Goal: Information Seeking & Learning: Find specific fact

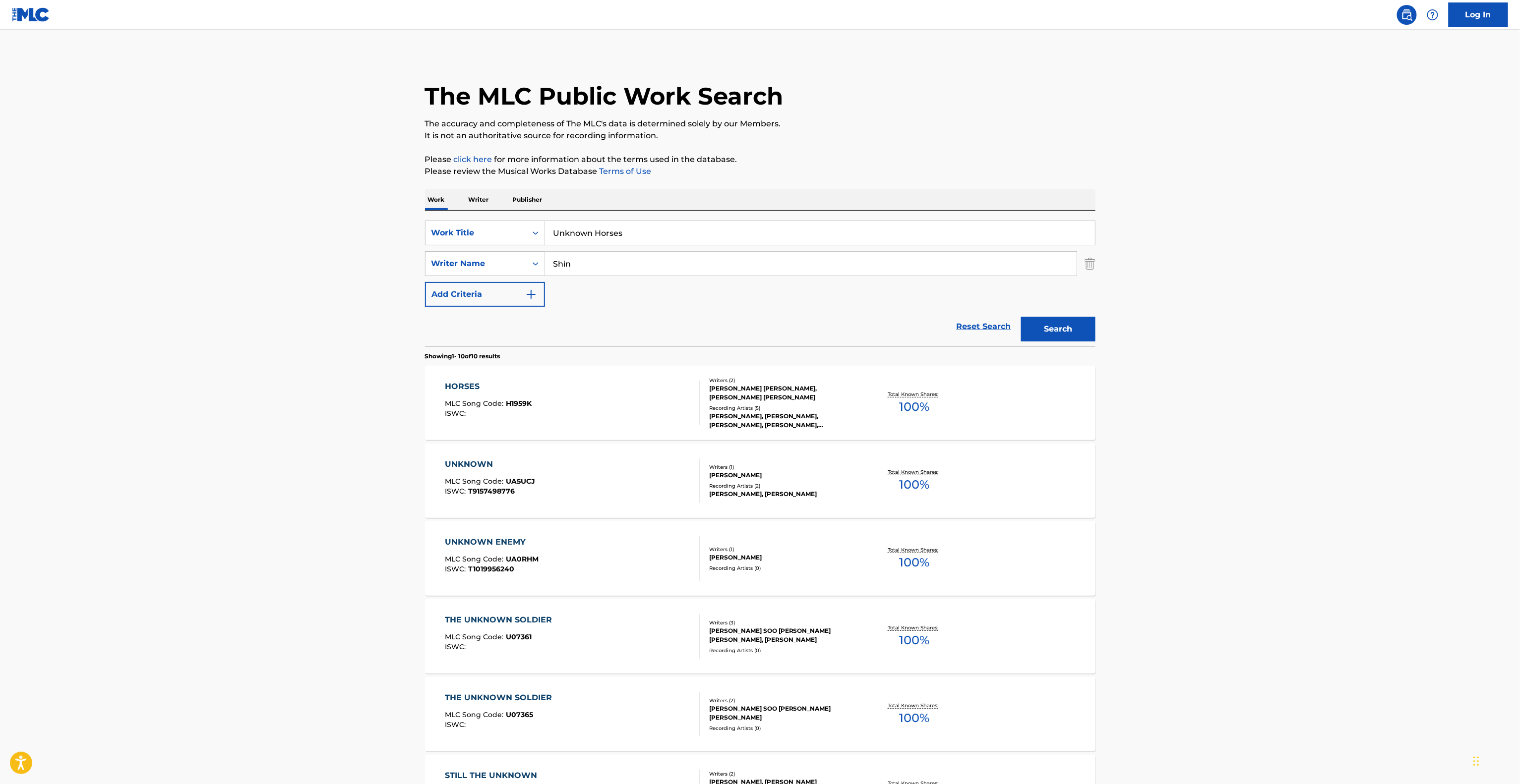
drag, startPoint x: 570, startPoint y: 231, endPoint x: 389, endPoint y: 210, distance: 182.2
click at [355, 204] on main "The MLC Public Work Search The accuracy and completeness of The MLC's data is d…" at bounding box center [760, 611] width 1520 height 1162
paste input "Al Go Iss Ji Man"
type input "Al Go Iss Ji Man"
click at [318, 272] on main "The MLC Public Work Search The accuracy and completeness of The MLC's data is d…" at bounding box center [760, 611] width 1520 height 1162
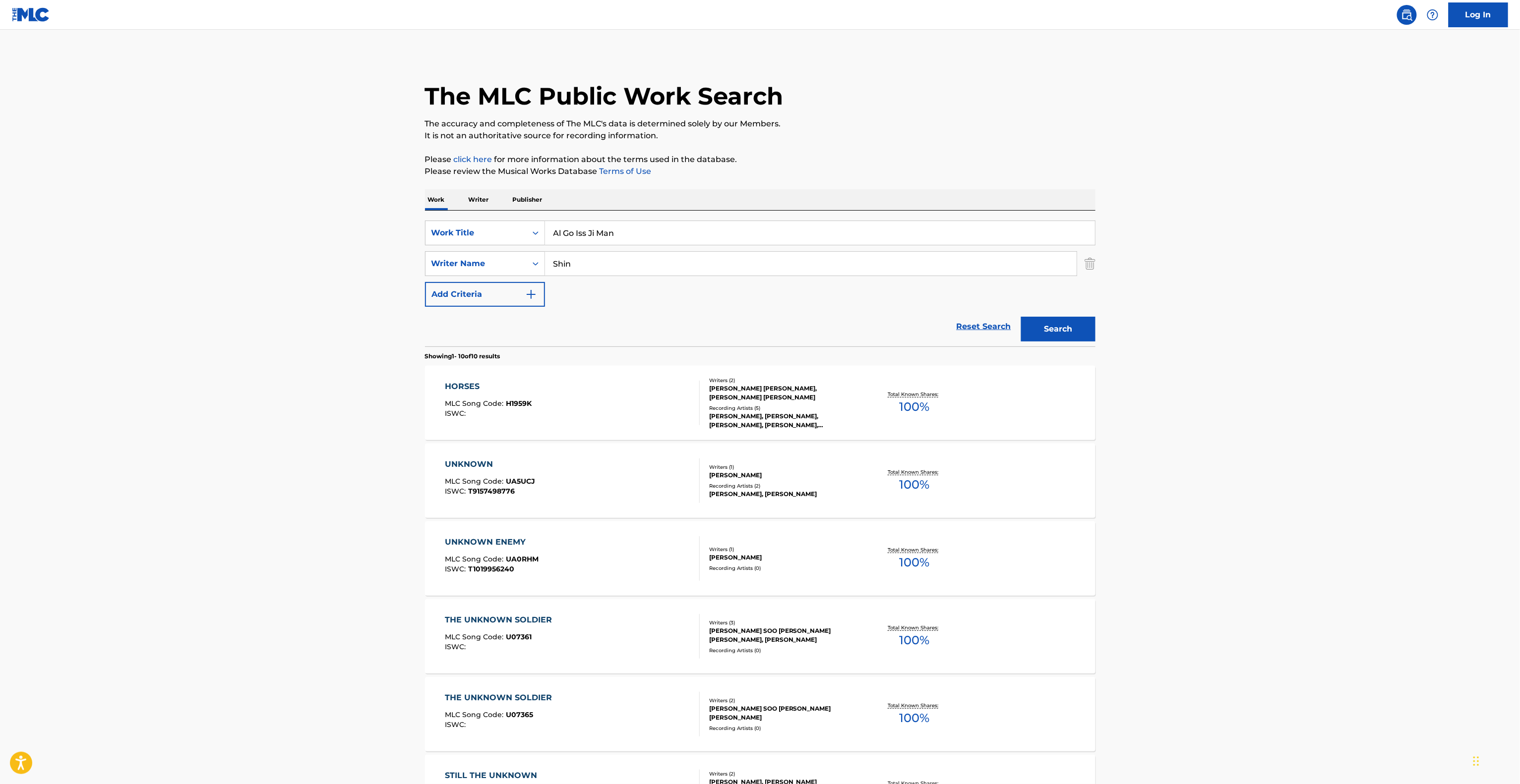
drag, startPoint x: 718, startPoint y: 264, endPoint x: 552, endPoint y: 262, distance: 166.0
click at [508, 258] on div "SearchWithCriteria66350089-bfb6-4cee-978c-fc32f097200b Writer Name [PERSON_NAME]" at bounding box center [760, 263] width 670 height 25
paste input "Newng"
type input "Newng"
click at [1060, 331] on button "Search" at bounding box center [1058, 329] width 75 height 25
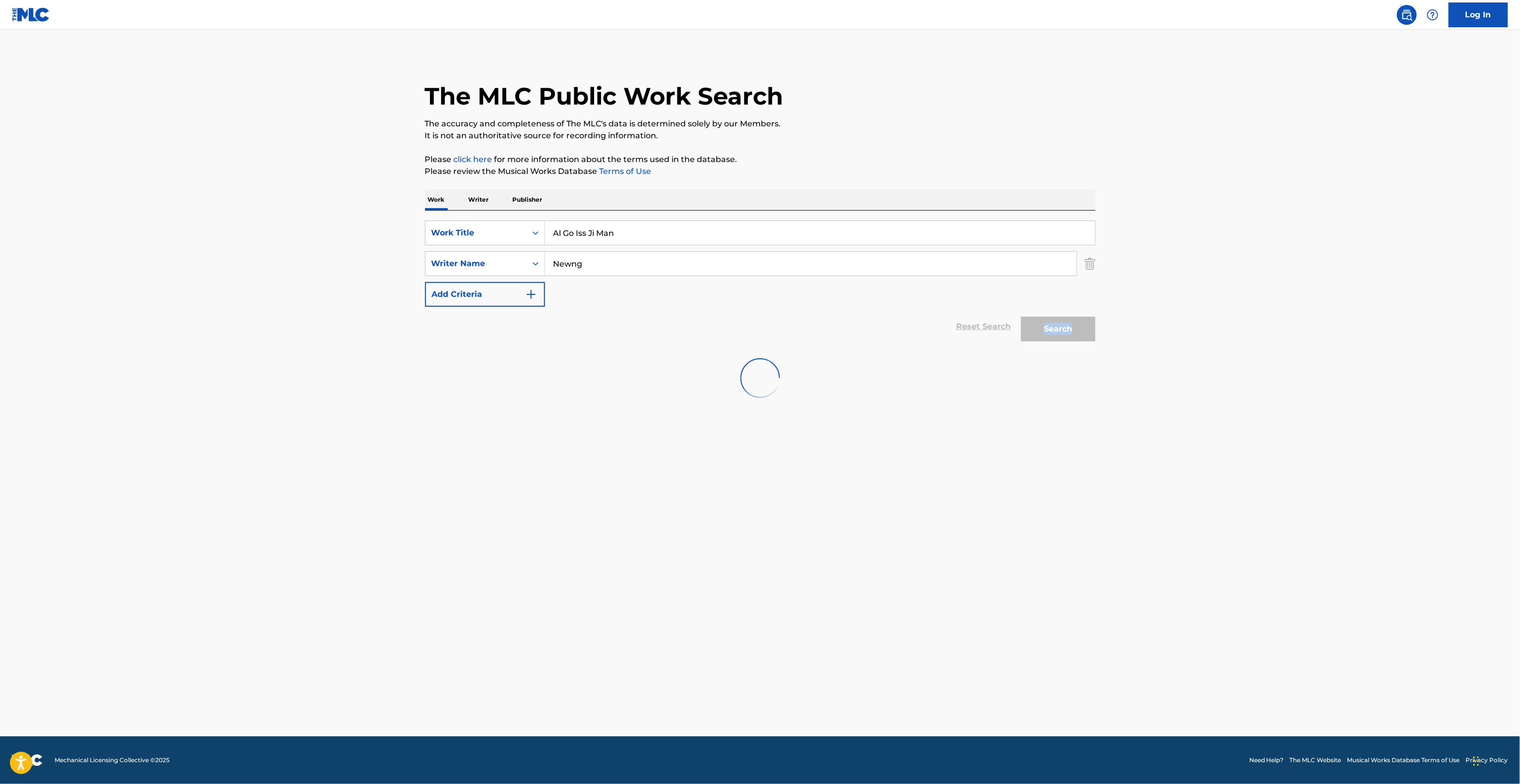
drag, startPoint x: 1060, startPoint y: 331, endPoint x: 1172, endPoint y: 306, distance: 114.8
click at [1067, 331] on div "Search" at bounding box center [1055, 327] width 79 height 40
click at [1230, 288] on main "The MLC Public Work Search The accuracy and completeness of The MLC's data is d…" at bounding box center [760, 383] width 1520 height 707
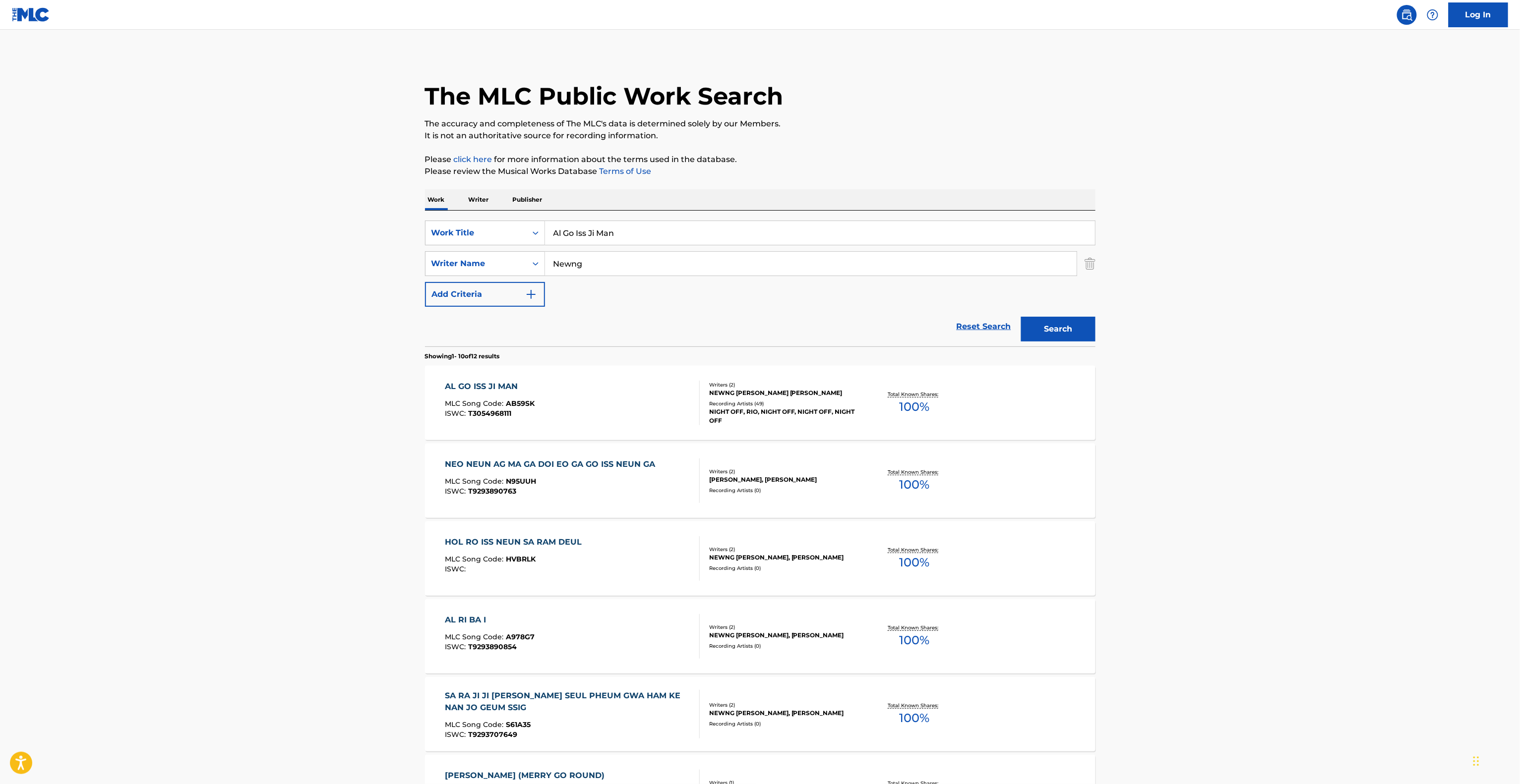
click at [467, 384] on div "AL GO ISS JI MAN" at bounding box center [489, 387] width 90 height 12
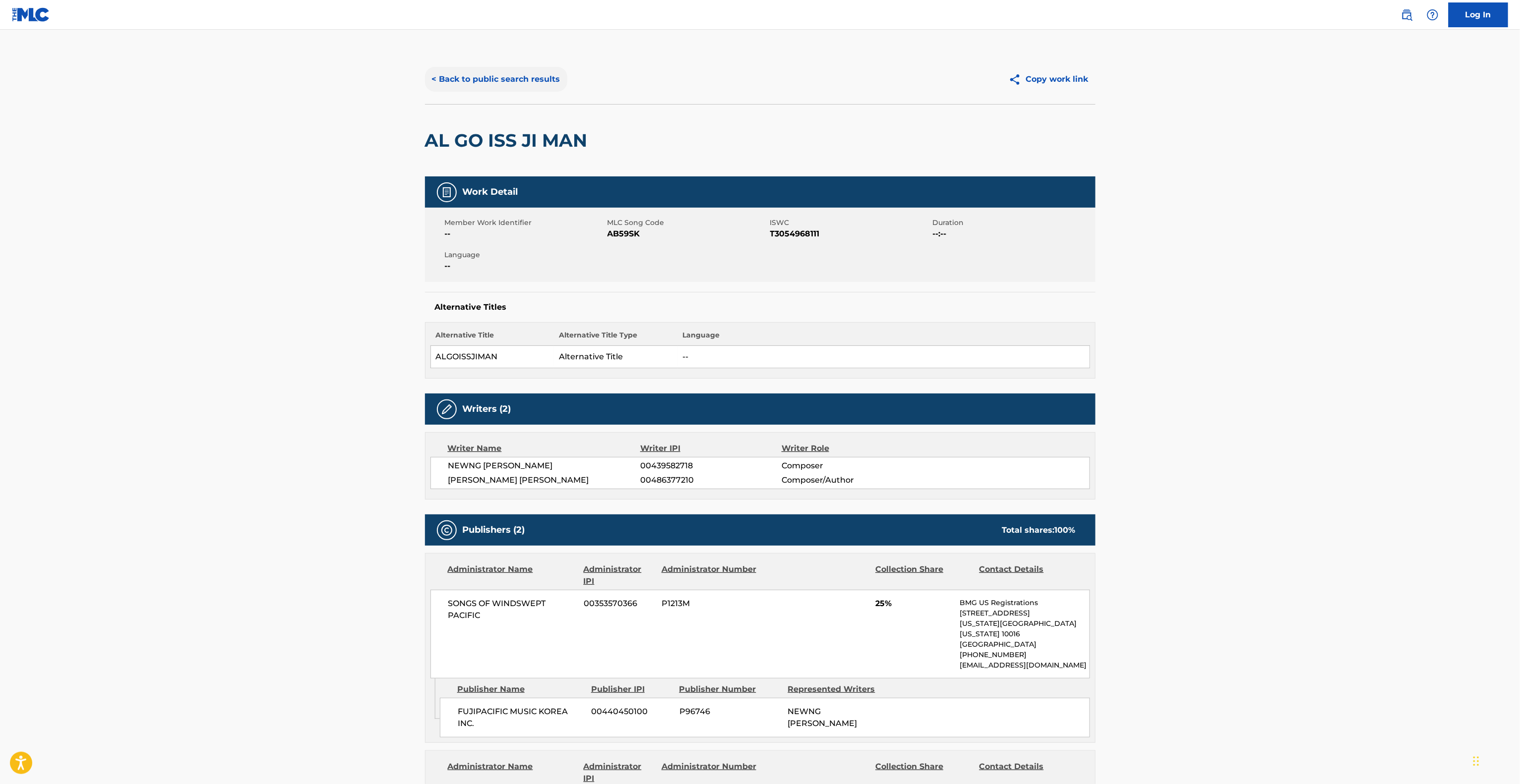
click at [531, 90] on button "< Back to public search results" at bounding box center [496, 79] width 142 height 25
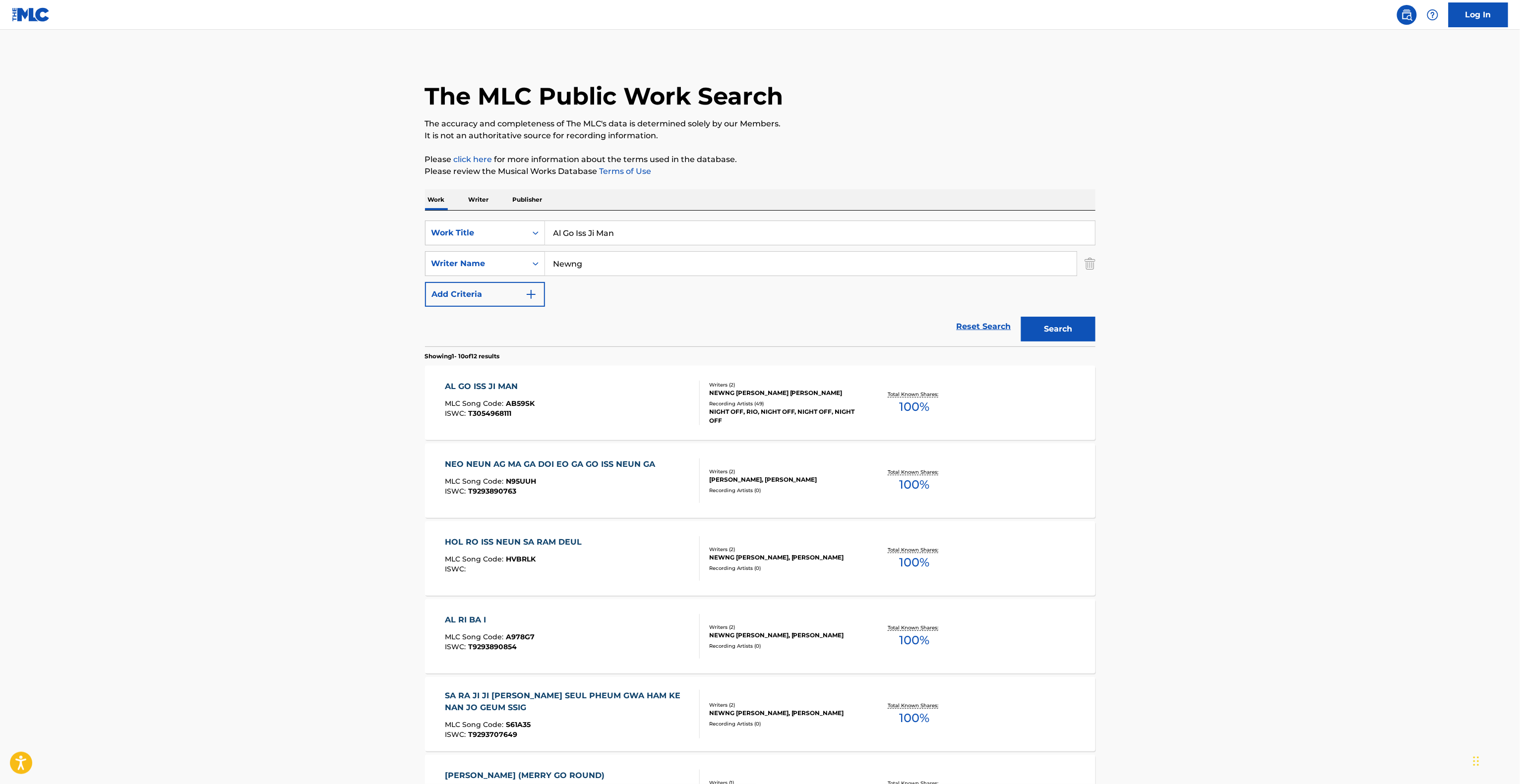
drag, startPoint x: 650, startPoint y: 239, endPoint x: 450, endPoint y: 217, distance: 201.2
click at [465, 219] on div "SearchWithCriteria4a681183-929d-4b7e-8811-beea890ff4c4 Work Title Al Go Iss Ji …" at bounding box center [760, 279] width 670 height 136
paste input "Because - Night Off"
type input "Because - Night Off"
click at [475, 255] on div "Writer Name" at bounding box center [476, 263] width 101 height 19
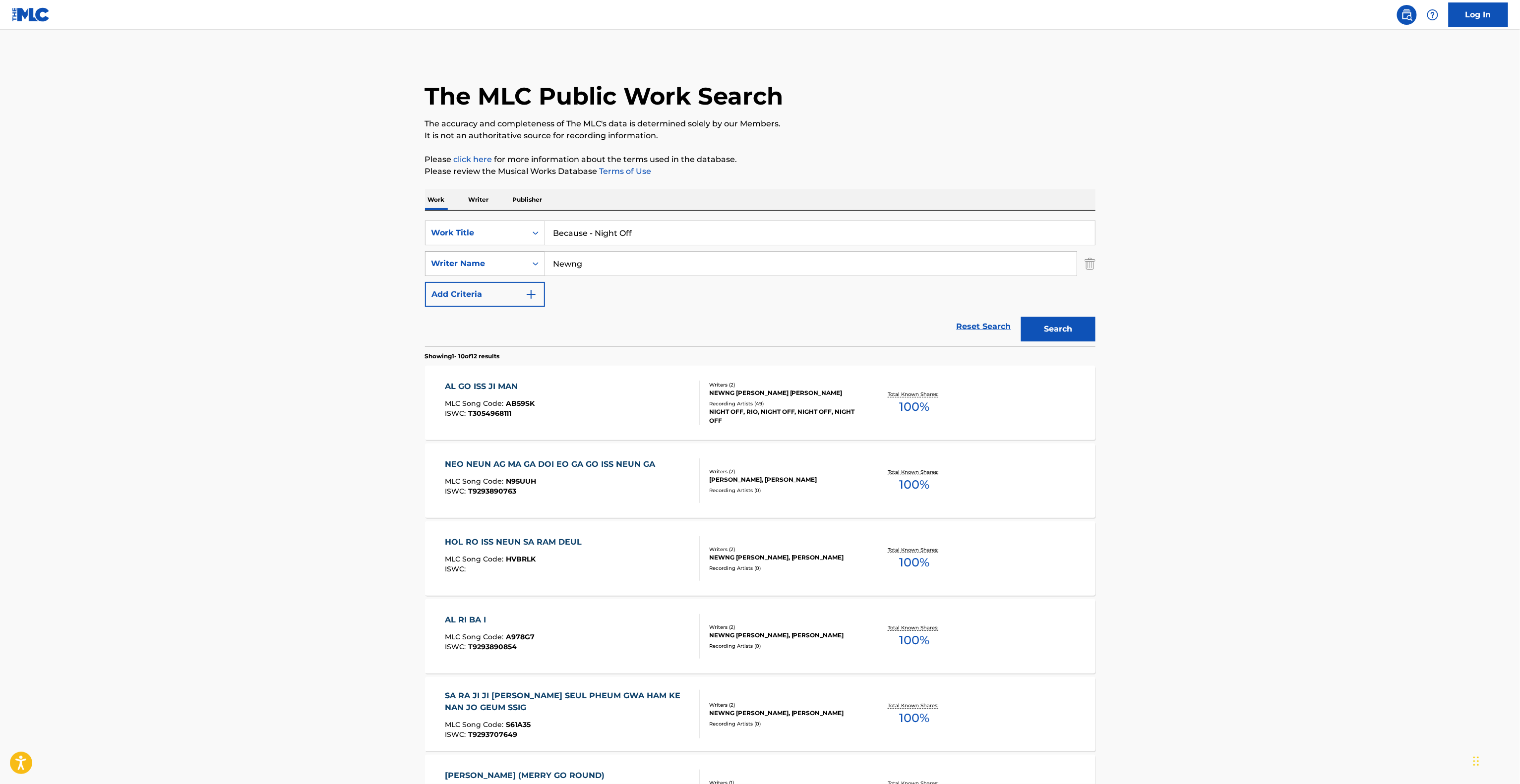
drag, startPoint x: 578, startPoint y: 269, endPoint x: 516, endPoint y: 265, distance: 62.1
click at [516, 265] on div "SearchWithCriteria66350089-bfb6-4cee-978c-fc32f097200b Writer Name Newng" at bounding box center [760, 263] width 670 height 25
paste input "Search Form"
type input "Newng"
drag, startPoint x: 588, startPoint y: 235, endPoint x: 827, endPoint y: 252, distance: 239.6
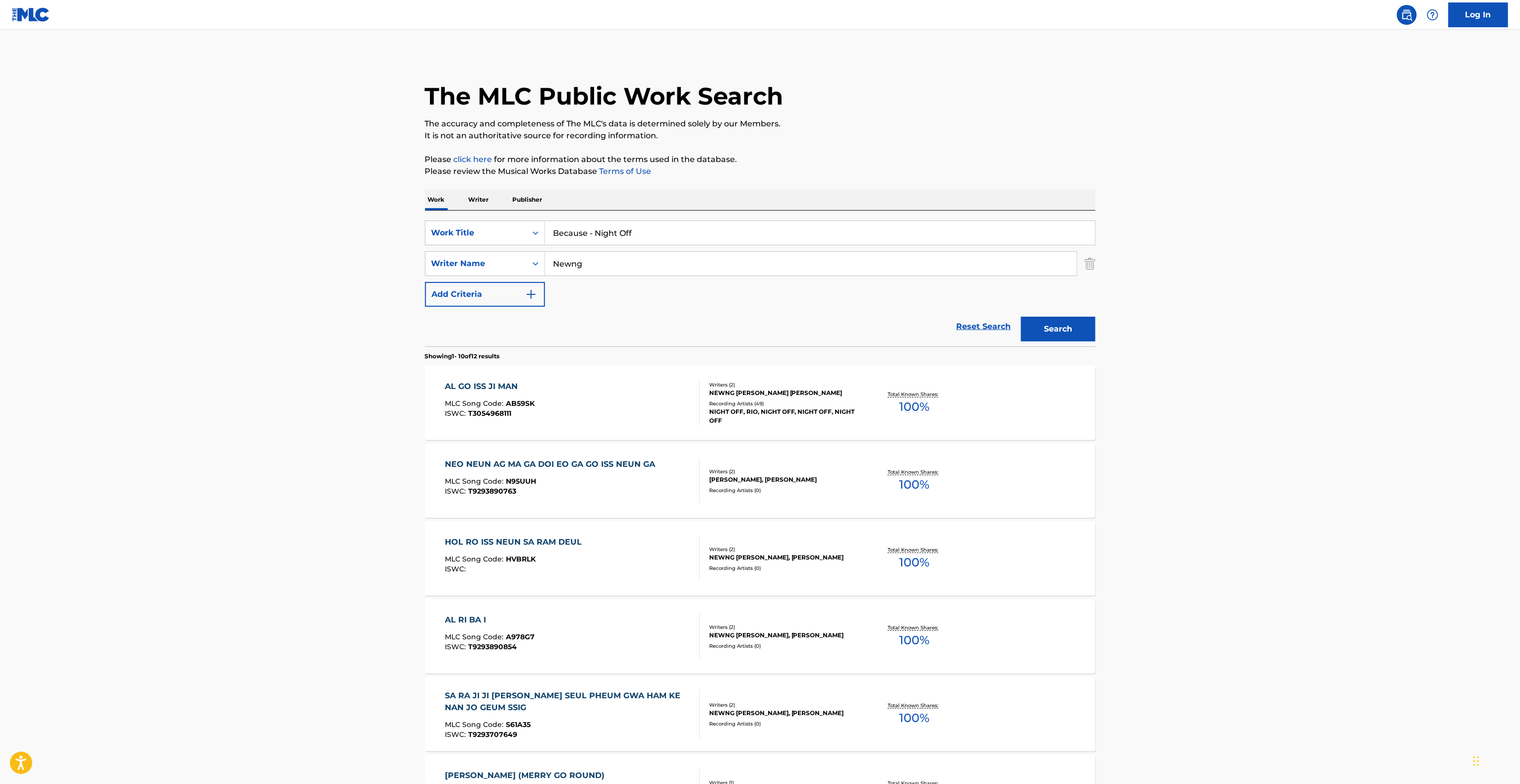
click at [826, 252] on div "SearchWithCriteria4a681183-929d-4b7e-8811-beea890ff4c4 Work Title Because - Nig…" at bounding box center [760, 264] width 670 height 87
type input "Because"
click at [1040, 334] on button "Search" at bounding box center [1058, 329] width 75 height 25
click at [1040, 334] on div "Search" at bounding box center [1055, 327] width 79 height 40
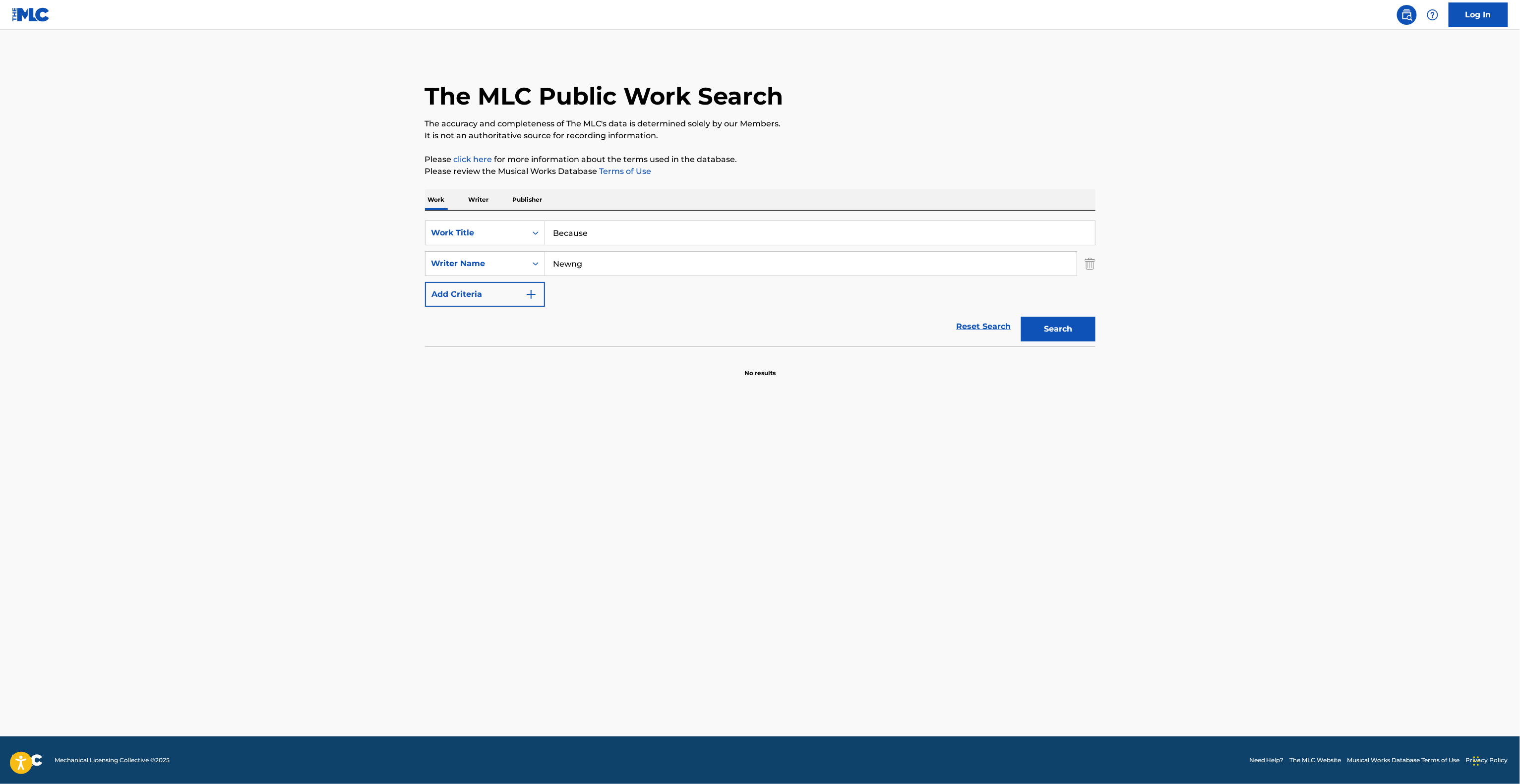
click at [596, 491] on main "The MLC Public Work Search The accuracy and completeness of The MLC's data is d…" at bounding box center [760, 383] width 1520 height 707
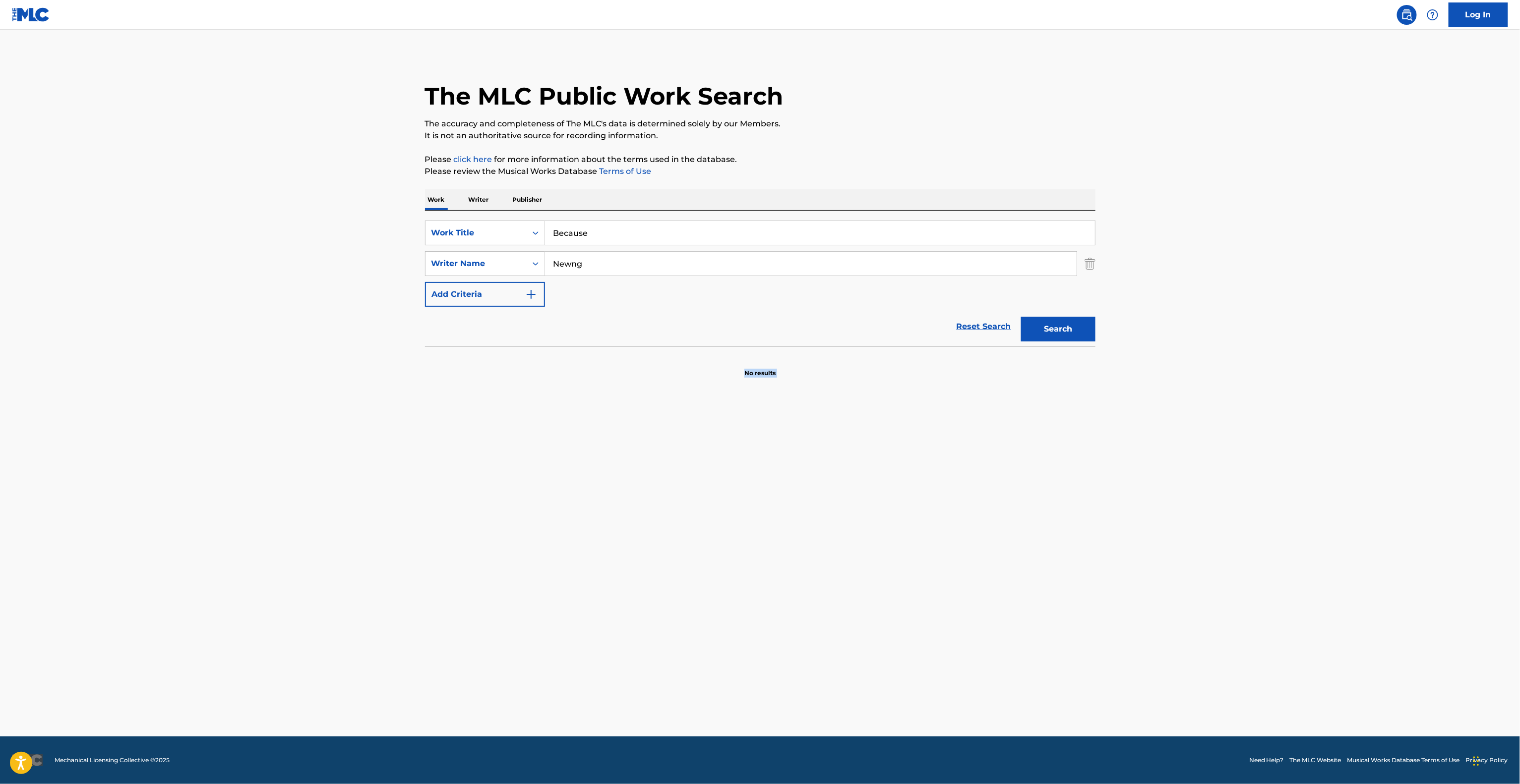
click at [615, 496] on main "The MLC Public Work Search The accuracy and completeness of The MLC's data is d…" at bounding box center [760, 383] width 1520 height 707
drag, startPoint x: 615, startPoint y: 496, endPoint x: 619, endPoint y: 499, distance: 5.0
click at [619, 497] on main "The MLC Public Work Search The accuracy and completeness of The MLC's data is d…" at bounding box center [760, 383] width 1520 height 707
drag, startPoint x: 624, startPoint y: 506, endPoint x: 630, endPoint y: 514, distance: 10.0
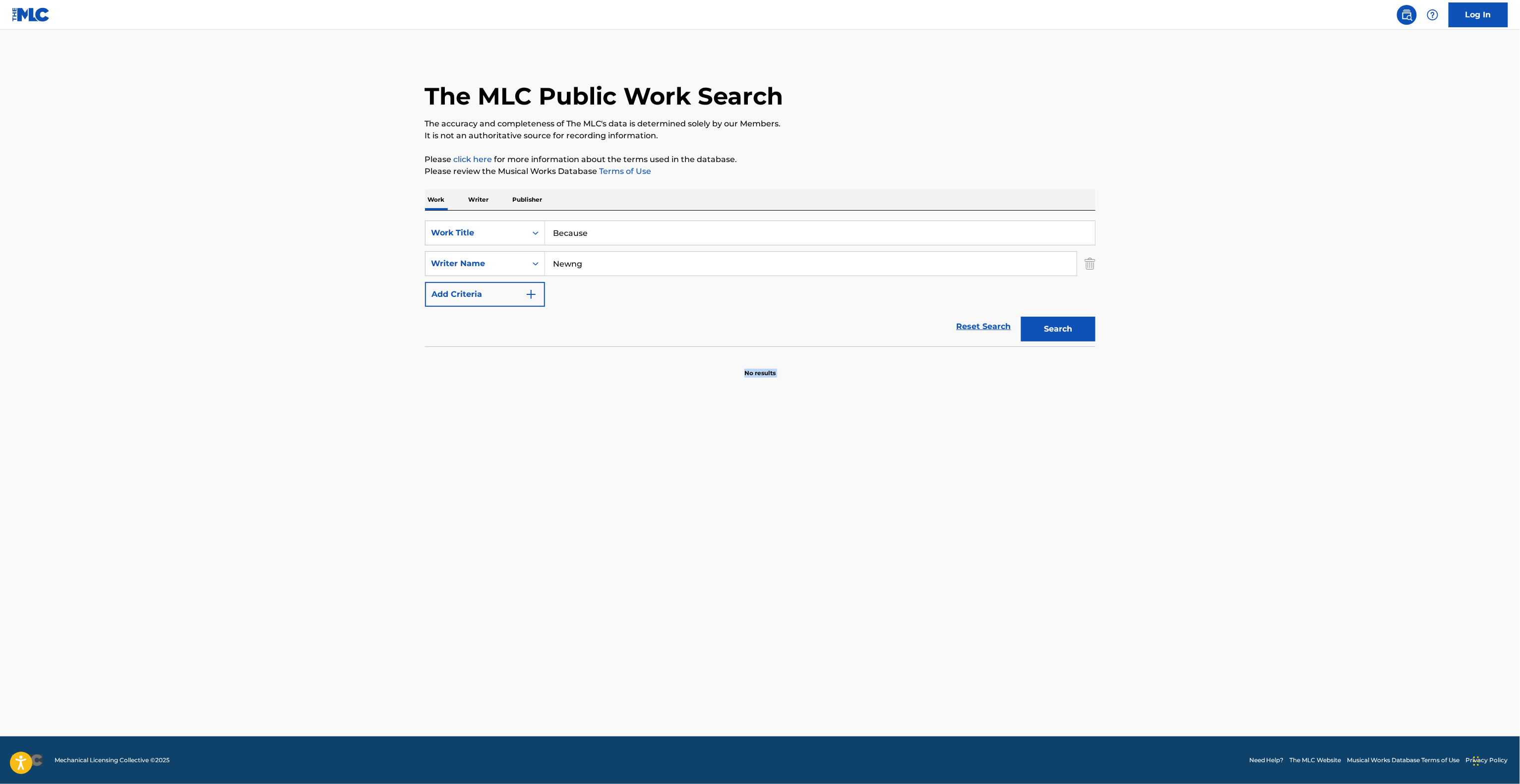
click at [625, 508] on main "The MLC Public Work Search The accuracy and completeness of The MLC's data is d…" at bounding box center [760, 383] width 1520 height 707
click at [635, 511] on main "The MLC Public Work Search The accuracy and completeness of The MLC's data is d…" at bounding box center [760, 383] width 1520 height 707
click at [636, 491] on main "The MLC Public Work Search The accuracy and completeness of The MLC's data is d…" at bounding box center [760, 383] width 1520 height 707
drag, startPoint x: 636, startPoint y: 491, endPoint x: 636, endPoint y: 503, distance: 12.0
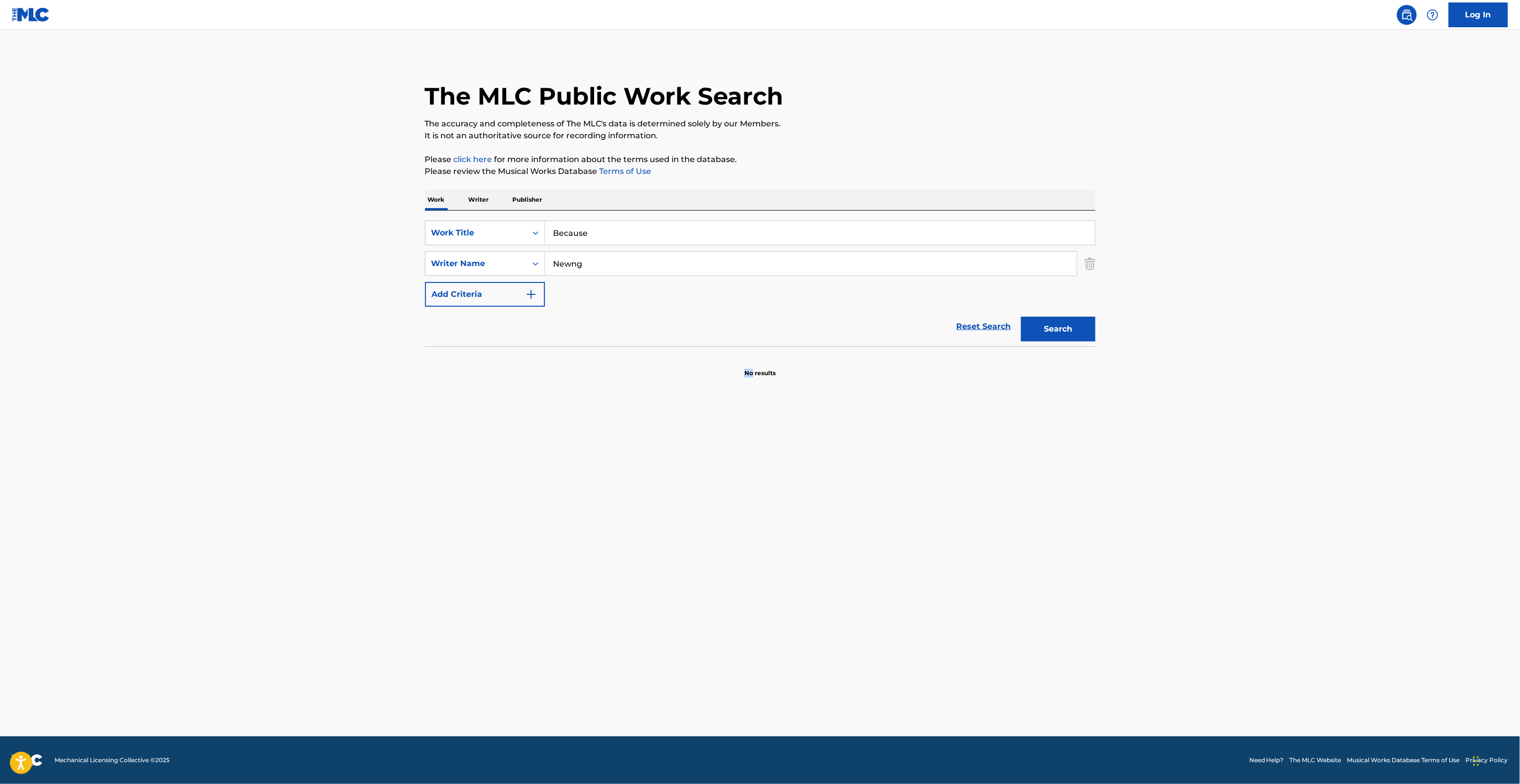
click at [636, 499] on main "The MLC Public Work Search The accuracy and completeness of The MLC's data is d…" at bounding box center [760, 383] width 1520 height 707
click at [636, 503] on main "The MLC Public Work Search The accuracy and completeness of The MLC's data is d…" at bounding box center [760, 383] width 1520 height 707
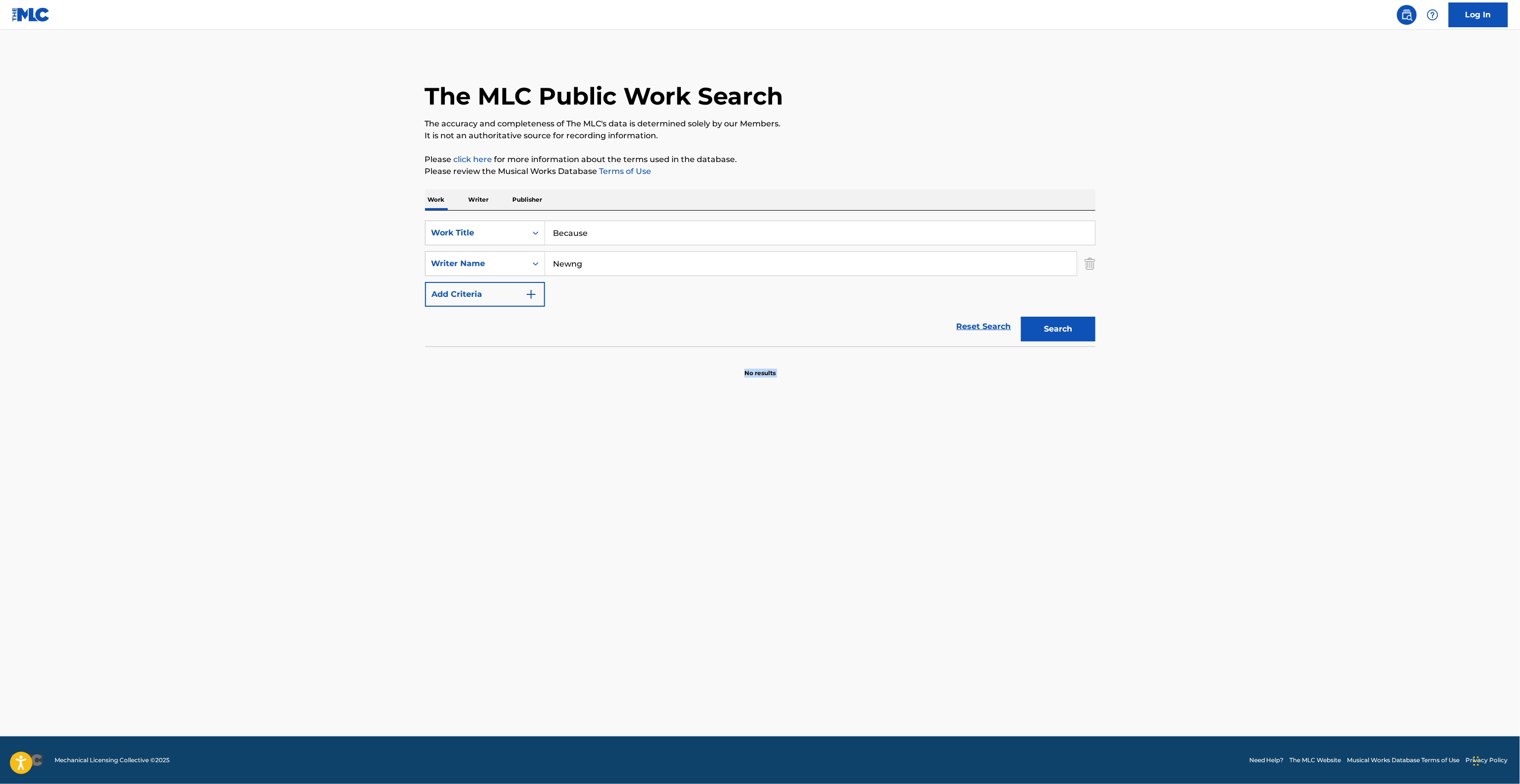
click at [636, 503] on main "The MLC Public Work Search The accuracy and completeness of The MLC's data is d…" at bounding box center [760, 383] width 1520 height 707
click at [636, 504] on main "The MLC Public Work Search The accuracy and completeness of The MLC's data is d…" at bounding box center [760, 383] width 1520 height 707
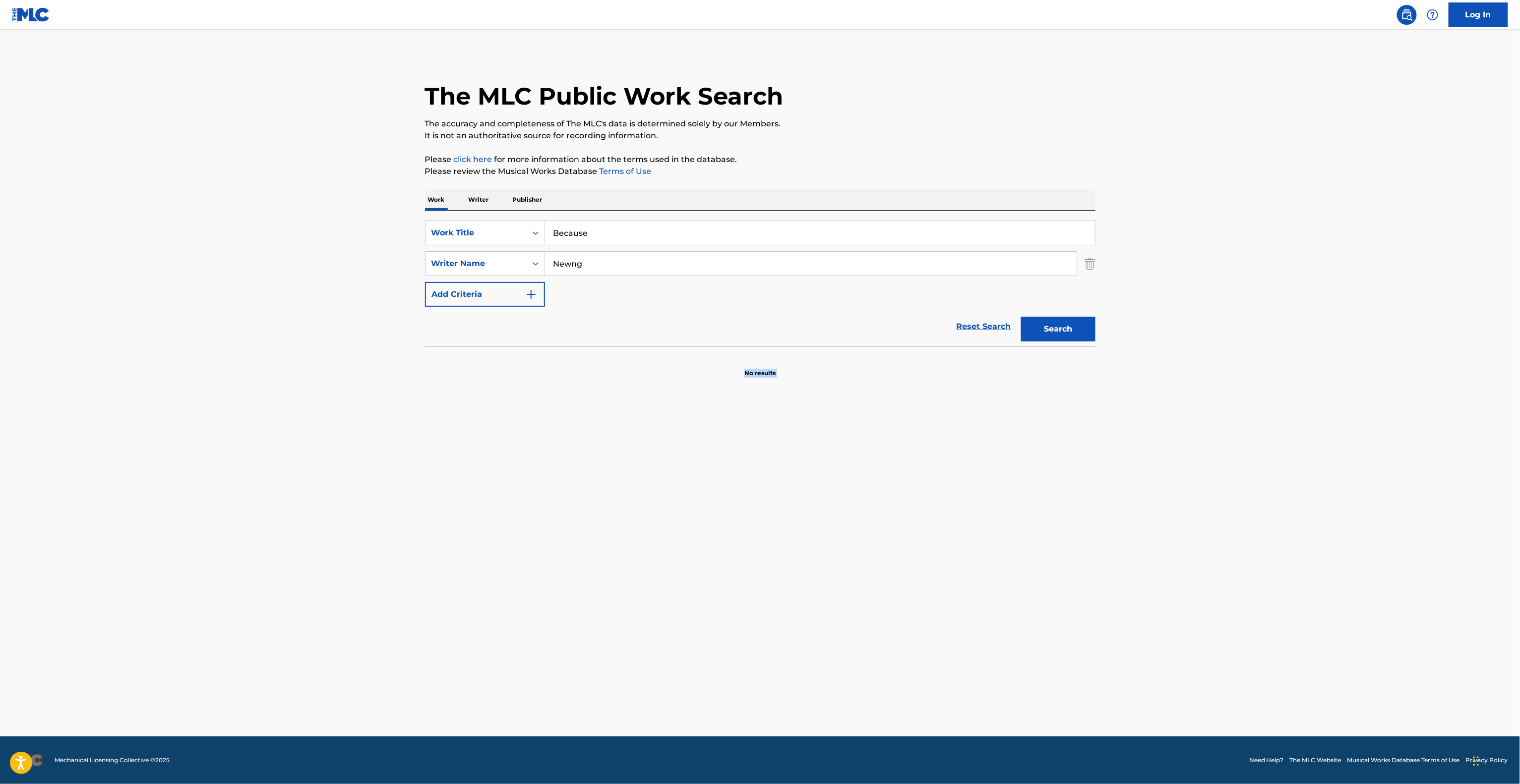
click at [636, 504] on main "The MLC Public Work Search The accuracy and completeness of The MLC's data is d…" at bounding box center [760, 383] width 1520 height 707
click at [636, 506] on main "The MLC Public Work Search The accuracy and completeness of The MLC's data is d…" at bounding box center [760, 383] width 1520 height 707
click at [638, 506] on main "The MLC Public Work Search The accuracy and completeness of The MLC's data is d…" at bounding box center [760, 383] width 1520 height 707
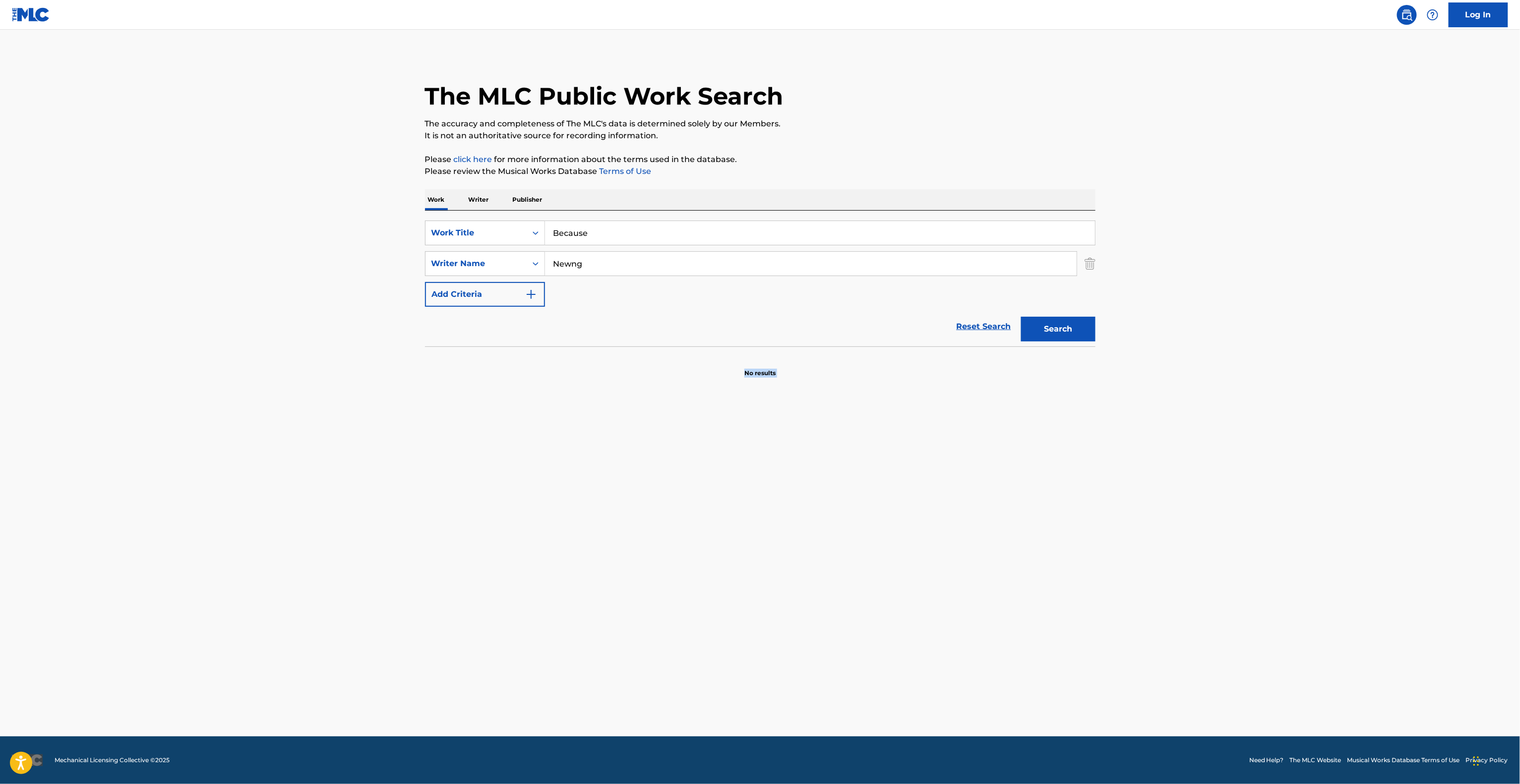
click at [638, 506] on main "The MLC Public Work Search The accuracy and completeness of The MLC's data is d…" at bounding box center [760, 383] width 1520 height 707
click at [638, 507] on main "The MLC Public Work Search The accuracy and completeness of The MLC's data is d…" at bounding box center [760, 383] width 1520 height 707
click at [639, 509] on main "The MLC Public Work Search The accuracy and completeness of The MLC's data is d…" at bounding box center [760, 383] width 1520 height 707
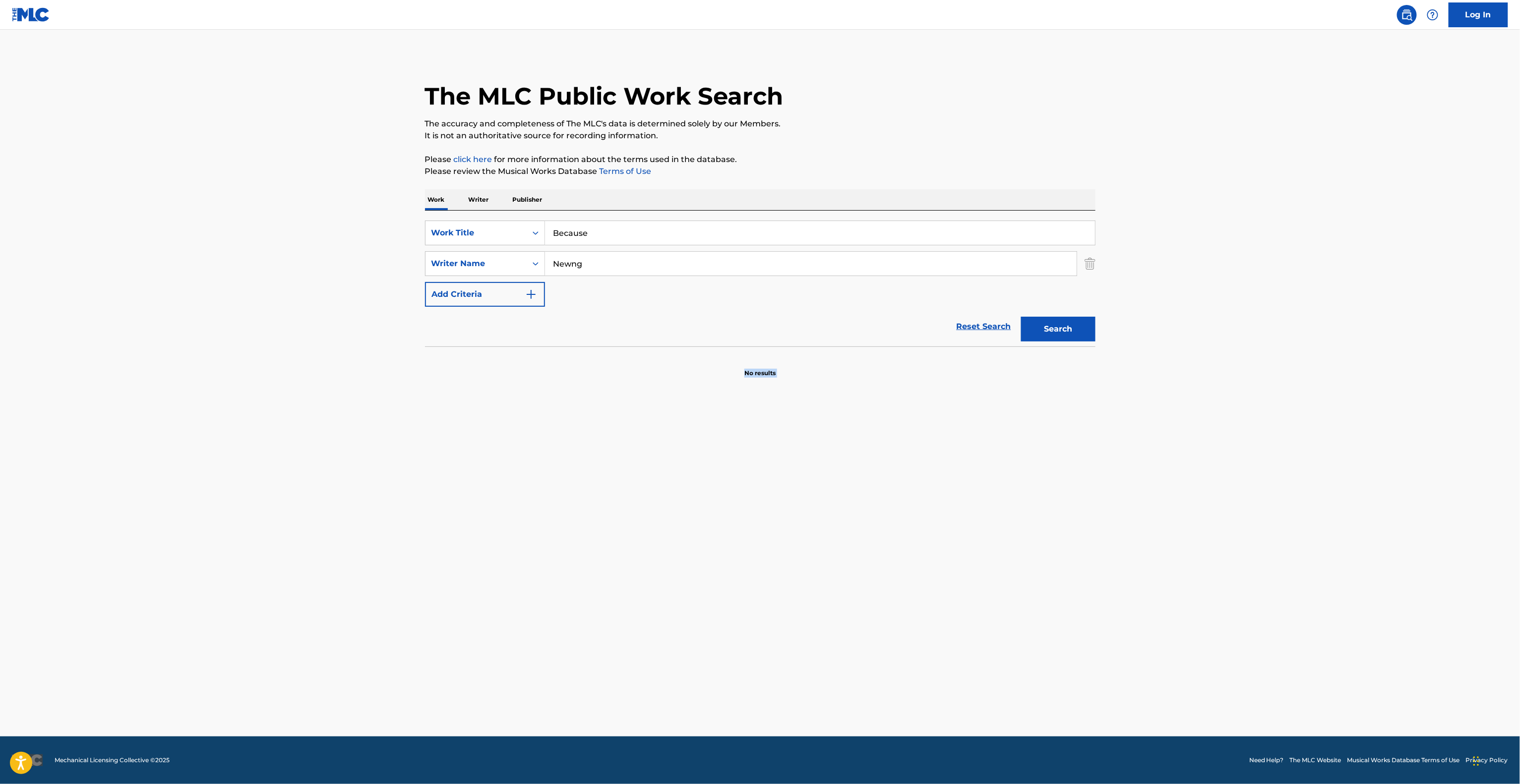
click at [639, 511] on main "The MLC Public Work Search The accuracy and completeness of The MLC's data is d…" at bounding box center [760, 383] width 1520 height 707
click at [640, 512] on main "The MLC Public Work Search The accuracy and completeness of The MLC's data is d…" at bounding box center [760, 383] width 1520 height 707
click at [641, 515] on main "The MLC Public Work Search The accuracy and completeness of The MLC's data is d…" at bounding box center [760, 383] width 1520 height 707
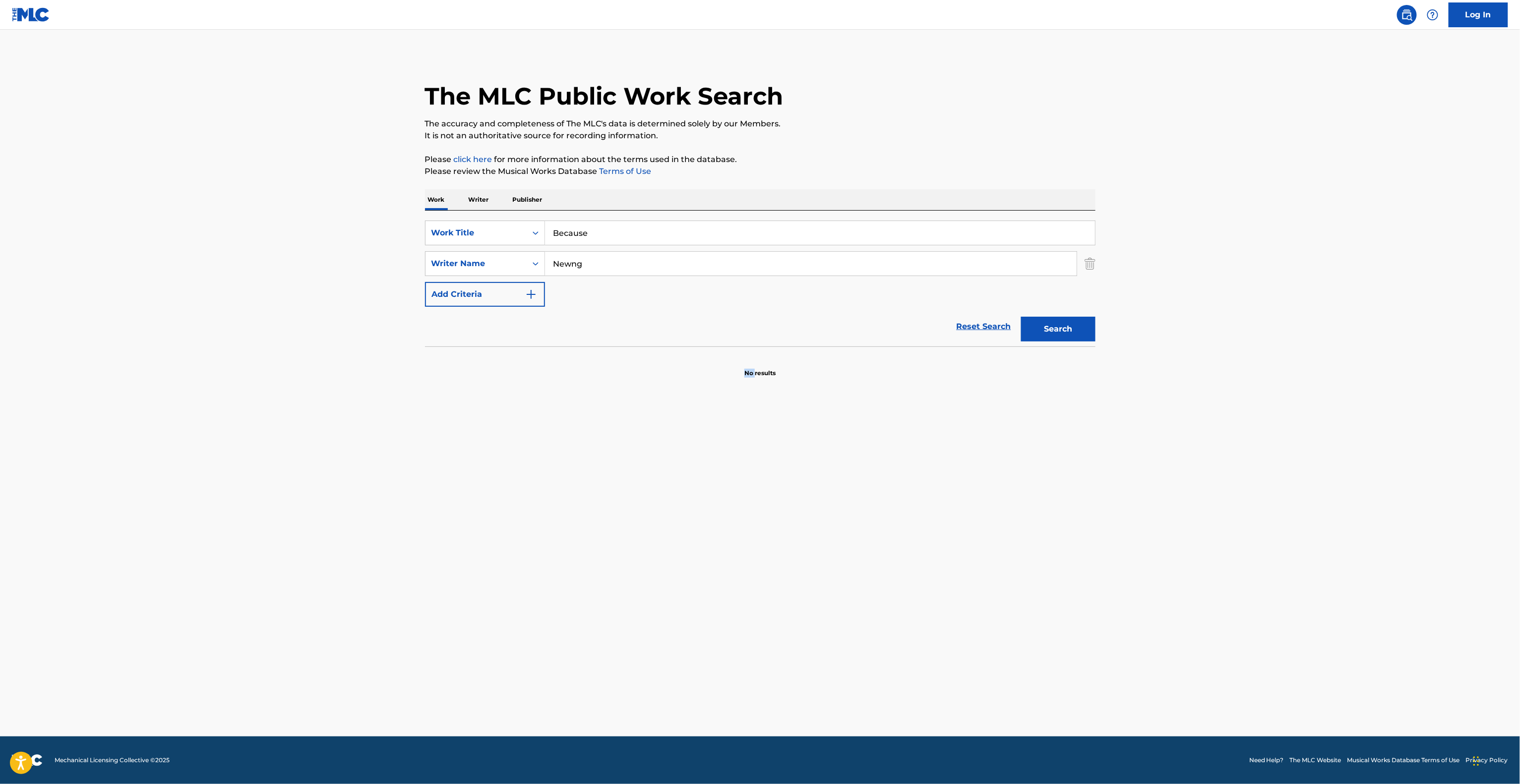
click at [641, 515] on main "The MLC Public Work Search The accuracy and completeness of The MLC's data is d…" at bounding box center [760, 383] width 1520 height 707
click at [642, 516] on main "The MLC Public Work Search The accuracy and completeness of The MLC's data is d…" at bounding box center [760, 383] width 1520 height 707
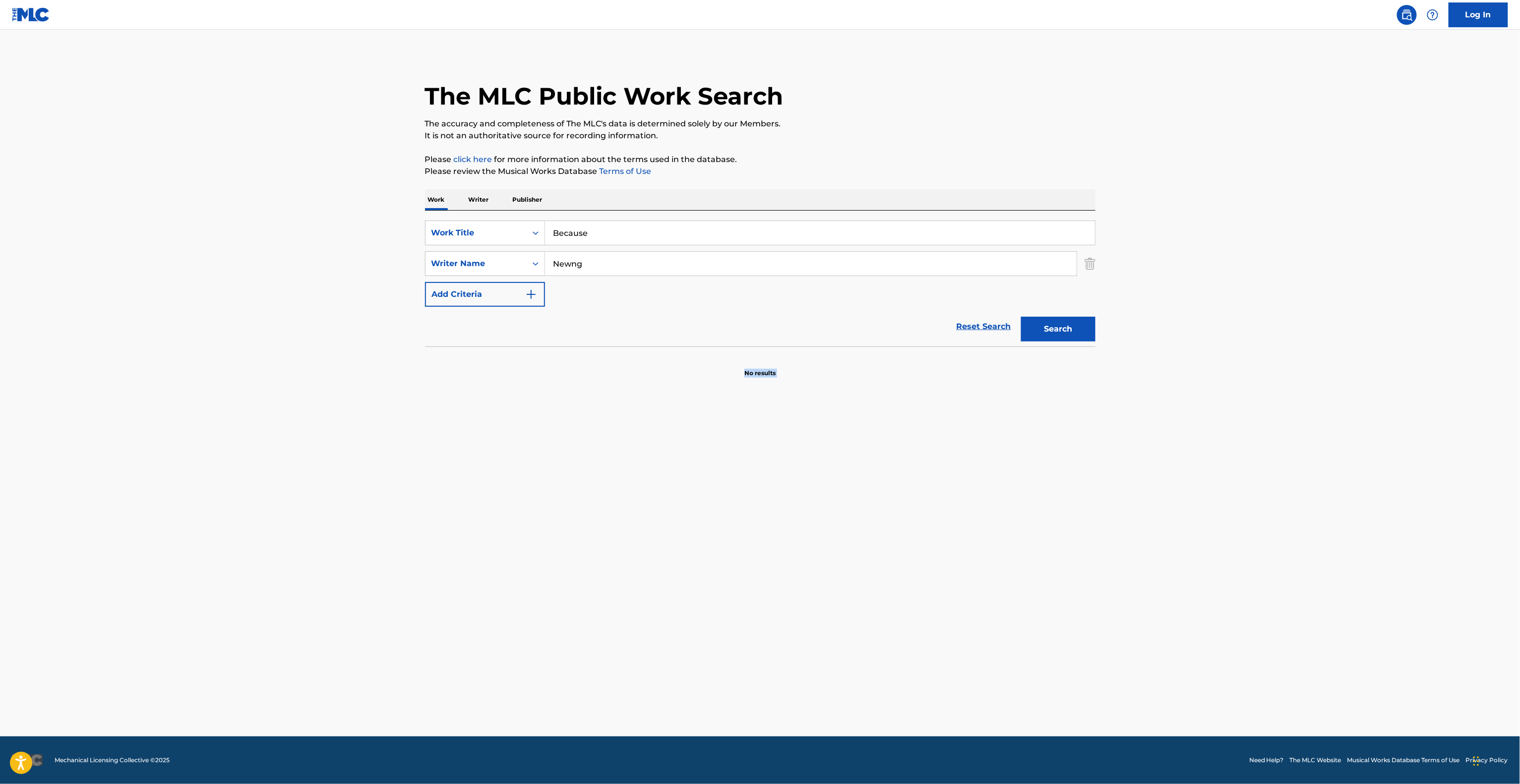
click at [642, 516] on main "The MLC Public Work Search The accuracy and completeness of The MLC's data is d…" at bounding box center [760, 383] width 1520 height 707
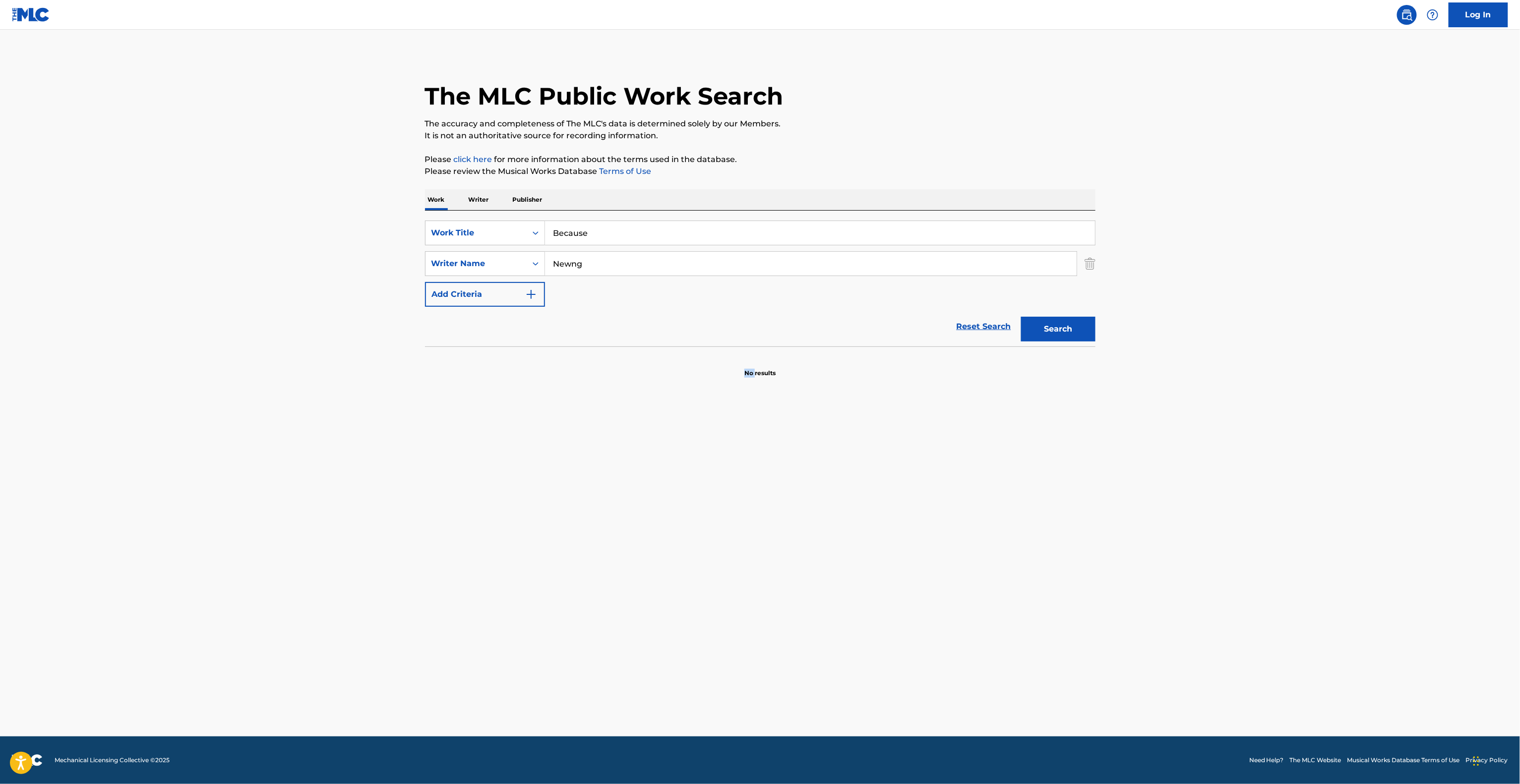
click at [642, 516] on main "The MLC Public Work Search The accuracy and completeness of The MLC's data is d…" at bounding box center [760, 383] width 1520 height 707
click at [665, 553] on main "The MLC Public Work Search The accuracy and completeness of The MLC's data is d…" at bounding box center [760, 383] width 1520 height 707
click at [665, 553] on main "The MLC Public Work Search The accuracy and completeness of The MLC's data is d…" at bounding box center [760, 383] width 1520 height 707
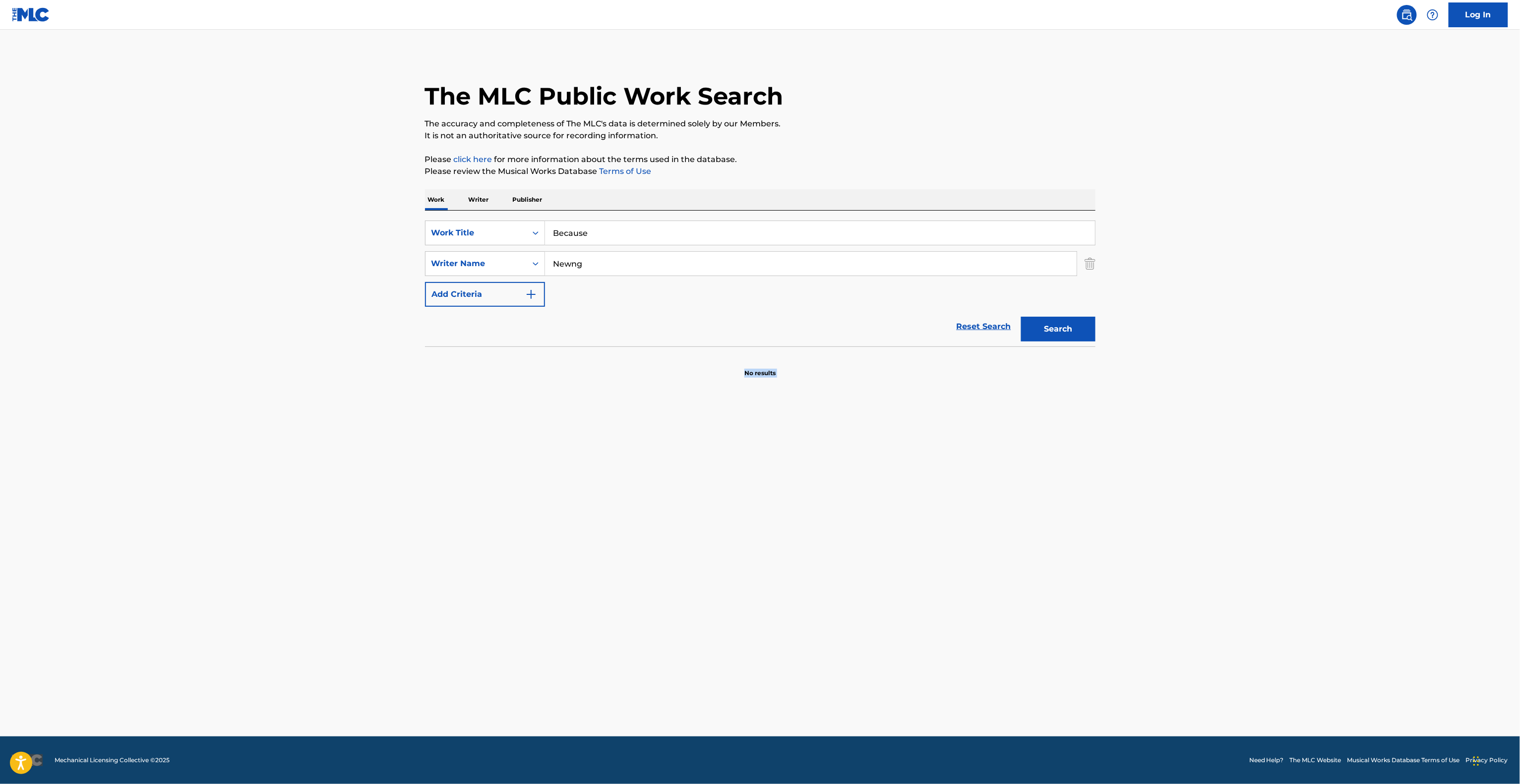
click at [665, 553] on main "The MLC Public Work Search The accuracy and completeness of The MLC's data is d…" at bounding box center [760, 383] width 1520 height 707
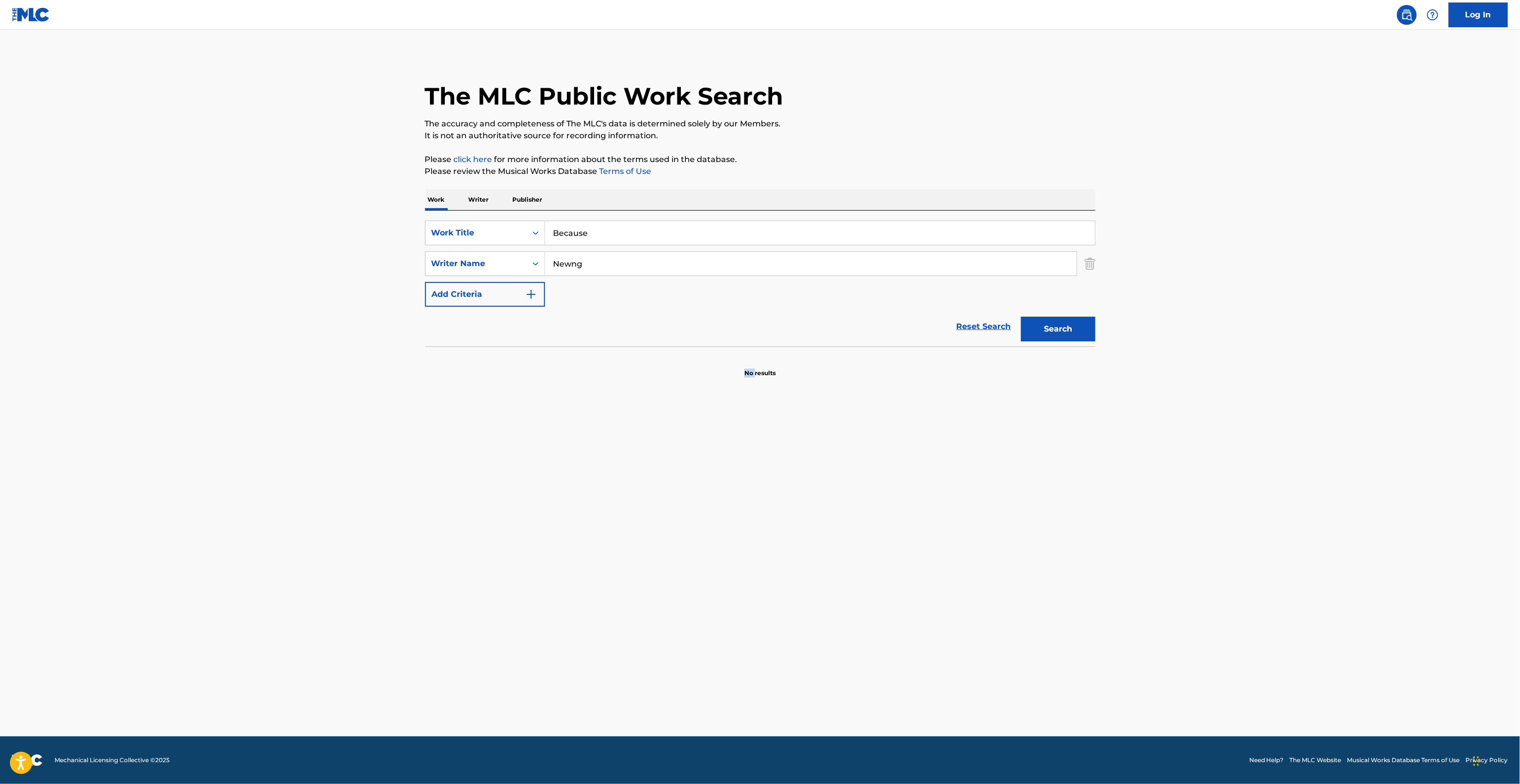
click at [665, 553] on main "The MLC Public Work Search The accuracy and completeness of The MLC's data is d…" at bounding box center [760, 383] width 1520 height 707
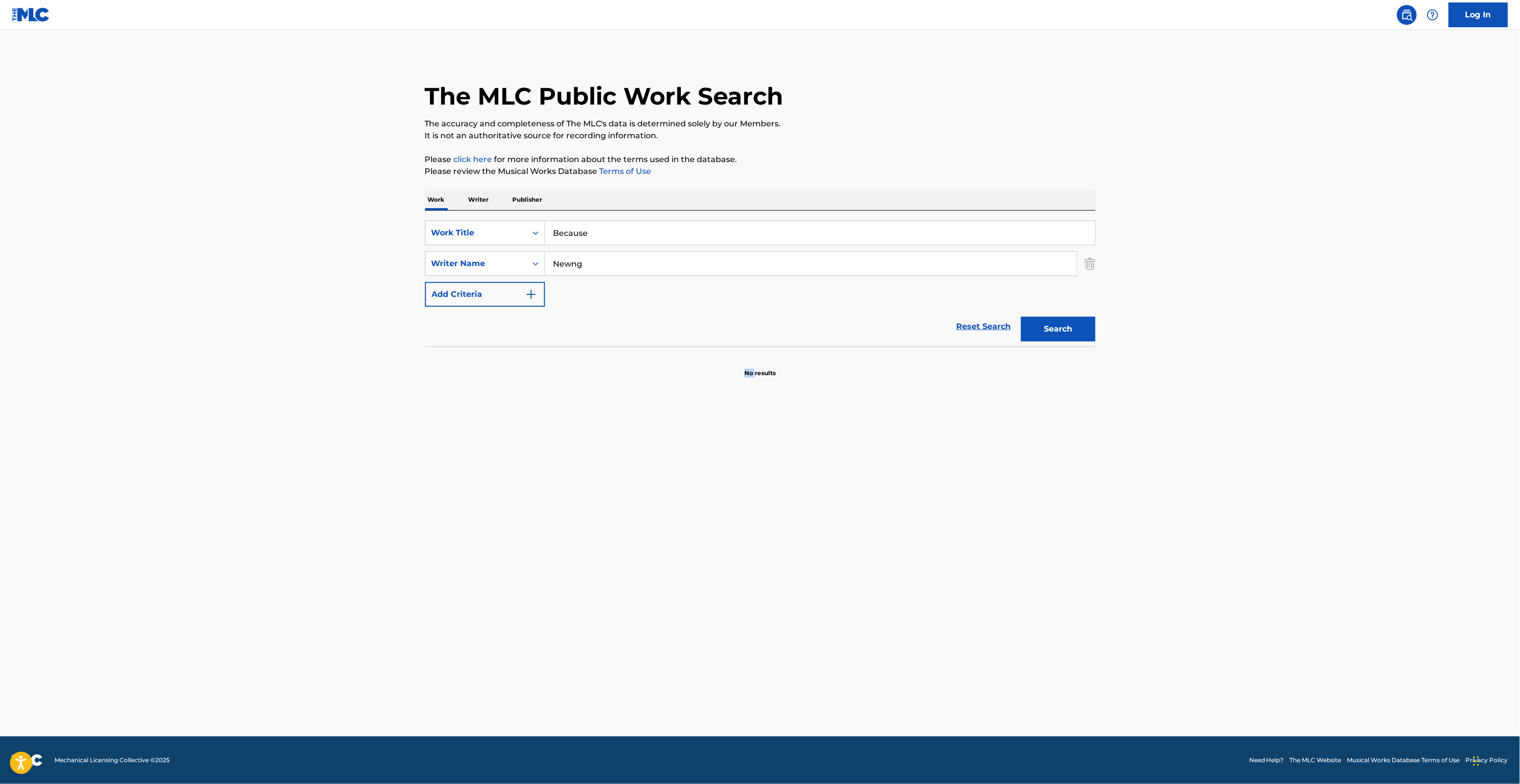
click at [665, 553] on main "The MLC Public Work Search The accuracy and completeness of The MLC's data is d…" at bounding box center [760, 383] width 1520 height 707
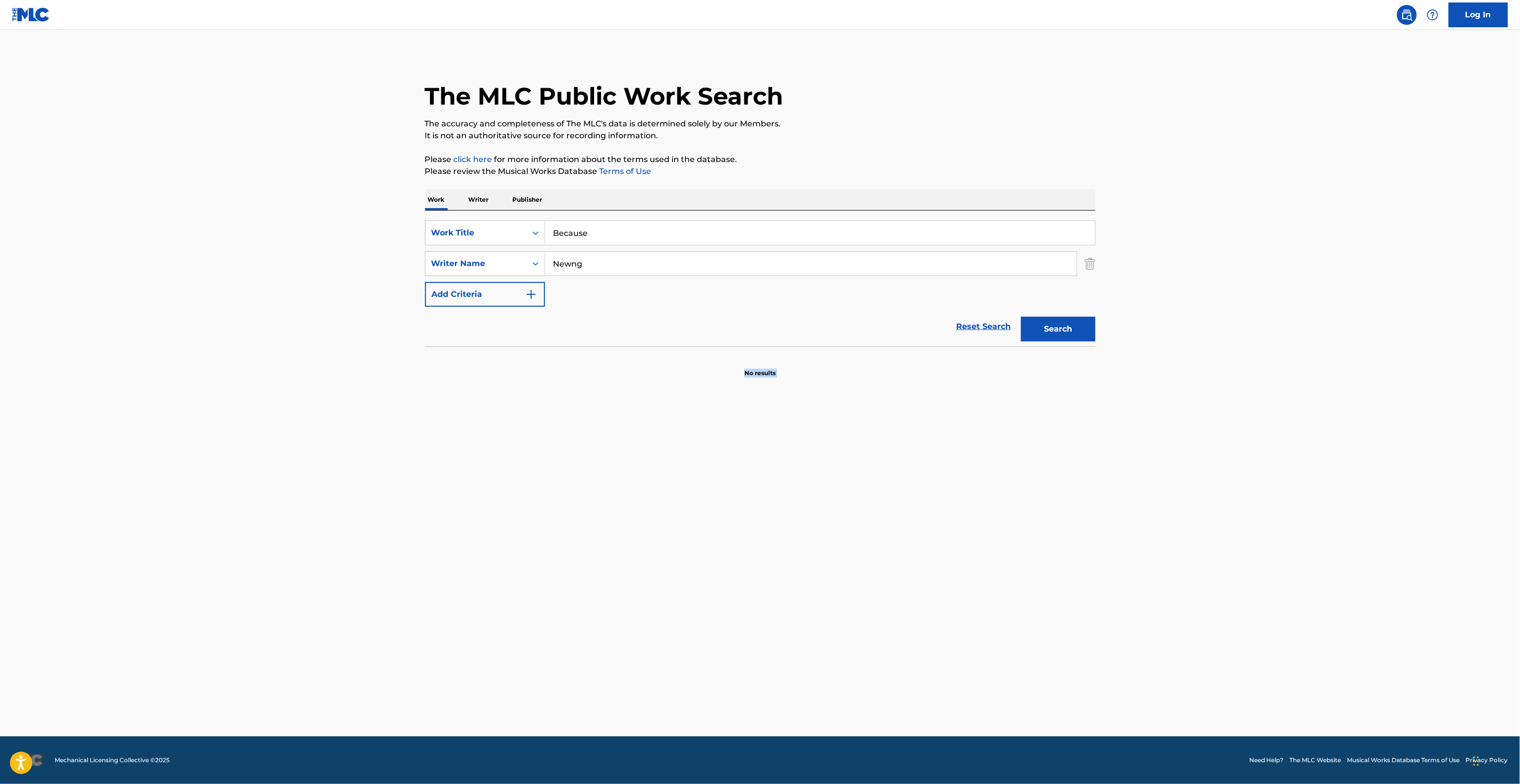
click at [665, 553] on main "The MLC Public Work Search The accuracy and completeness of The MLC's data is d…" at bounding box center [760, 383] width 1520 height 707
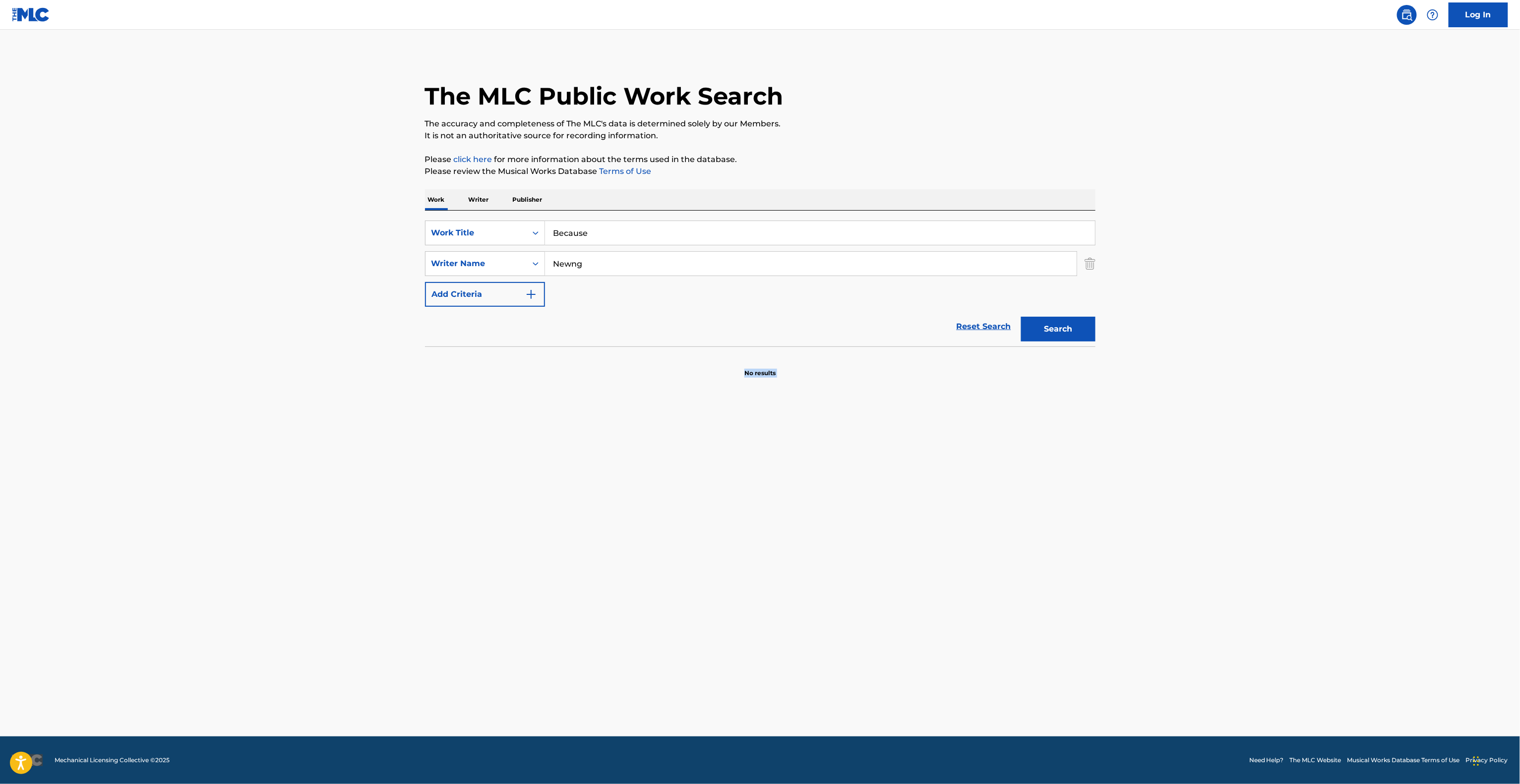
click at [665, 553] on main "The MLC Public Work Search The accuracy and completeness of The MLC's data is d…" at bounding box center [760, 383] width 1520 height 707
click at [667, 553] on main "The MLC Public Work Search The accuracy and completeness of The MLC's data is d…" at bounding box center [760, 383] width 1520 height 707
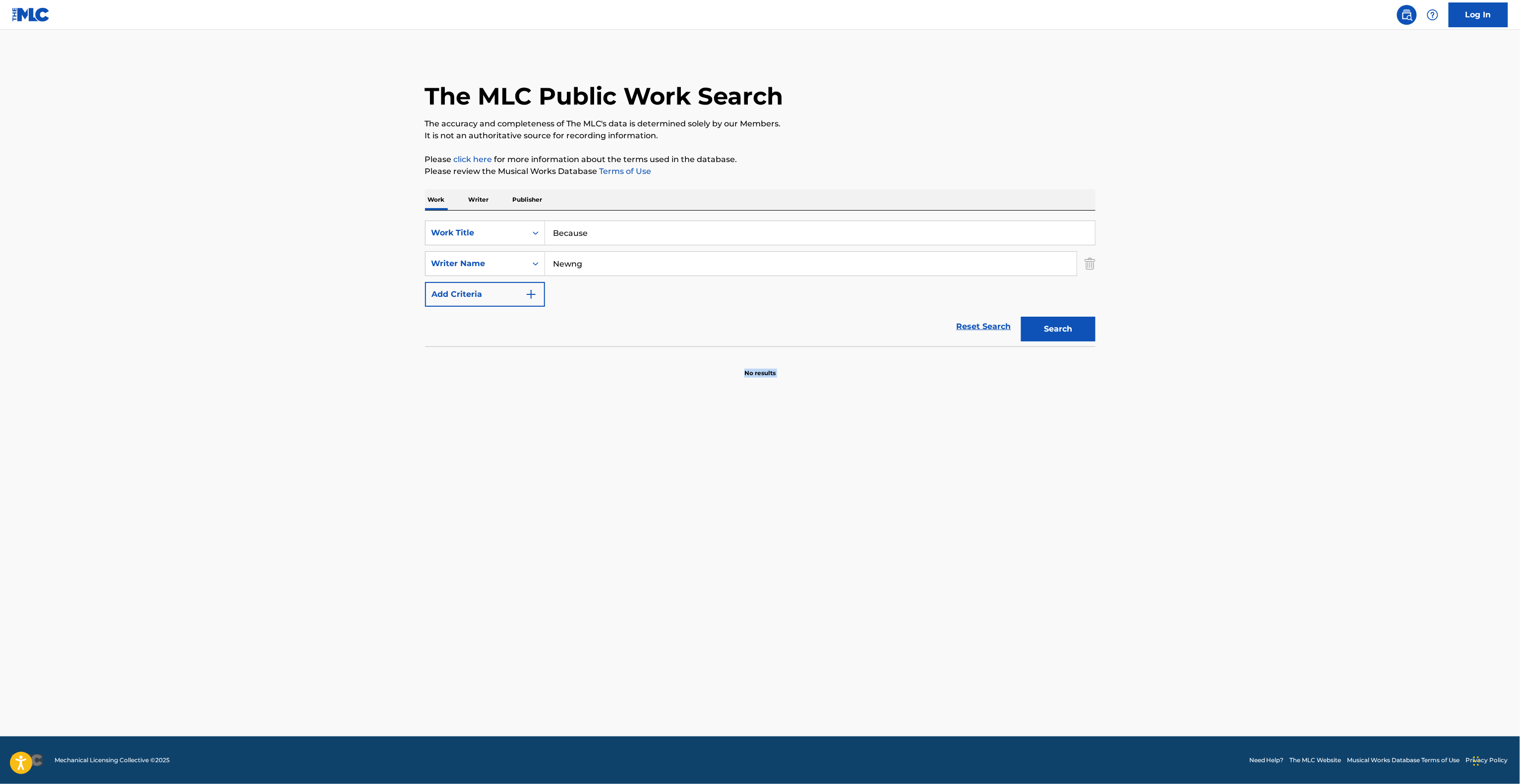
click at [667, 553] on main "The MLC Public Work Search The accuracy and completeness of The MLC's data is d…" at bounding box center [760, 383] width 1520 height 707
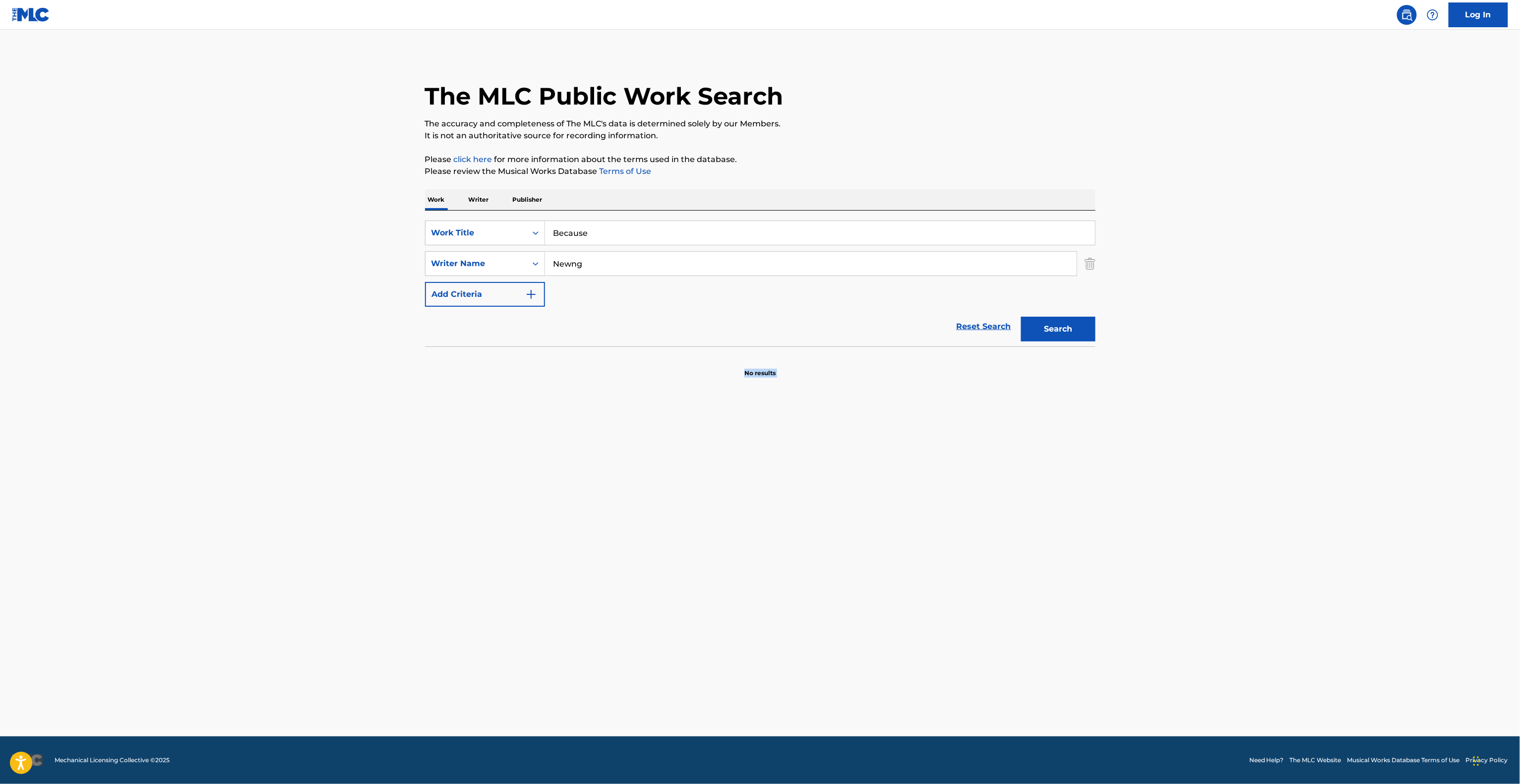
click at [667, 553] on main "The MLC Public Work Search The accuracy and completeness of The MLC's data is d…" at bounding box center [760, 383] width 1520 height 707
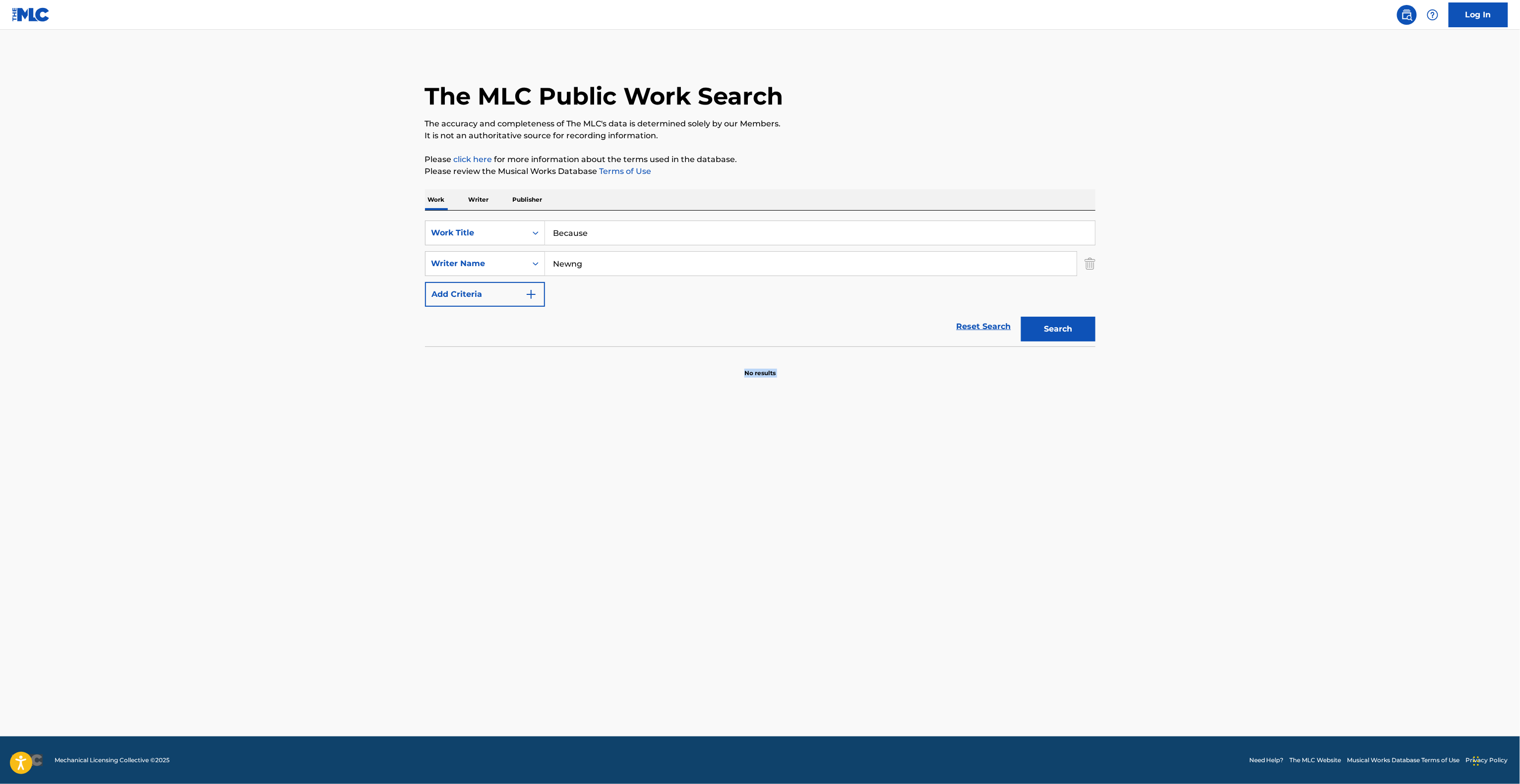
click at [667, 553] on main "The MLC Public Work Search The accuracy and completeness of The MLC's data is d…" at bounding box center [760, 383] width 1520 height 707
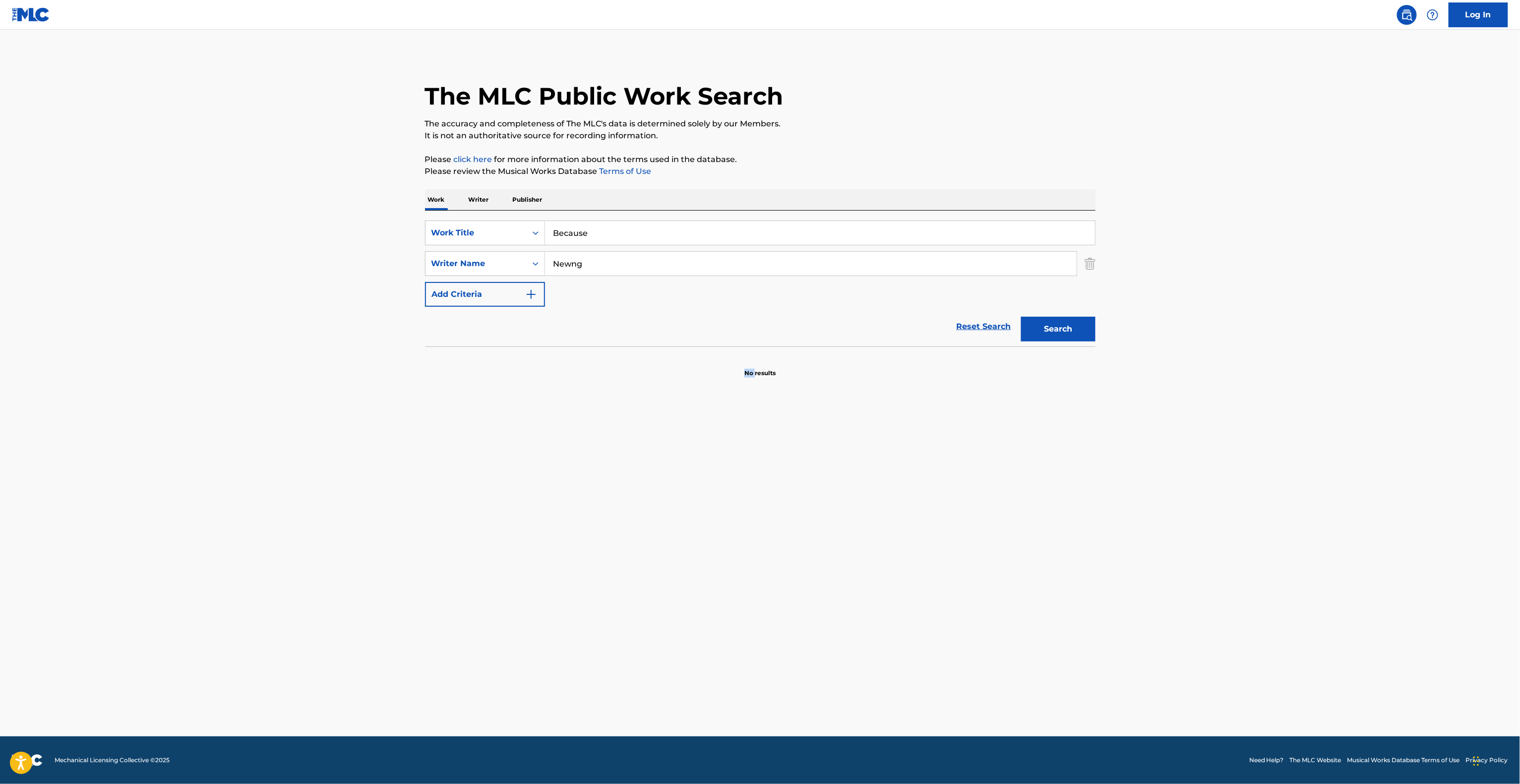
click at [667, 553] on main "The MLC Public Work Search The accuracy and completeness of The MLC's data is d…" at bounding box center [760, 383] width 1520 height 707
click at [668, 555] on main "The MLC Public Work Search The accuracy and completeness of The MLC's data is d…" at bounding box center [760, 383] width 1520 height 707
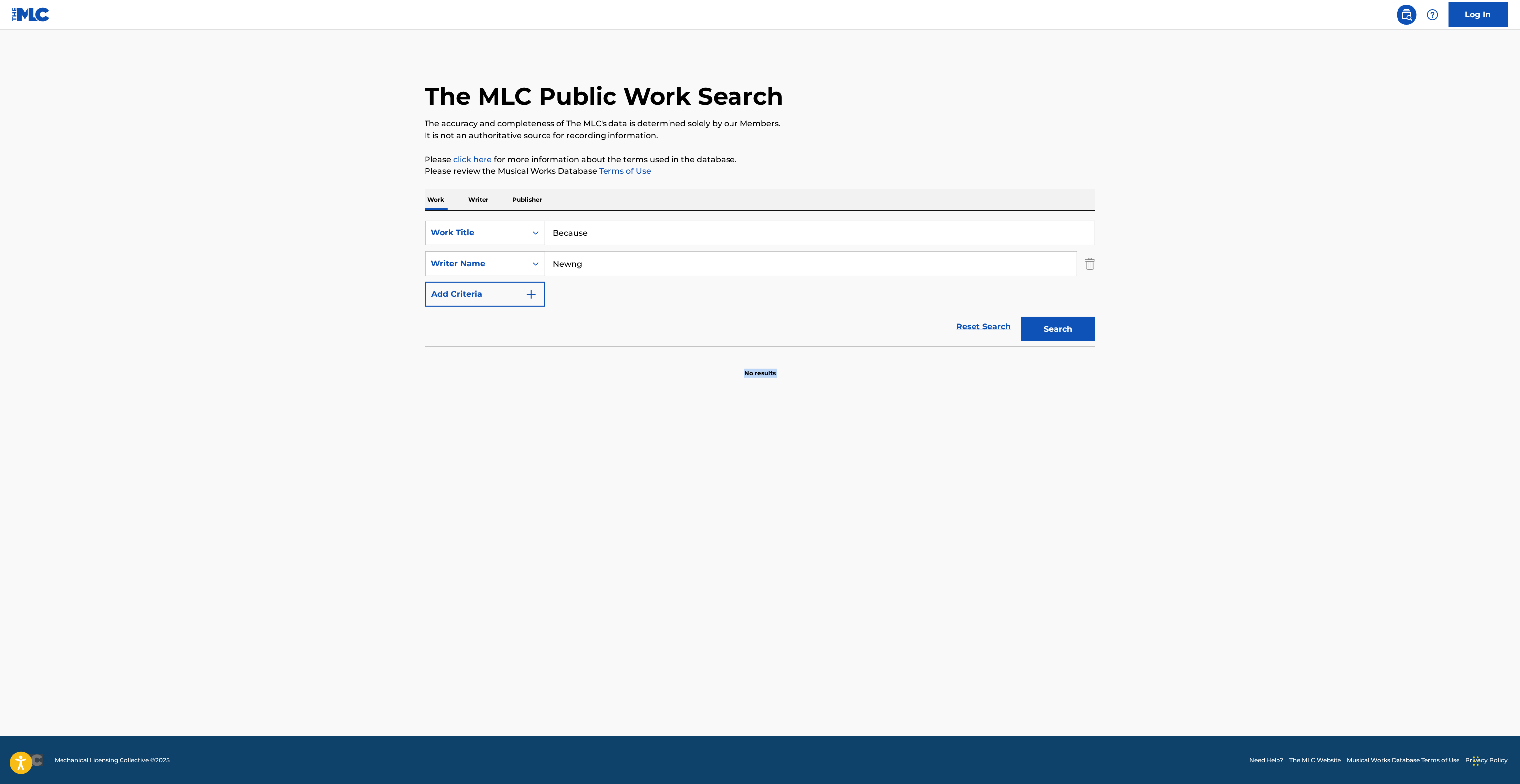
click at [668, 555] on main "The MLC Public Work Search The accuracy and completeness of The MLC's data is d…" at bounding box center [760, 383] width 1520 height 707
click at [671, 556] on main "The MLC Public Work Search The accuracy and completeness of The MLC's data is d…" at bounding box center [760, 383] width 1520 height 707
click at [671, 556] on main "The MLC Public Work Search The accuracy and completeness of The MLC's data is d…" at bounding box center [760, 383] width 1520 height 707
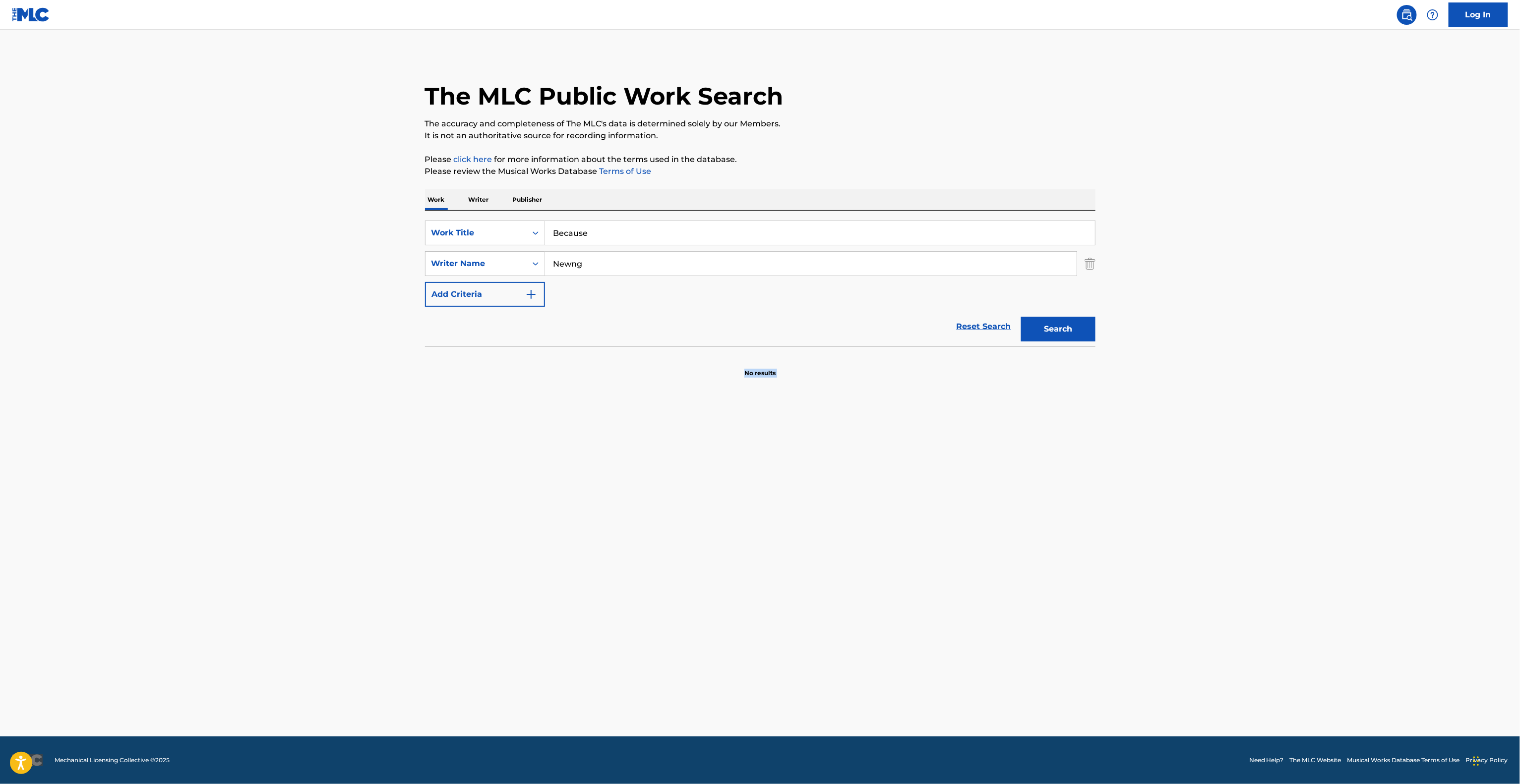
click at [671, 556] on main "The MLC Public Work Search The accuracy and completeness of The MLC's data is d…" at bounding box center [760, 383] width 1520 height 707
click at [673, 556] on main "The MLC Public Work Search The accuracy and completeness of The MLC's data is d…" at bounding box center [760, 383] width 1520 height 707
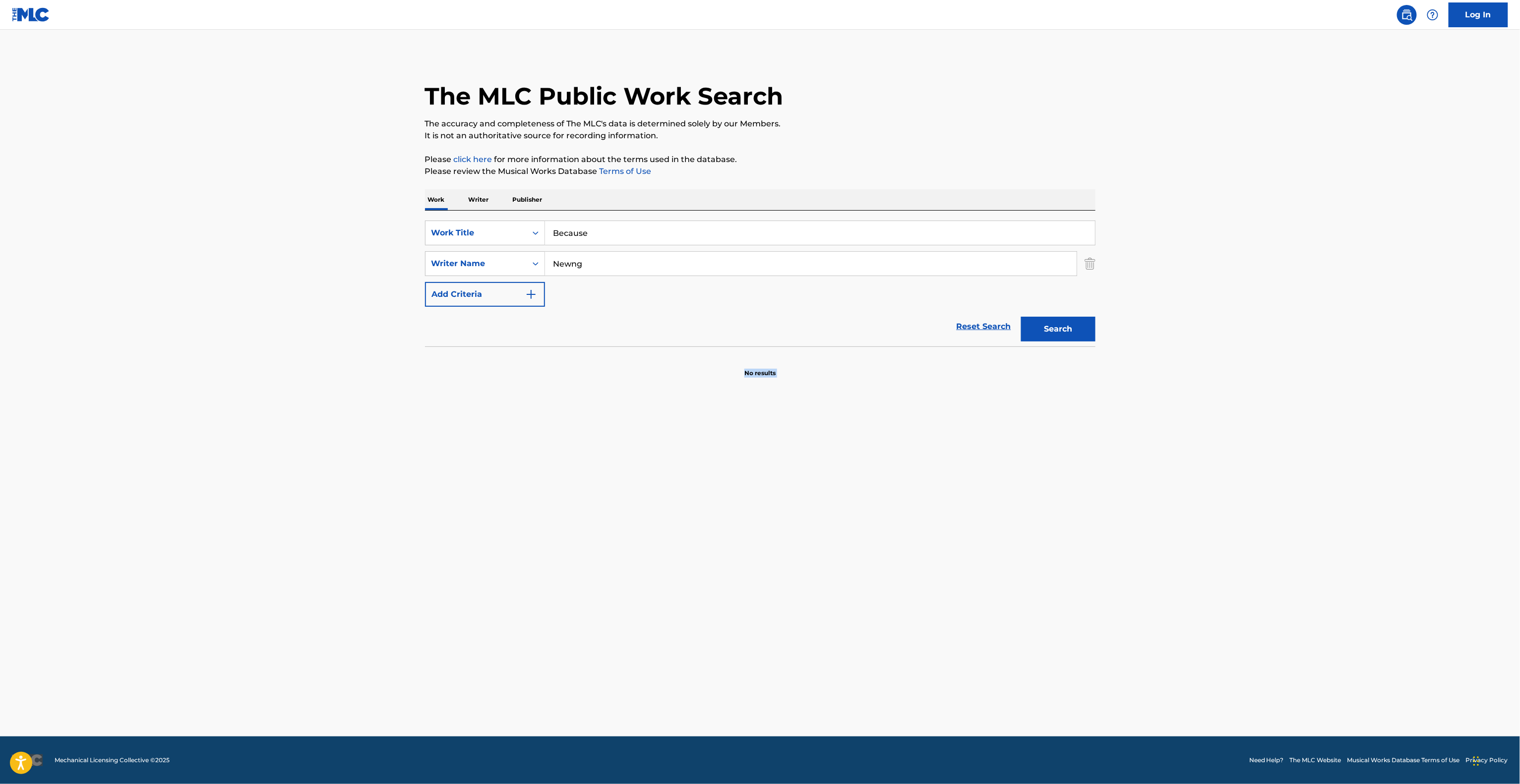
click at [673, 556] on main "The MLC Public Work Search The accuracy and completeness of The MLC's data is d…" at bounding box center [760, 383] width 1520 height 707
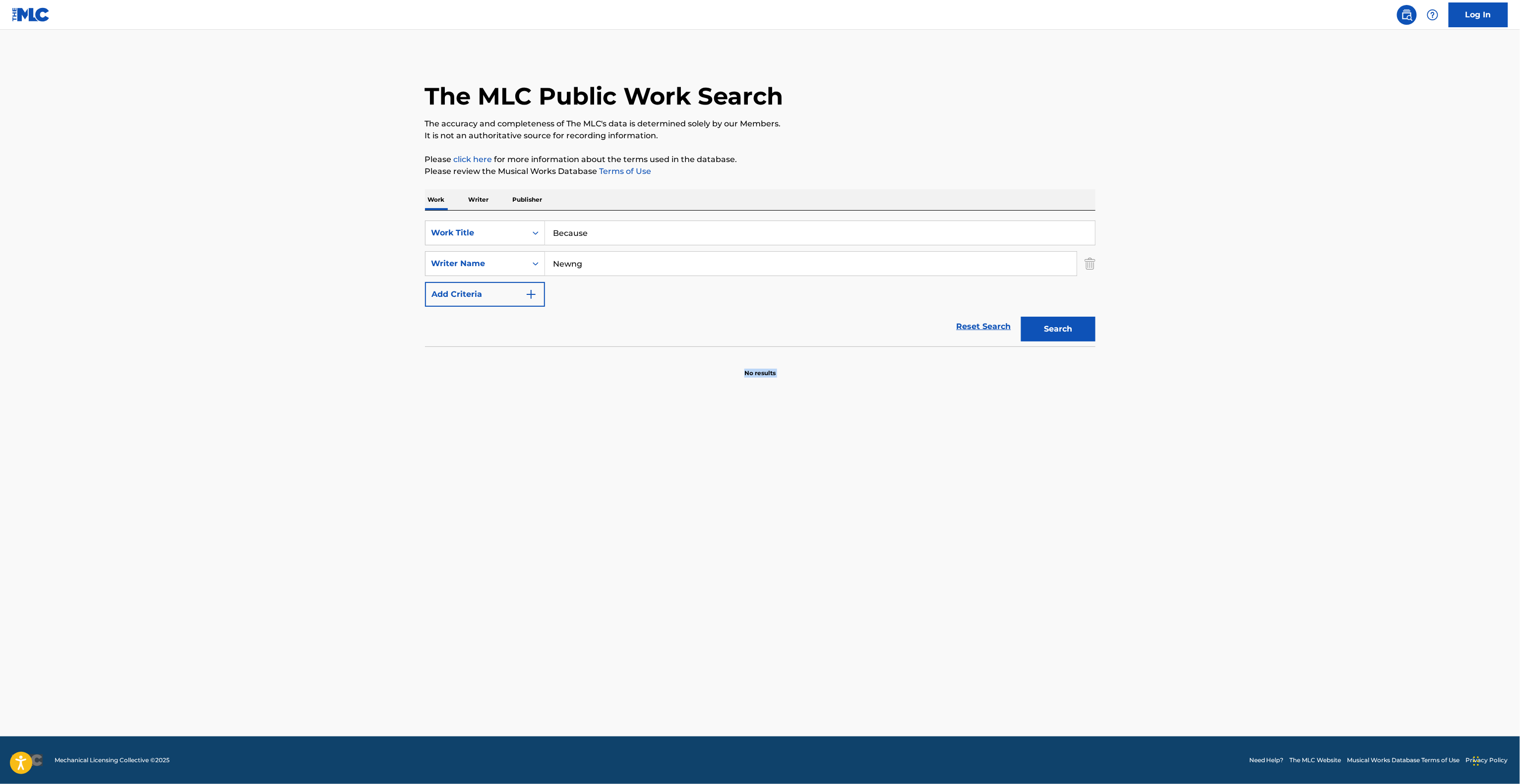
click at [673, 556] on main "The MLC Public Work Search The accuracy and completeness of The MLC's data is d…" at bounding box center [760, 383] width 1520 height 707
click at [673, 557] on main "The MLC Public Work Search The accuracy and completeness of The MLC's data is d…" at bounding box center [760, 383] width 1520 height 707
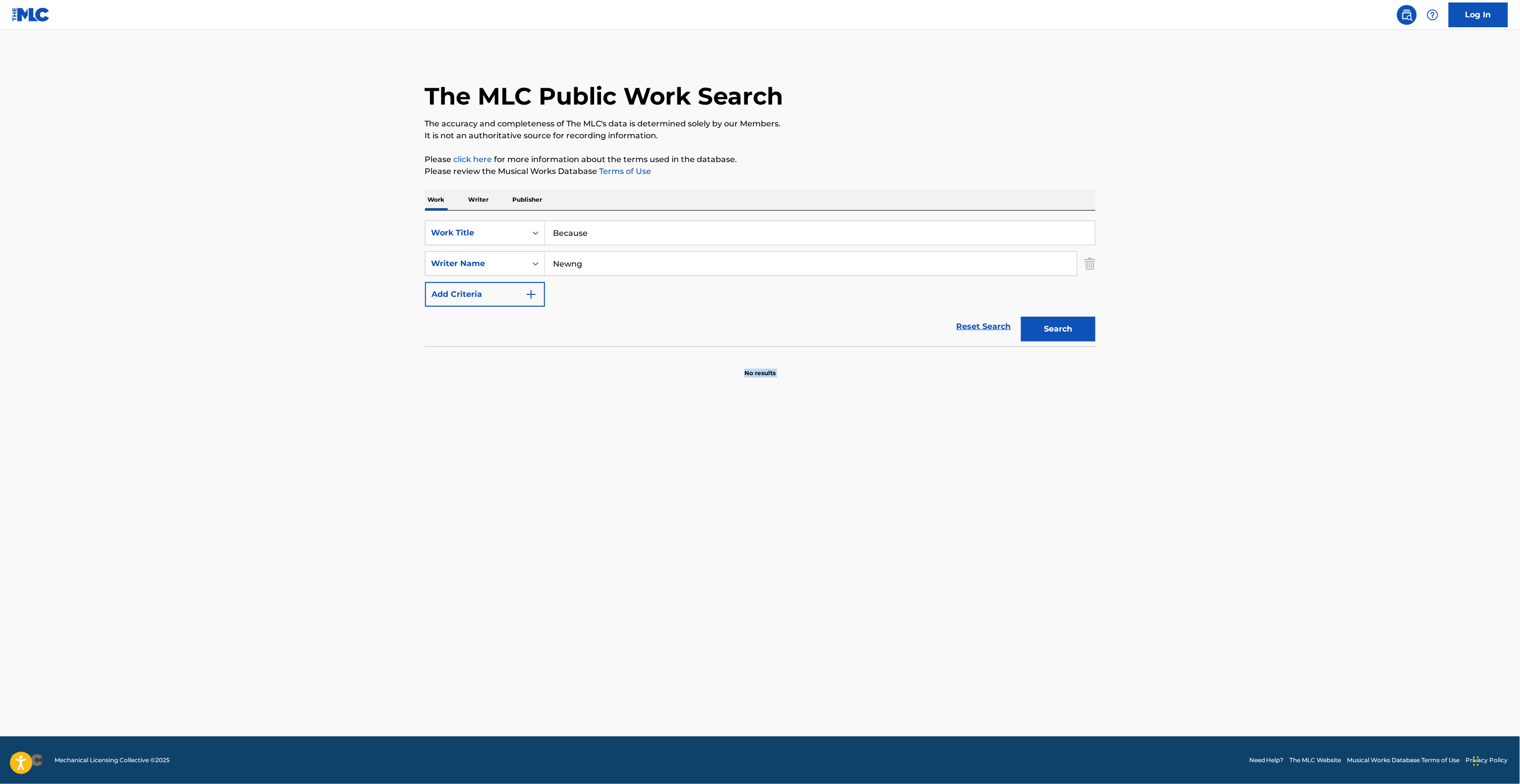
click at [673, 557] on main "The MLC Public Work Search The accuracy and completeness of The MLC's data is d…" at bounding box center [760, 383] width 1520 height 707
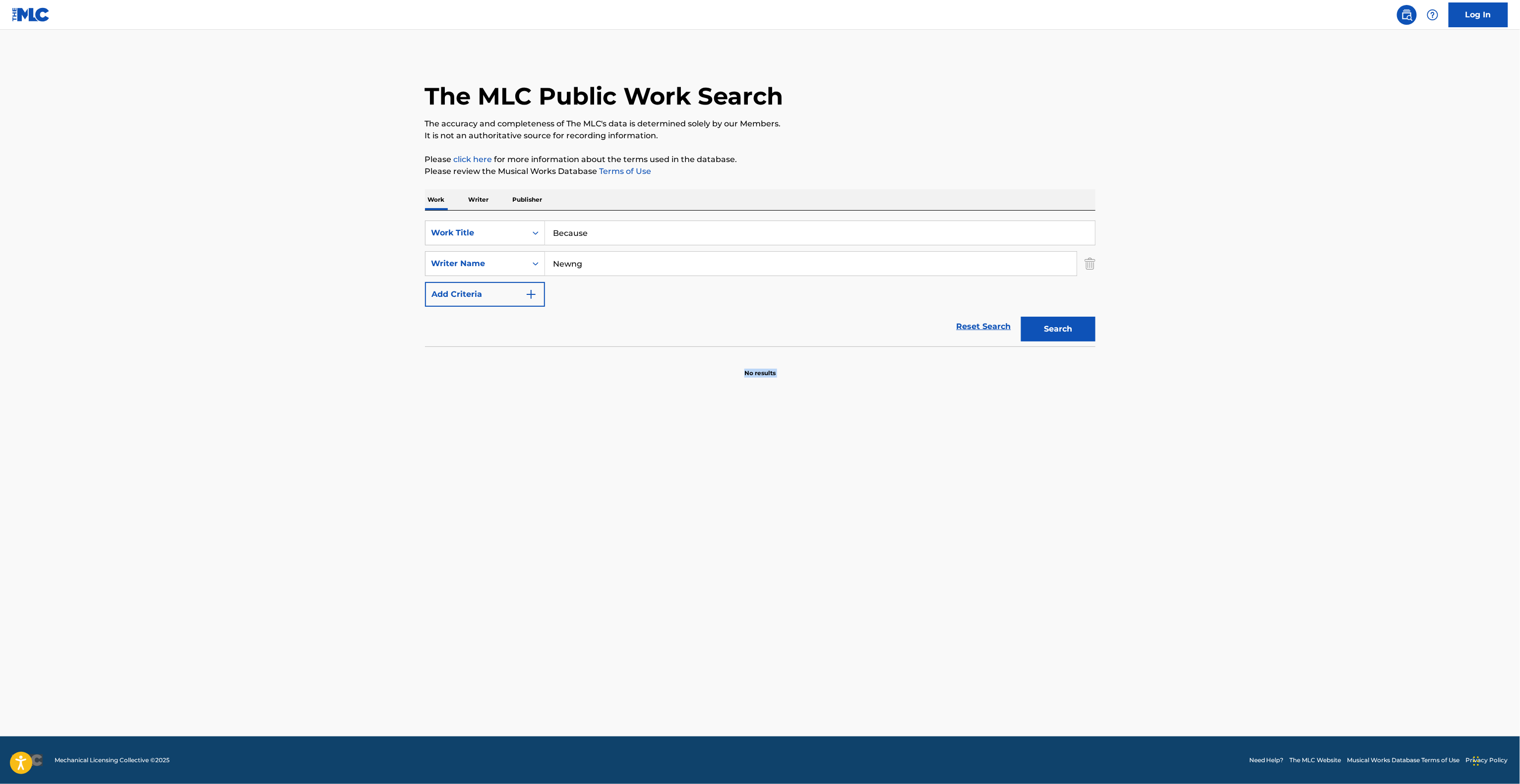
click at [673, 557] on main "The MLC Public Work Search The accuracy and completeness of The MLC's data is d…" at bounding box center [760, 383] width 1520 height 707
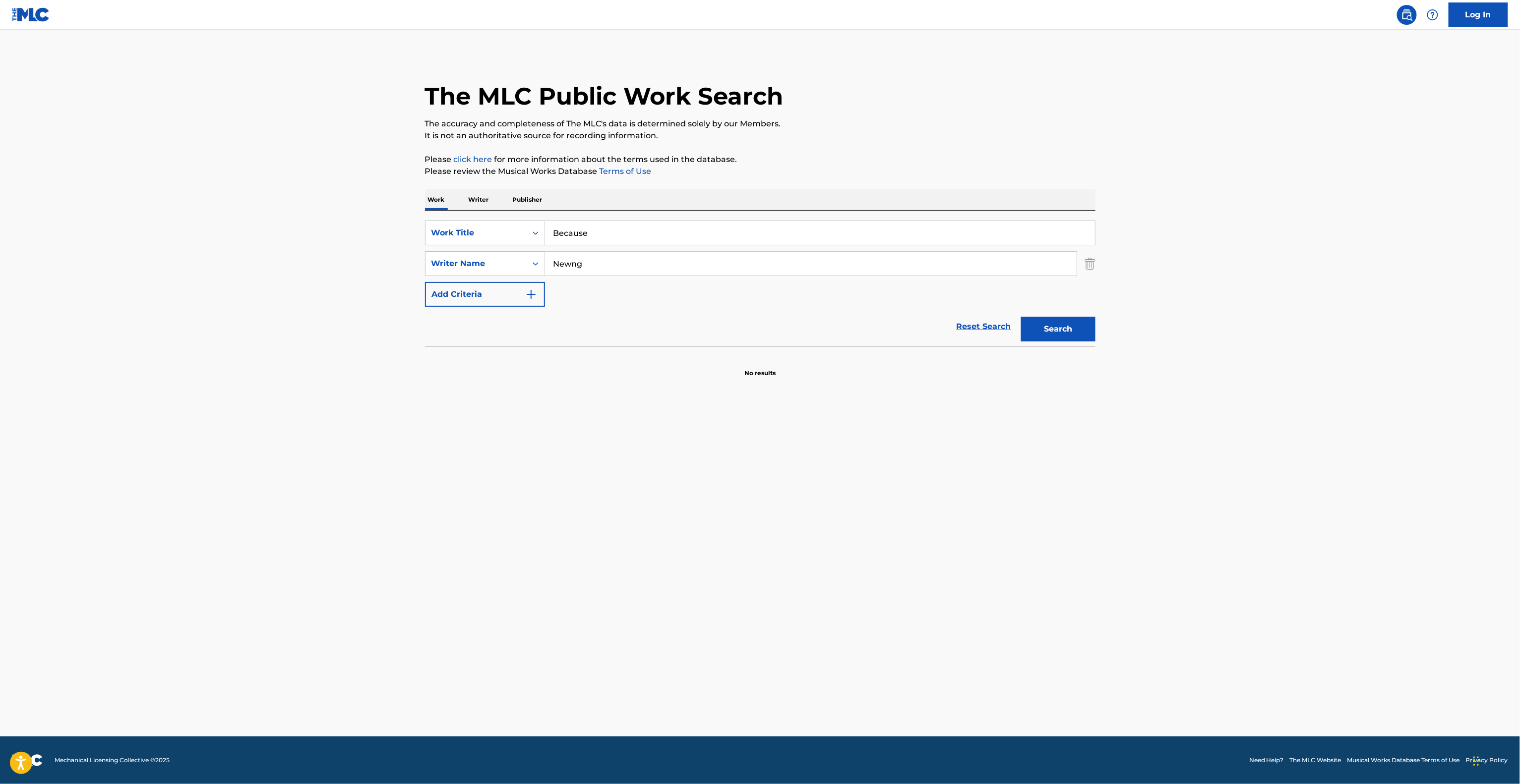
click at [673, 557] on main "The MLC Public Work Search The accuracy and completeness of The MLC's data is d…" at bounding box center [760, 383] width 1520 height 707
click at [674, 559] on main "The MLC Public Work Search The accuracy and completeness of The MLC's data is d…" at bounding box center [760, 383] width 1520 height 707
click at [675, 559] on main "The MLC Public Work Search The accuracy and completeness of The MLC's data is d…" at bounding box center [760, 383] width 1520 height 707
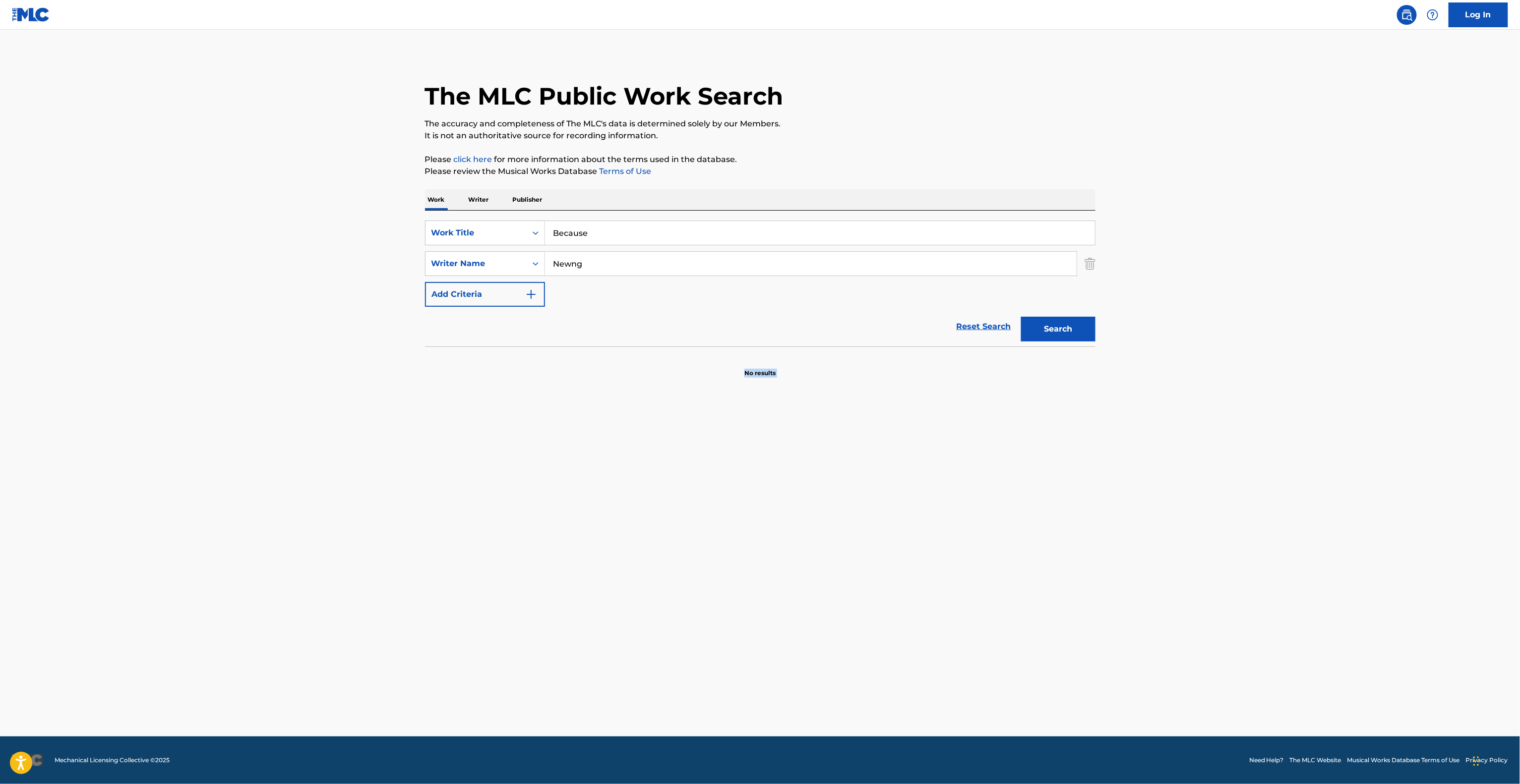
click at [675, 559] on main "The MLC Public Work Search The accuracy and completeness of The MLC's data is d…" at bounding box center [760, 383] width 1520 height 707
click at [676, 561] on main "The MLC Public Work Search The accuracy and completeness of The MLC's data is d…" at bounding box center [760, 383] width 1520 height 707
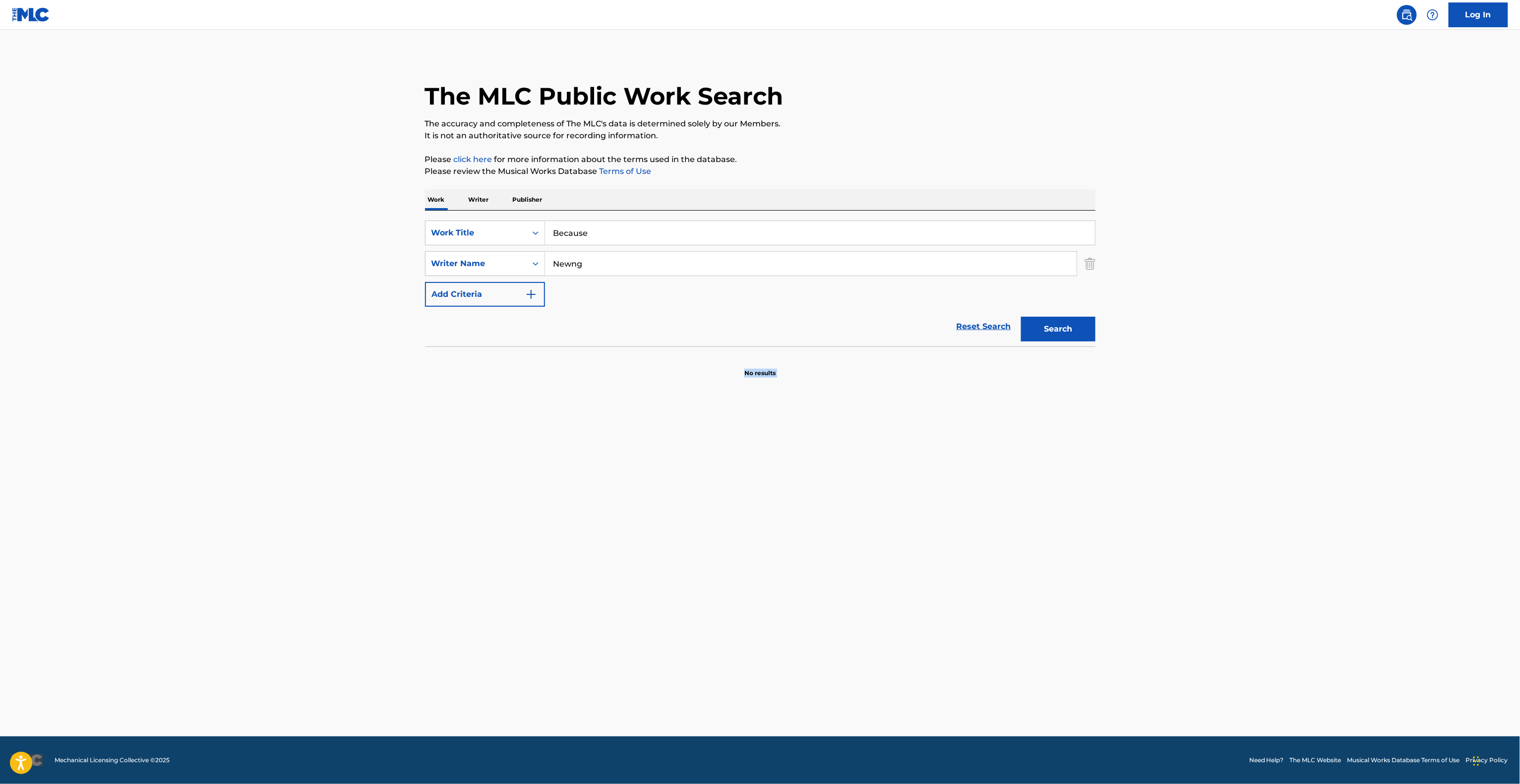
click at [676, 561] on main "The MLC Public Work Search The accuracy and completeness of The MLC's data is d…" at bounding box center [760, 383] width 1520 height 707
click at [677, 562] on main "The MLC Public Work Search The accuracy and completeness of The MLC's data is d…" at bounding box center [760, 383] width 1520 height 707
click at [686, 562] on main "The MLC Public Work Search The accuracy and completeness of The MLC's data is d…" at bounding box center [760, 383] width 1520 height 707
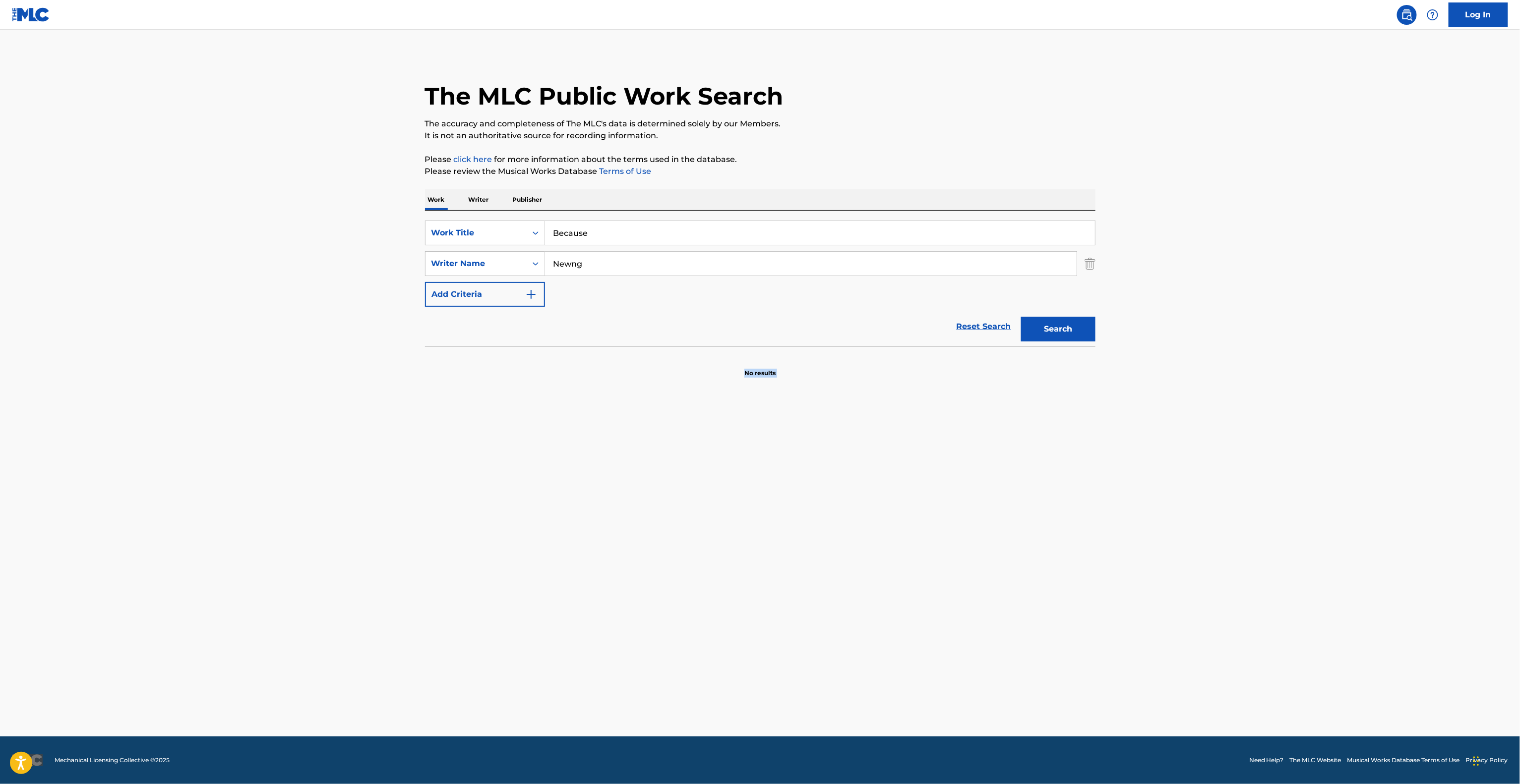
click at [688, 562] on main "The MLC Public Work Search The accuracy and completeness of The MLC's data is d…" at bounding box center [760, 383] width 1520 height 707
click at [688, 564] on main "The MLC Public Work Search The accuracy and completeness of The MLC's data is d…" at bounding box center [760, 383] width 1520 height 707
click at [691, 566] on main "The MLC Public Work Search The accuracy and completeness of The MLC's data is d…" at bounding box center [760, 383] width 1520 height 707
click at [702, 569] on main "The MLC Public Work Search The accuracy and completeness of The MLC's data is d…" at bounding box center [760, 383] width 1520 height 707
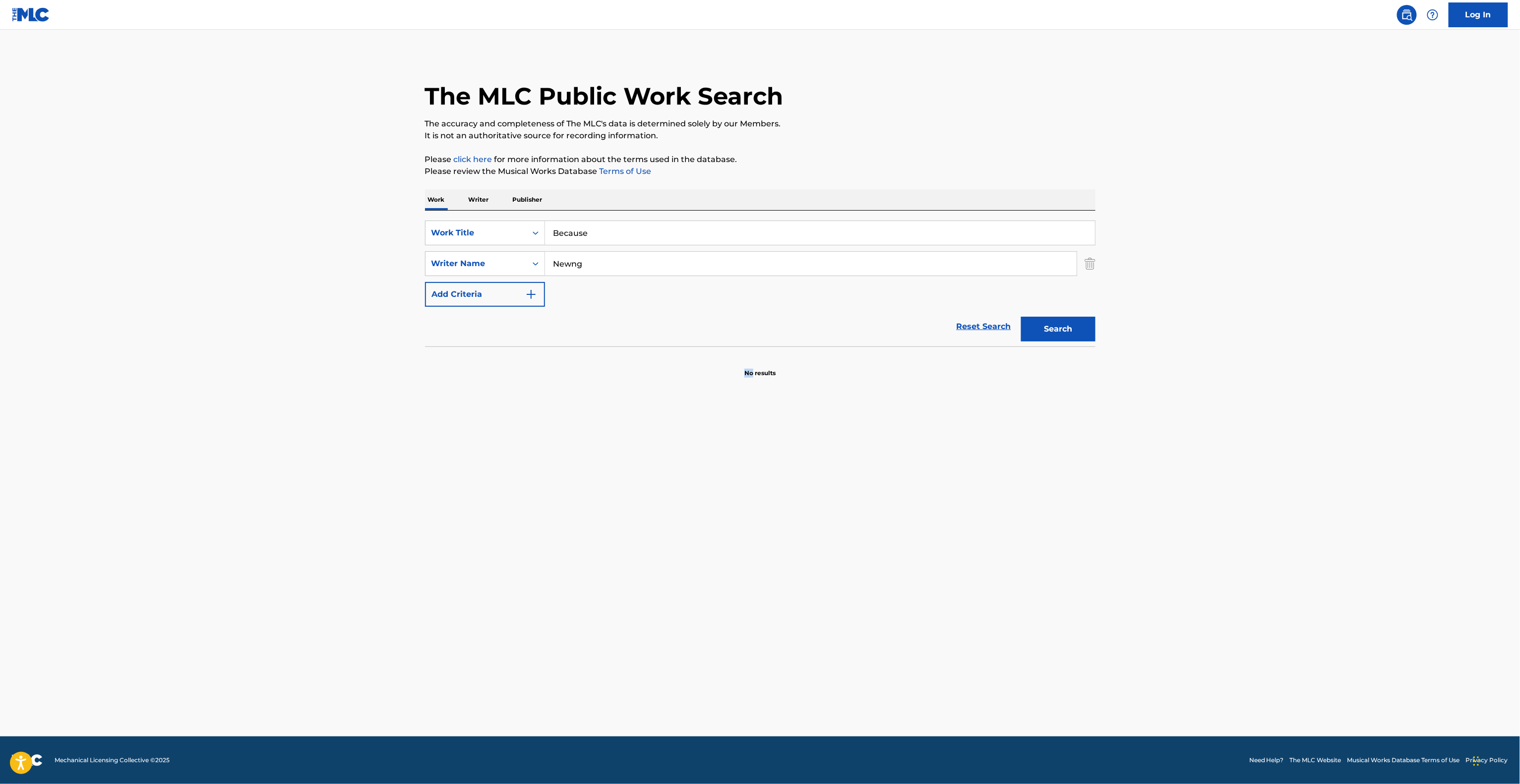
click at [704, 569] on main "The MLC Public Work Search The accuracy and completeness of The MLC's data is d…" at bounding box center [760, 383] width 1520 height 707
click at [704, 570] on main "The MLC Public Work Search The accuracy and completeness of The MLC's data is d…" at bounding box center [760, 383] width 1520 height 707
click at [704, 570] on main "The MLC Public Work Search The accuracy and completeness of The MLC's data is d…" at bounding box center [760, 383] width 1520 height 707
click at [706, 570] on main "The MLC Public Work Search The accuracy and completeness of The MLC's data is d…" at bounding box center [760, 383] width 1520 height 707
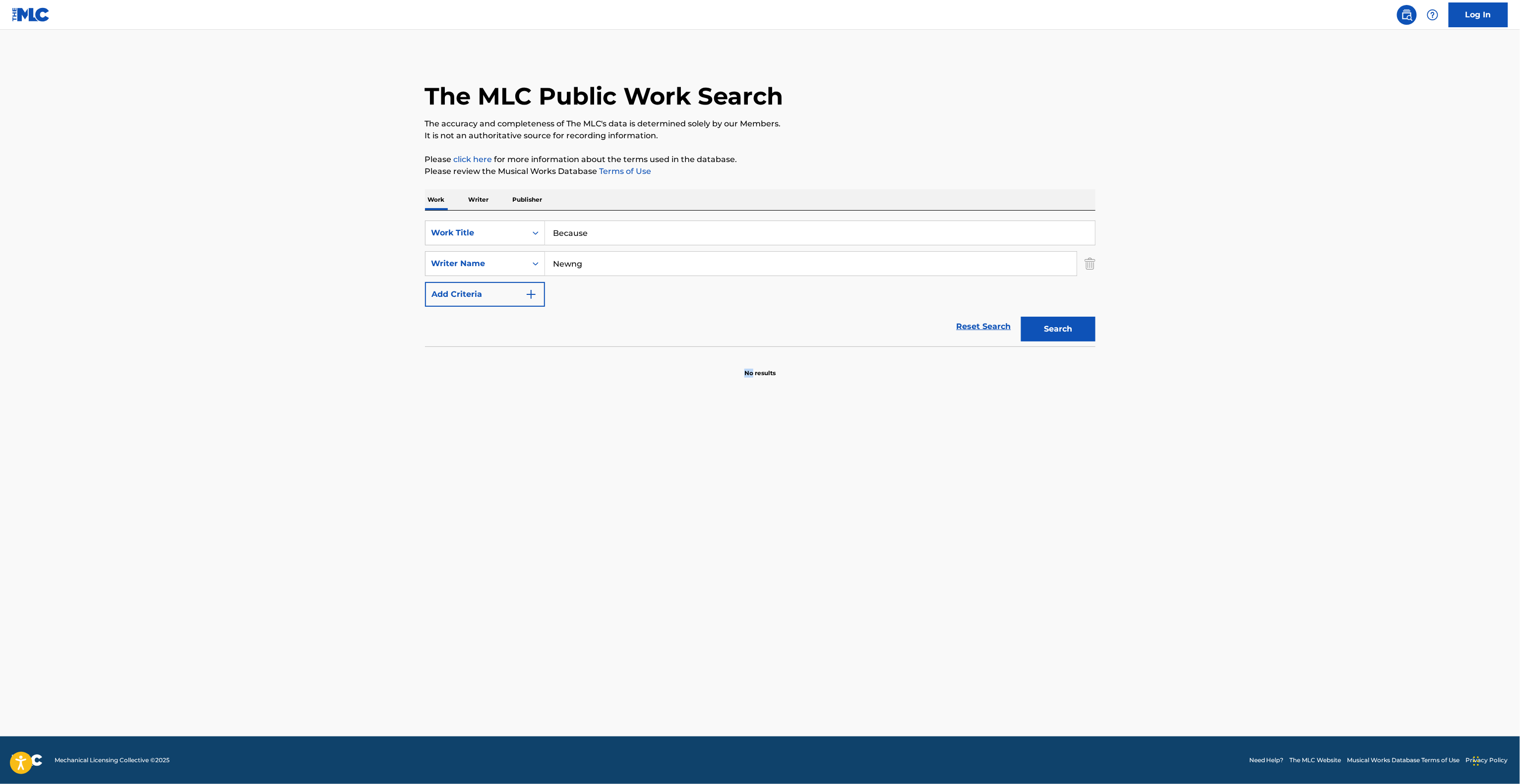
click at [707, 570] on main "The MLC Public Work Search The accuracy and completeness of The MLC's data is d…" at bounding box center [760, 383] width 1520 height 707
click at [708, 570] on main "The MLC Public Work Search The accuracy and completeness of The MLC's data is d…" at bounding box center [760, 383] width 1520 height 707
click at [709, 570] on main "The MLC Public Work Search The accuracy and completeness of The MLC's data is d…" at bounding box center [760, 383] width 1520 height 707
click at [710, 570] on main "The MLC Public Work Search The accuracy and completeness of The MLC's data is d…" at bounding box center [760, 383] width 1520 height 707
click at [720, 570] on main "The MLC Public Work Search The accuracy and completeness of The MLC's data is d…" at bounding box center [760, 383] width 1520 height 707
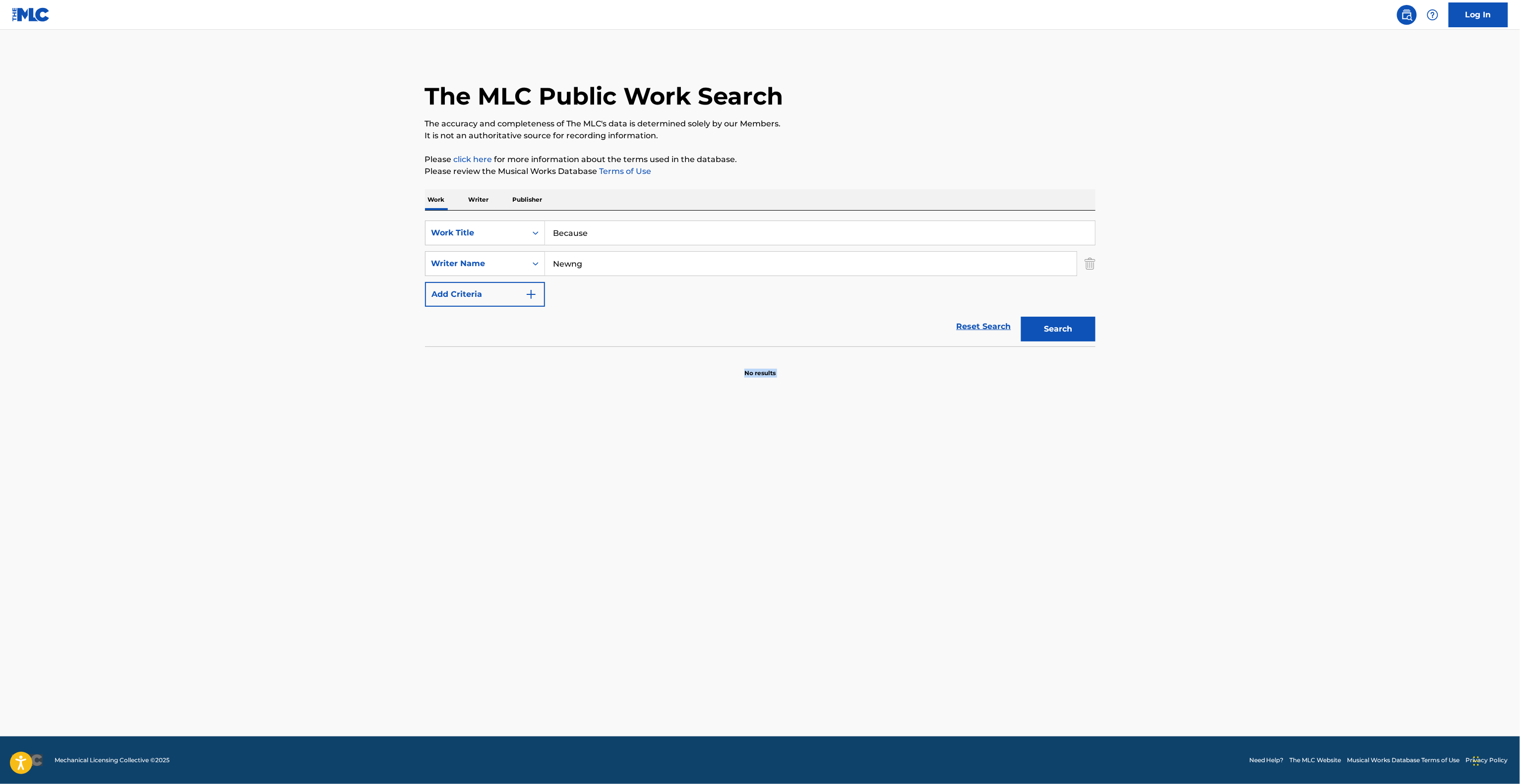
click at [720, 570] on main "The MLC Public Work Search The accuracy and completeness of The MLC's data is d…" at bounding box center [760, 383] width 1520 height 707
click at [721, 570] on main "The MLC Public Work Search The accuracy and completeness of The MLC's data is d…" at bounding box center [760, 383] width 1520 height 707
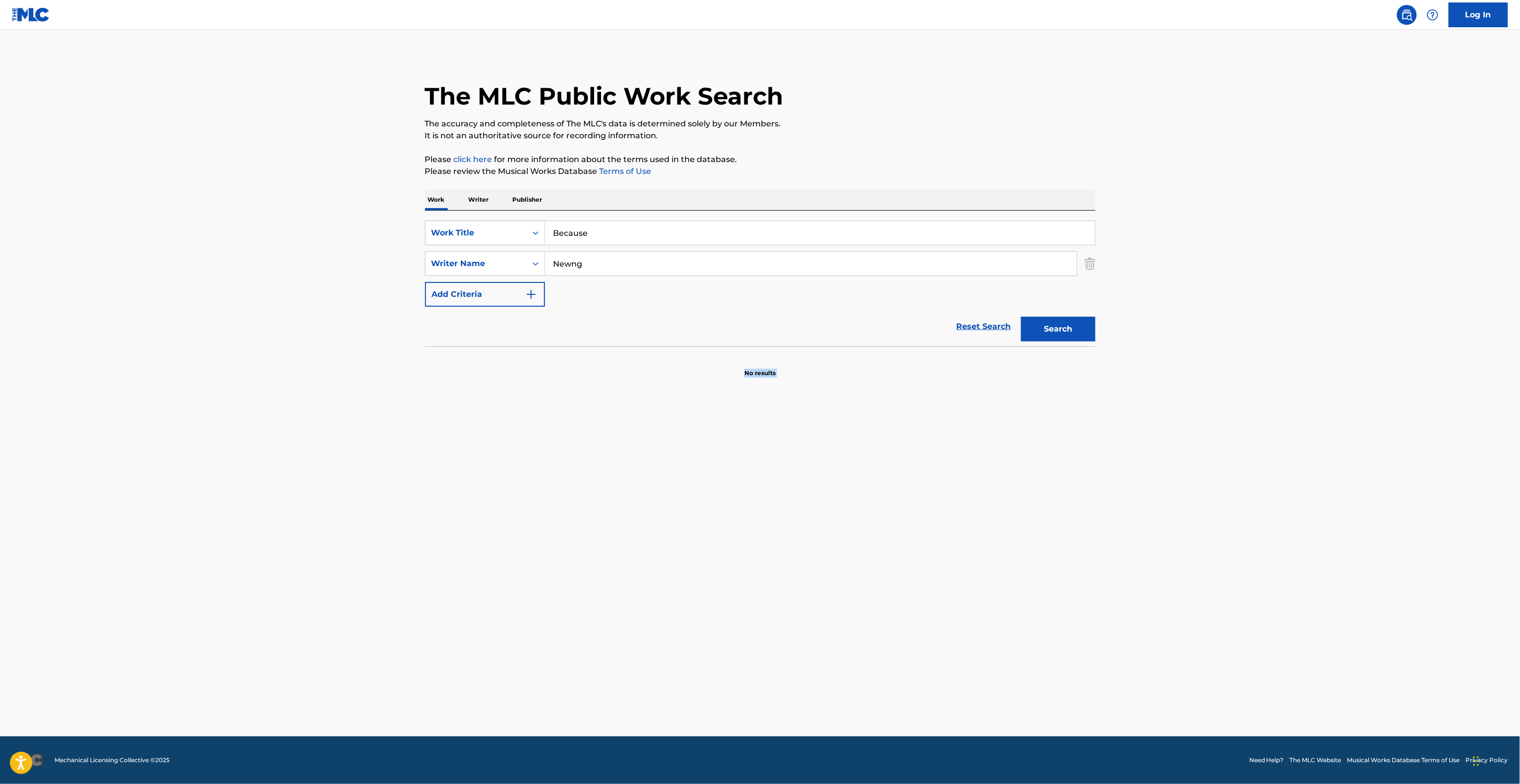
click at [721, 570] on main "The MLC Public Work Search The accuracy and completeness of The MLC's data is d…" at bounding box center [760, 383] width 1520 height 707
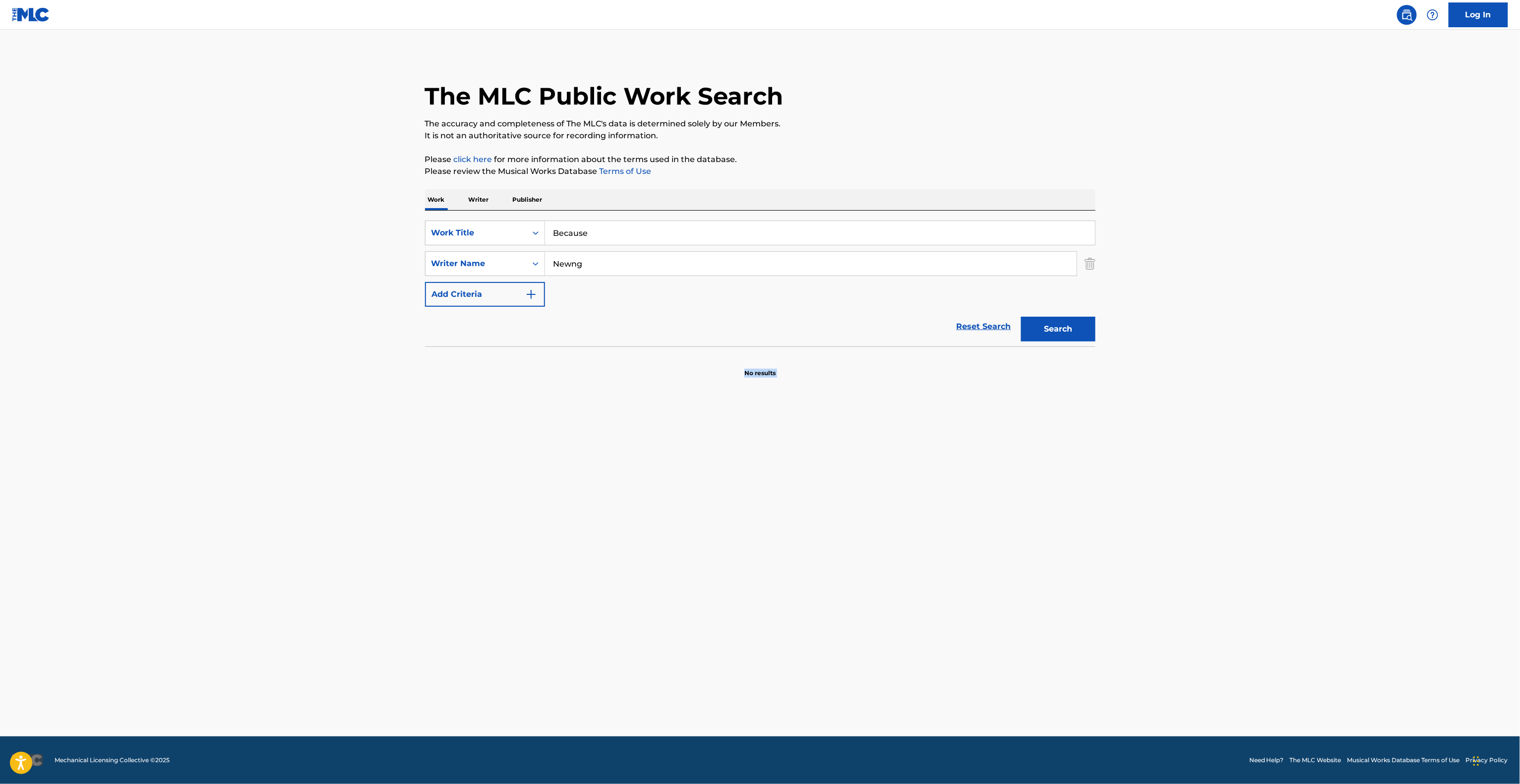
click at [721, 570] on main "The MLC Public Work Search The accuracy and completeness of The MLC's data is d…" at bounding box center [760, 383] width 1520 height 707
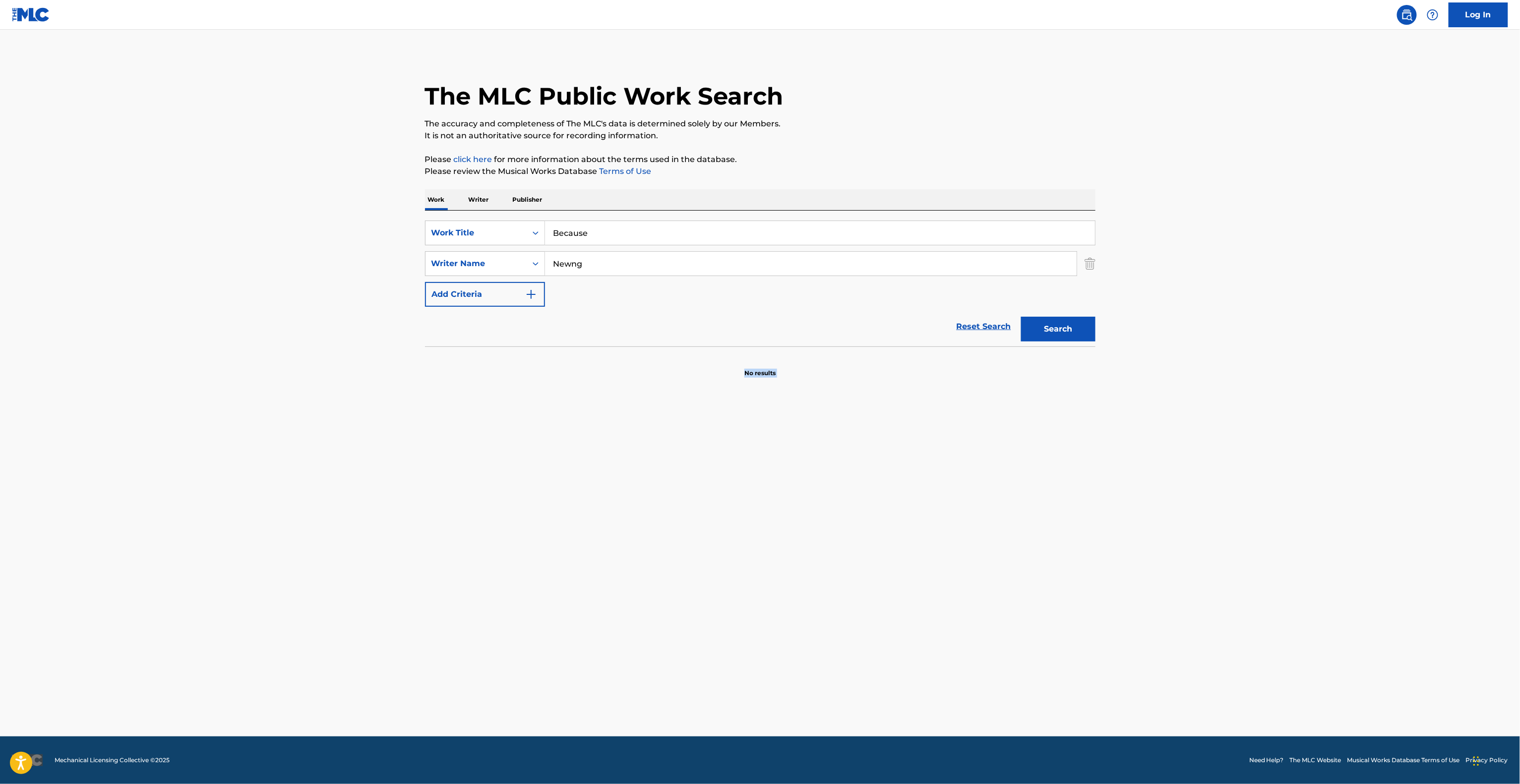
click at [721, 570] on main "The MLC Public Work Search The accuracy and completeness of The MLC's data is d…" at bounding box center [760, 383] width 1520 height 707
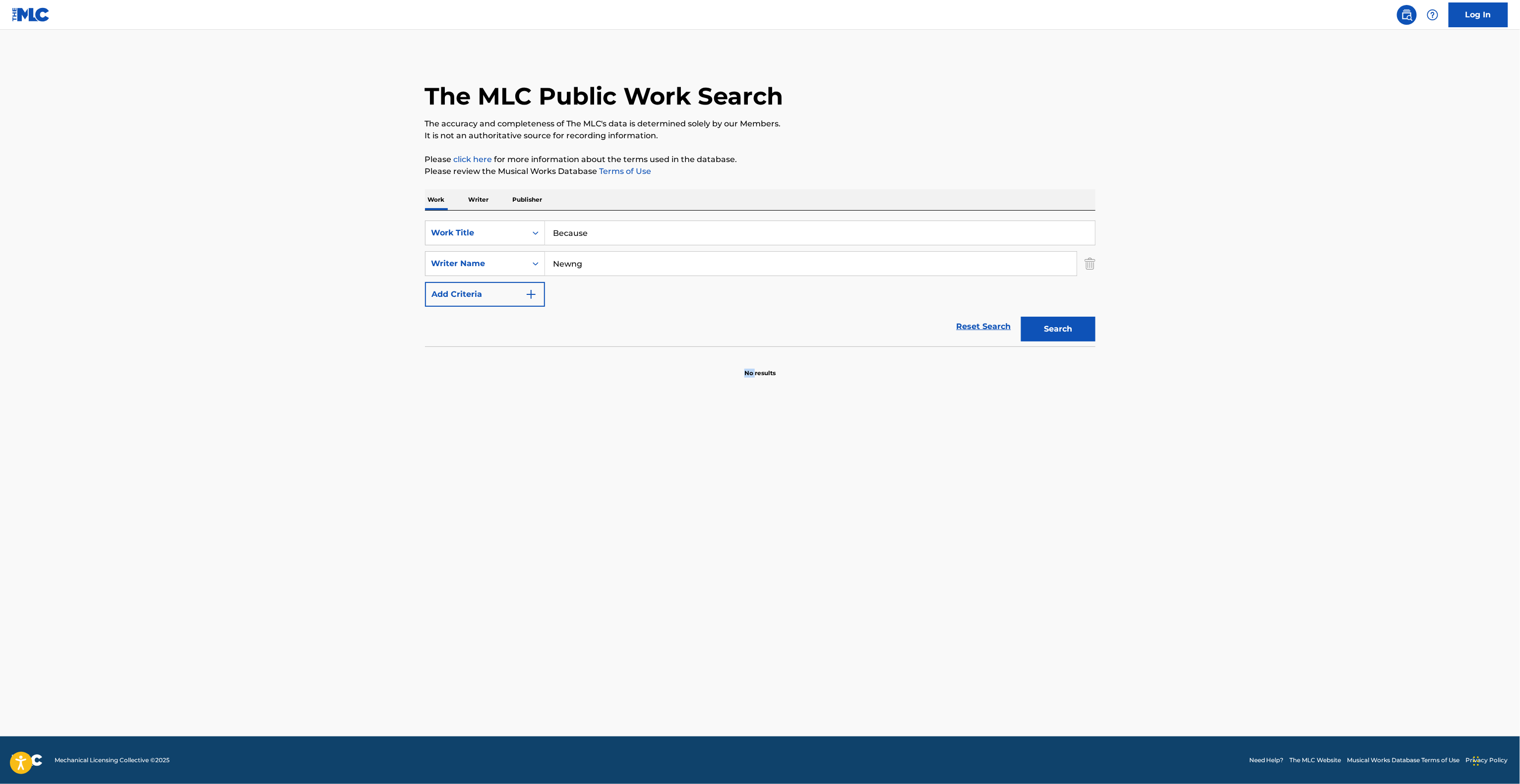
click at [721, 570] on main "The MLC Public Work Search The accuracy and completeness of The MLC's data is d…" at bounding box center [760, 383] width 1520 height 707
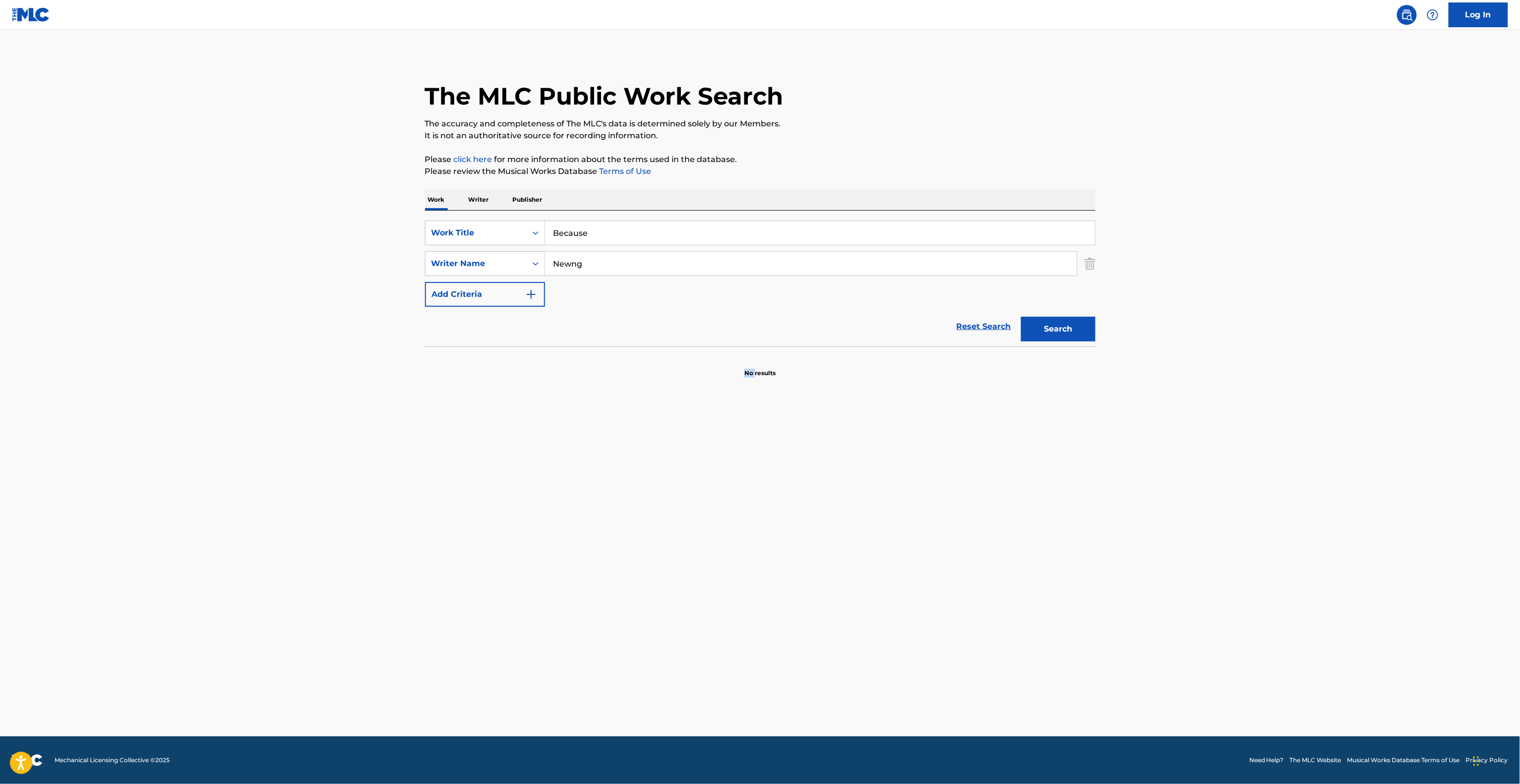
click at [721, 570] on main "The MLC Public Work Search The accuracy and completeness of The MLC's data is d…" at bounding box center [760, 383] width 1520 height 707
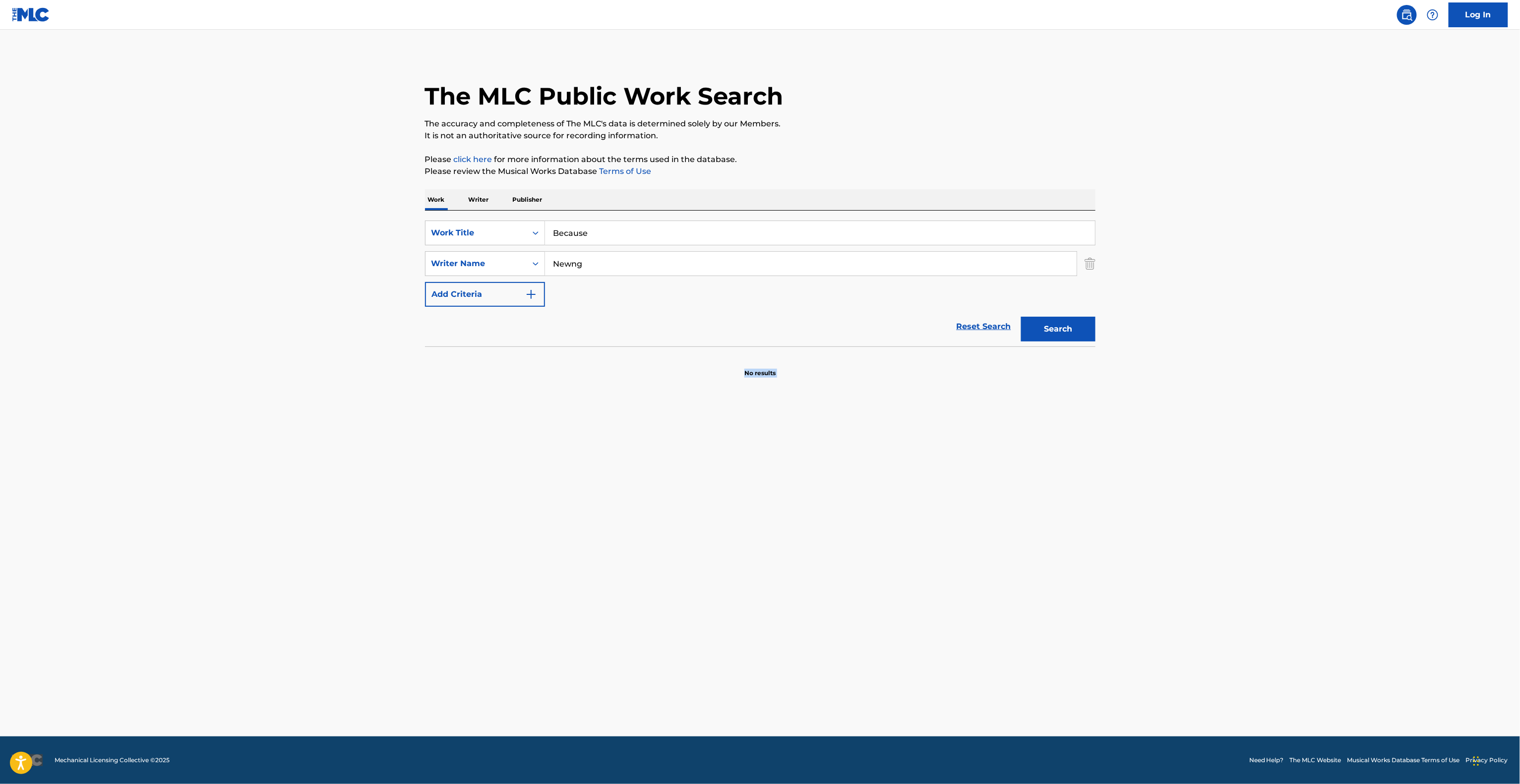
click at [721, 570] on main "The MLC Public Work Search The accuracy and completeness of The MLC's data is d…" at bounding box center [760, 383] width 1520 height 707
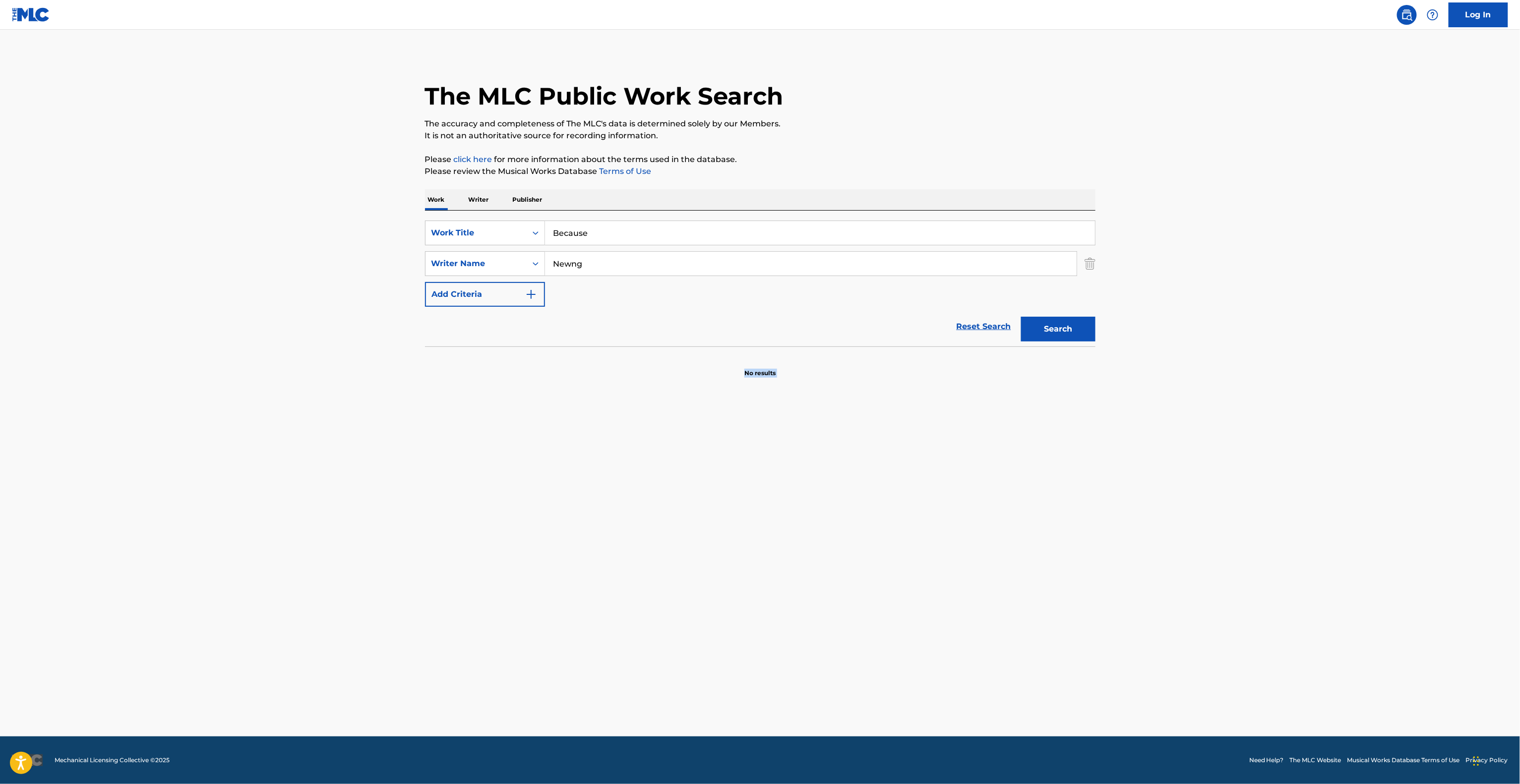
click at [721, 570] on main "The MLC Public Work Search The accuracy and completeness of The MLC's data is d…" at bounding box center [760, 383] width 1520 height 707
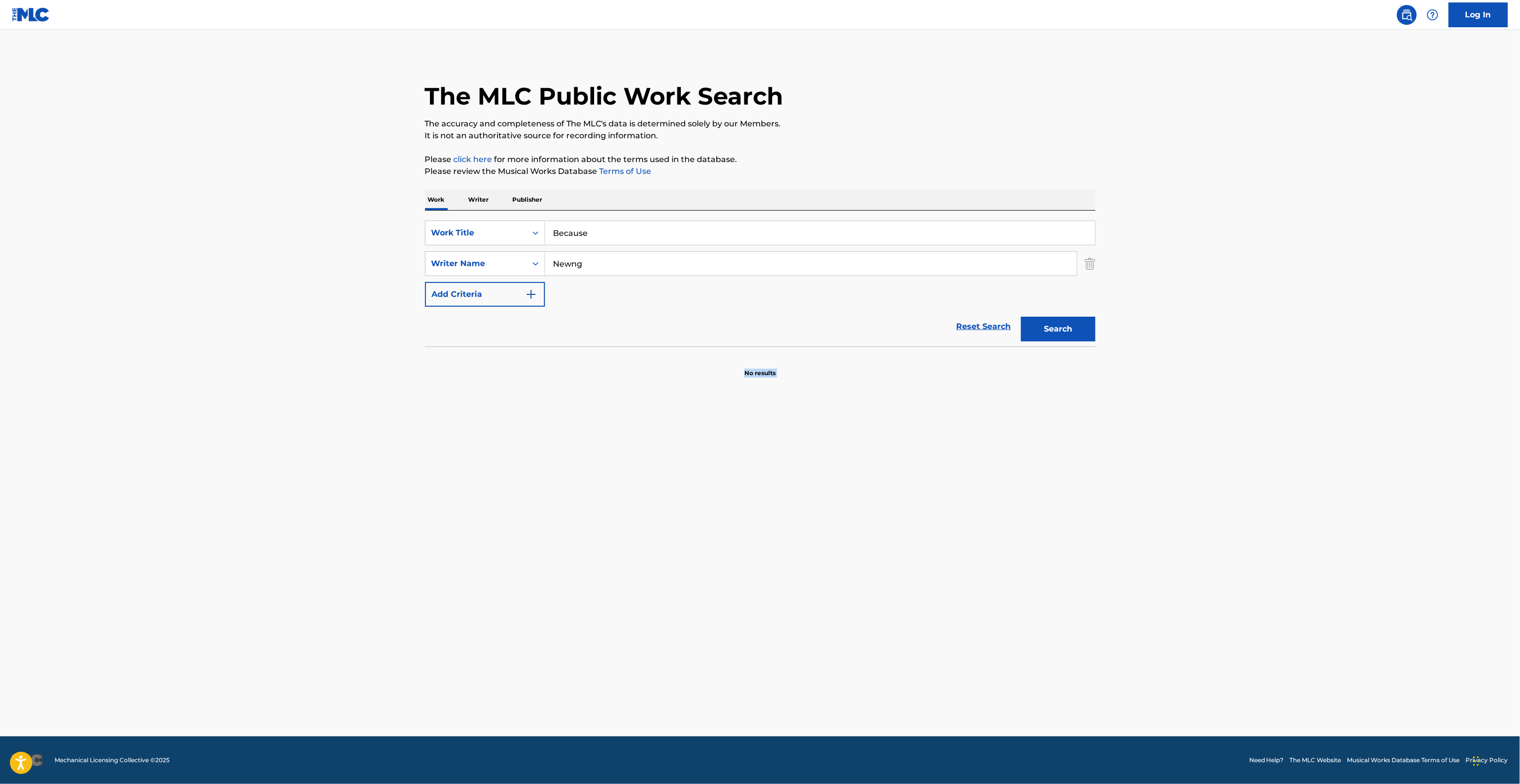
click at [721, 570] on main "The MLC Public Work Search The accuracy and completeness of The MLC's data is d…" at bounding box center [760, 383] width 1520 height 707
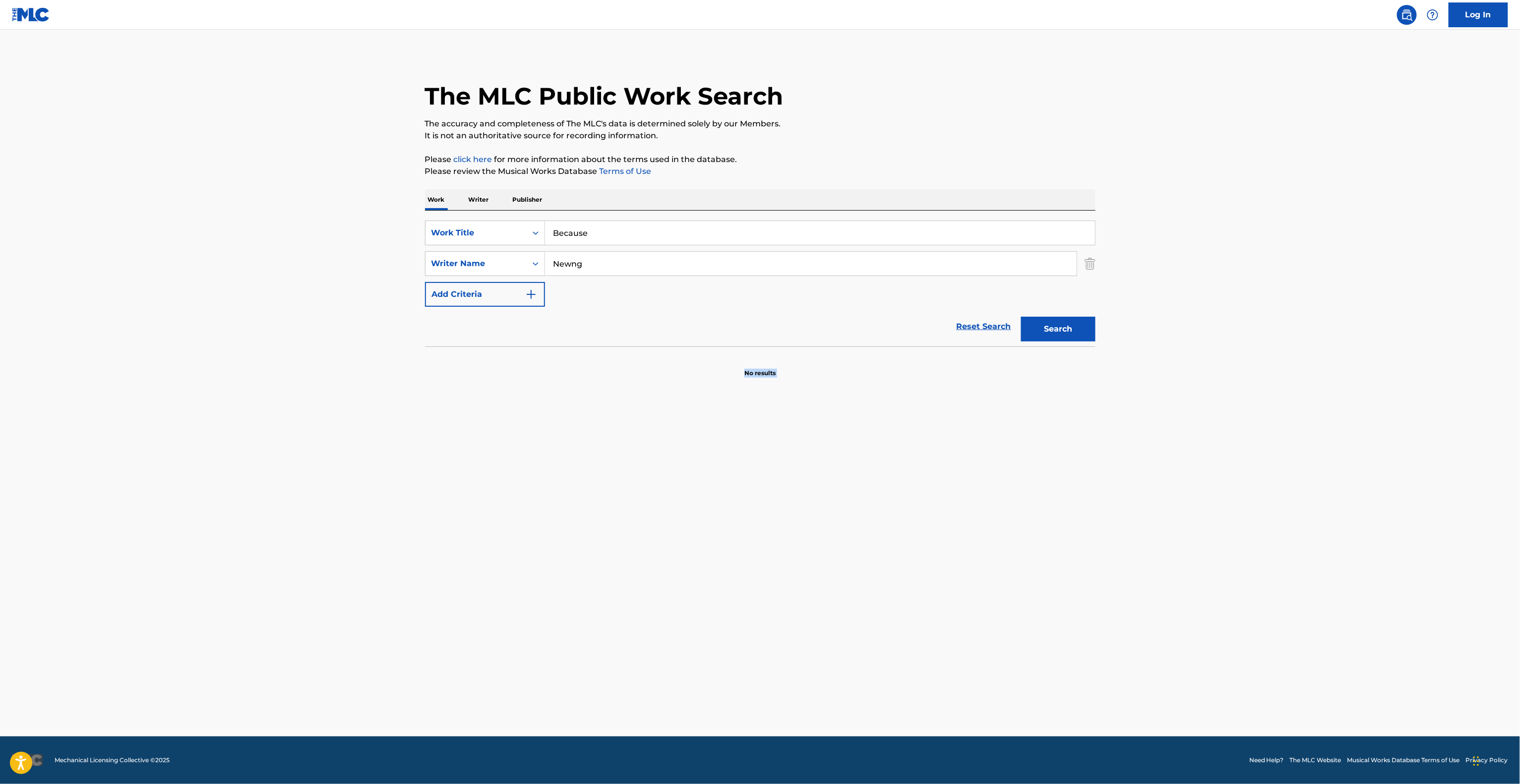
click at [721, 570] on main "The MLC Public Work Search The accuracy and completeness of The MLC's data is d…" at bounding box center [760, 383] width 1520 height 707
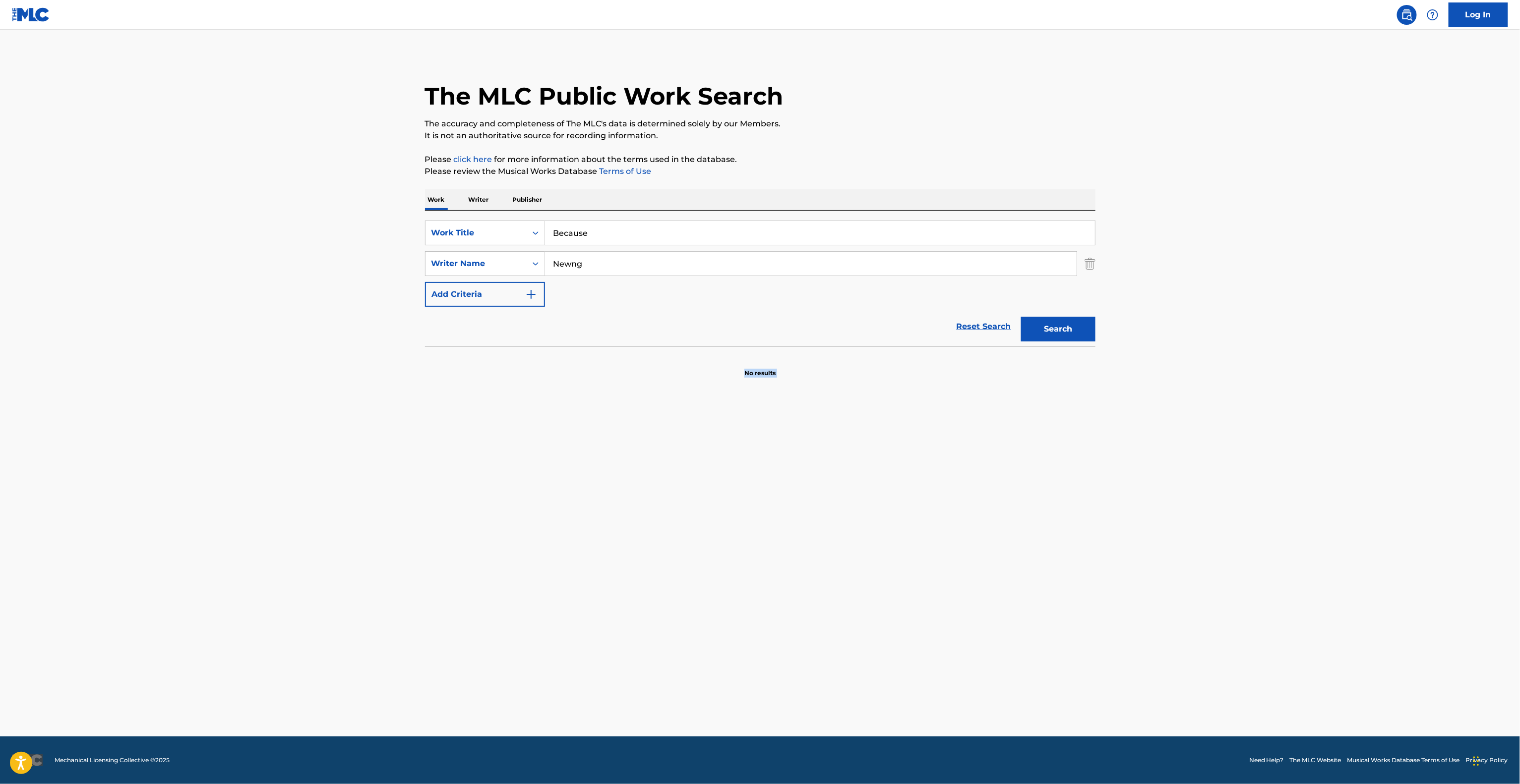
click at [721, 570] on main "The MLC Public Work Search The accuracy and completeness of The MLC's data is d…" at bounding box center [760, 383] width 1520 height 707
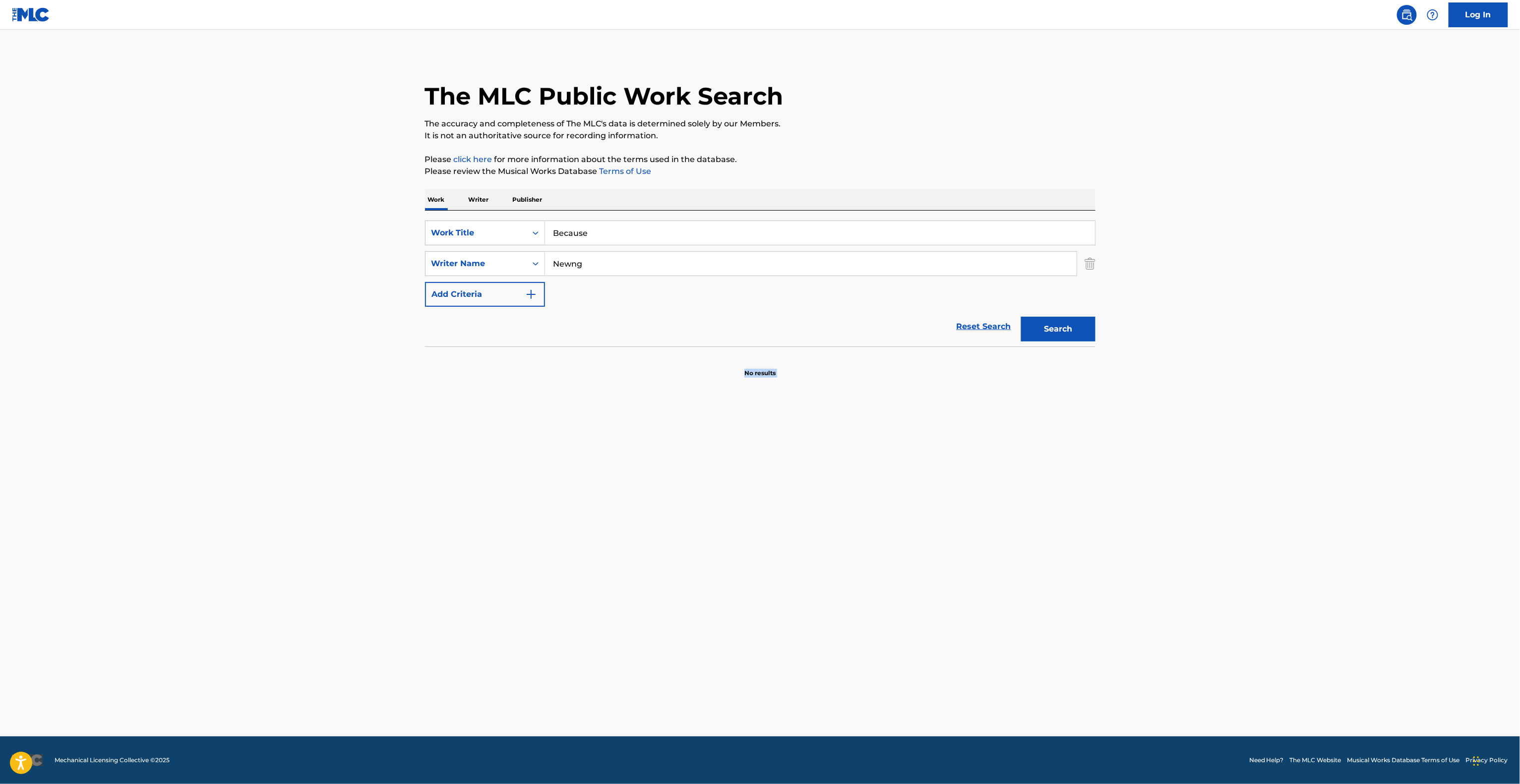
click at [721, 570] on main "The MLC Public Work Search The accuracy and completeness of The MLC's data is d…" at bounding box center [760, 383] width 1520 height 707
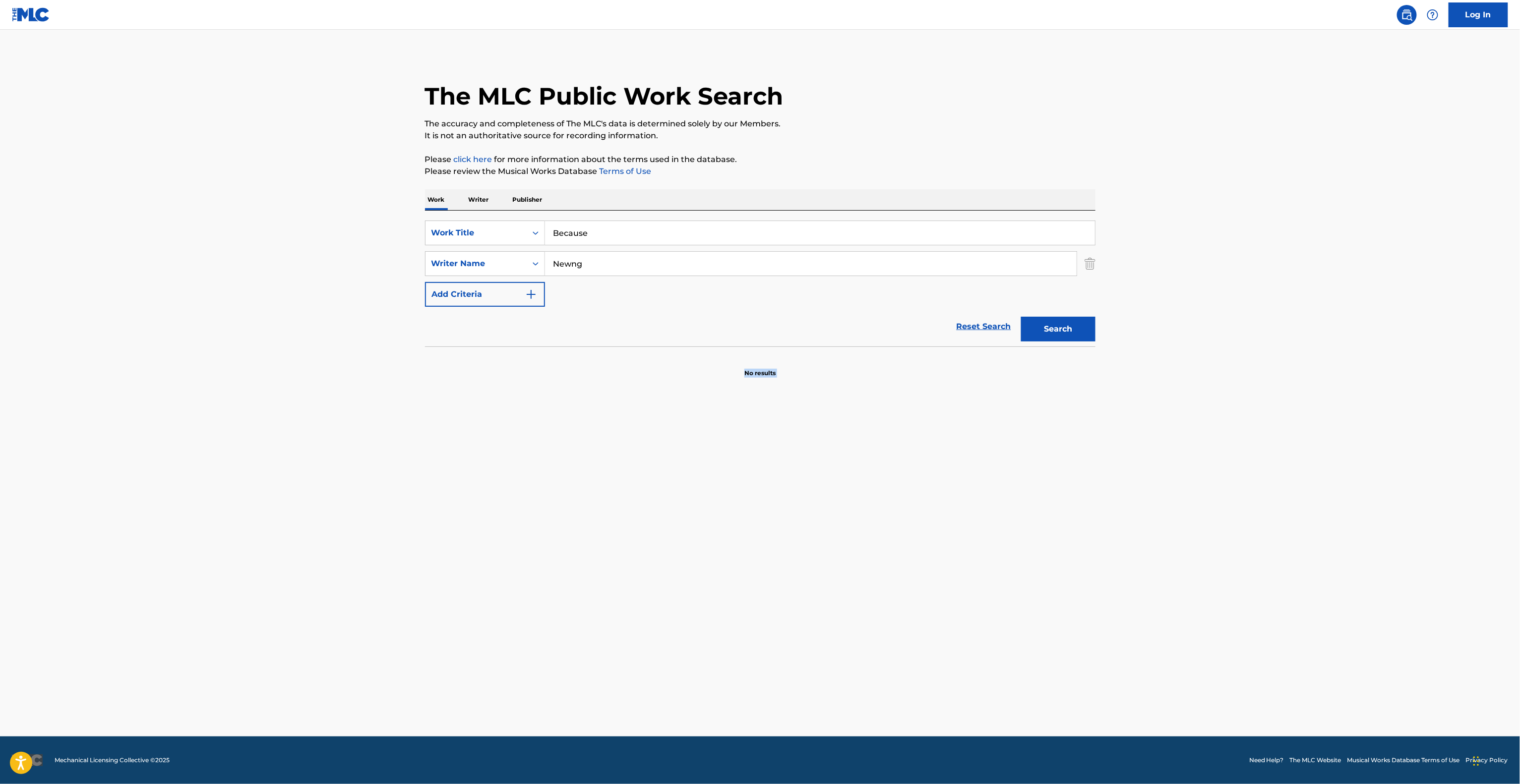
click at [721, 570] on main "The MLC Public Work Search The accuracy and completeness of The MLC's data is d…" at bounding box center [760, 383] width 1520 height 707
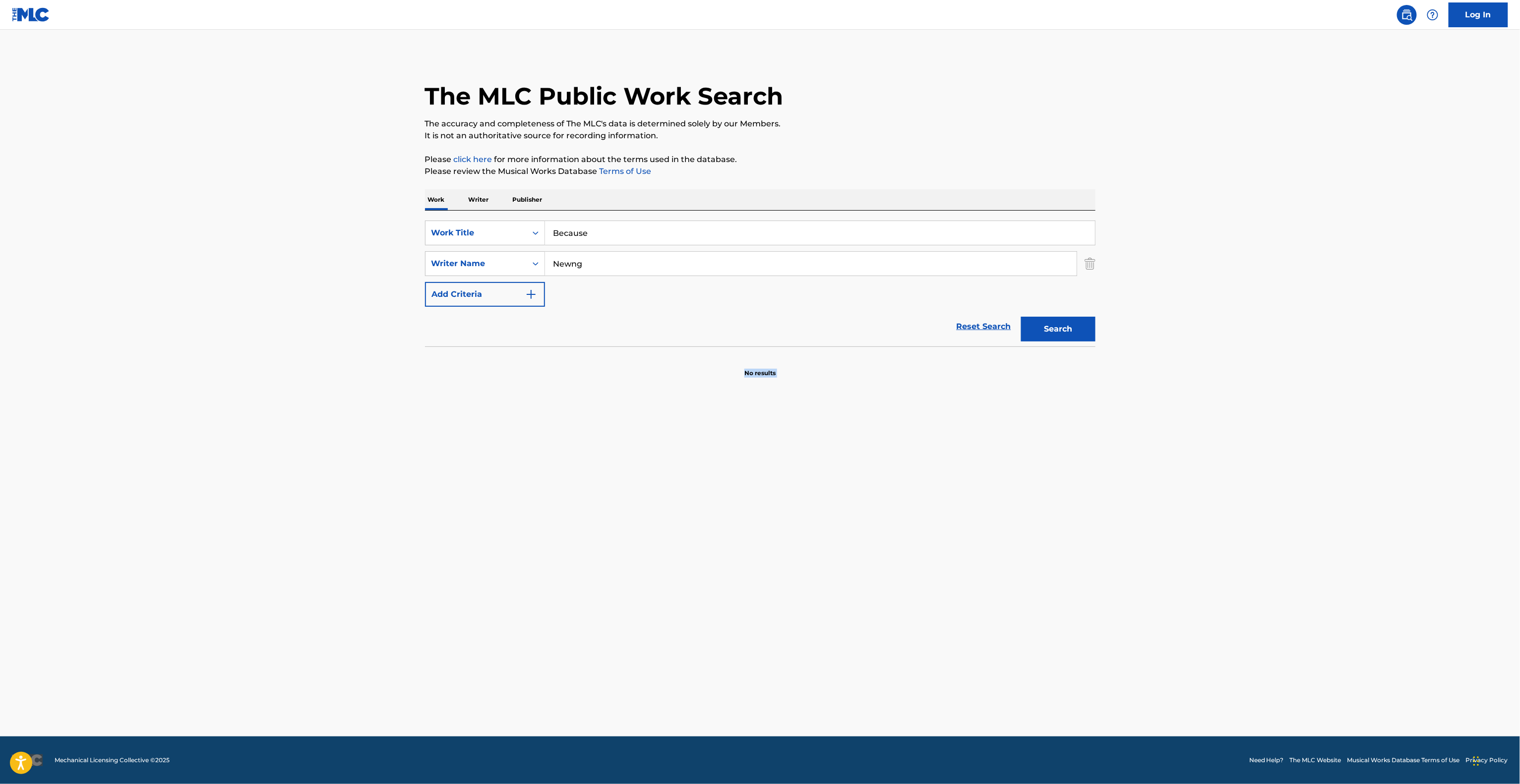
click at [721, 570] on main "The MLC Public Work Search The accuracy and completeness of The MLC's data is d…" at bounding box center [760, 383] width 1520 height 707
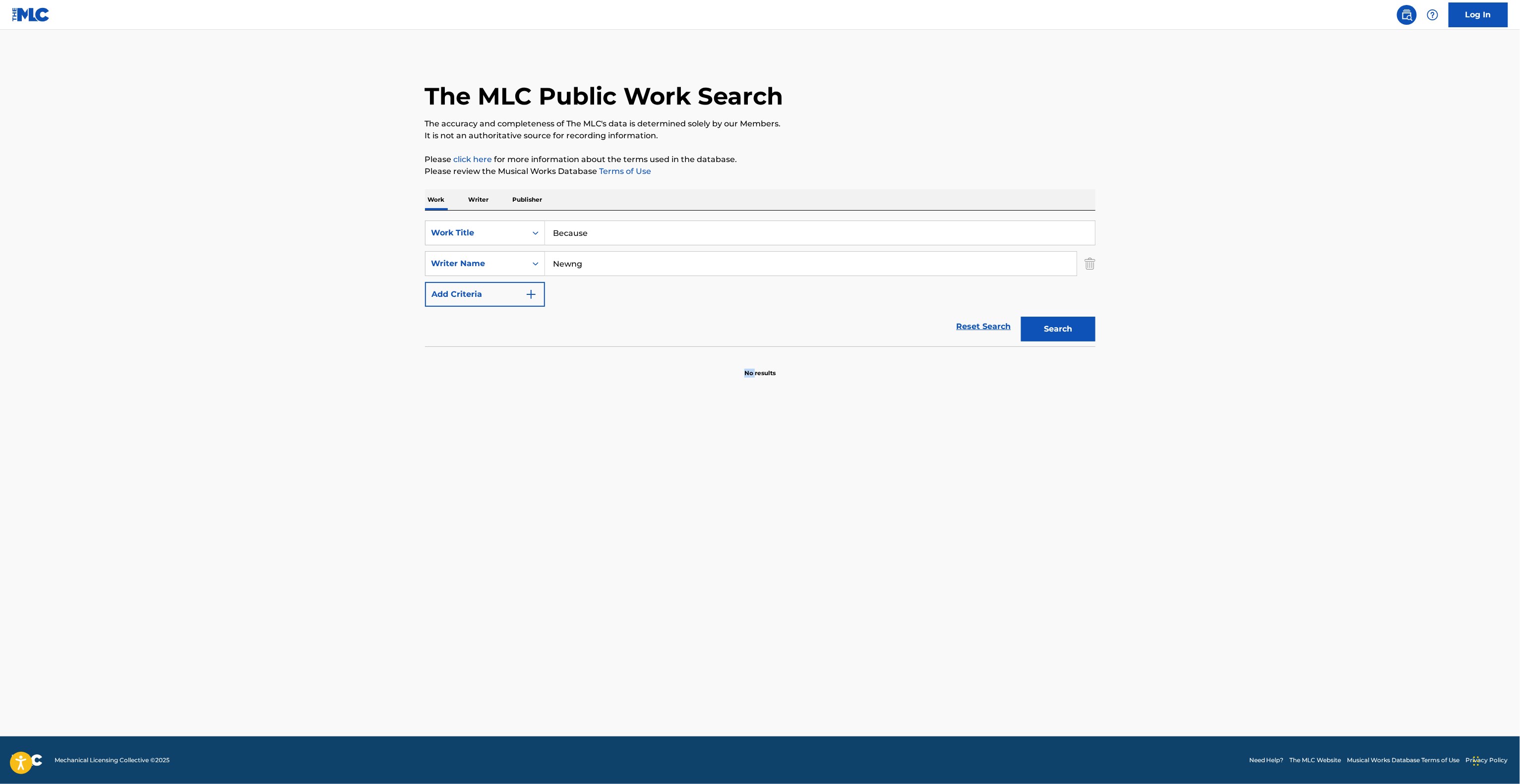
click at [721, 570] on main "The MLC Public Work Search The accuracy and completeness of The MLC's data is d…" at bounding box center [760, 383] width 1520 height 707
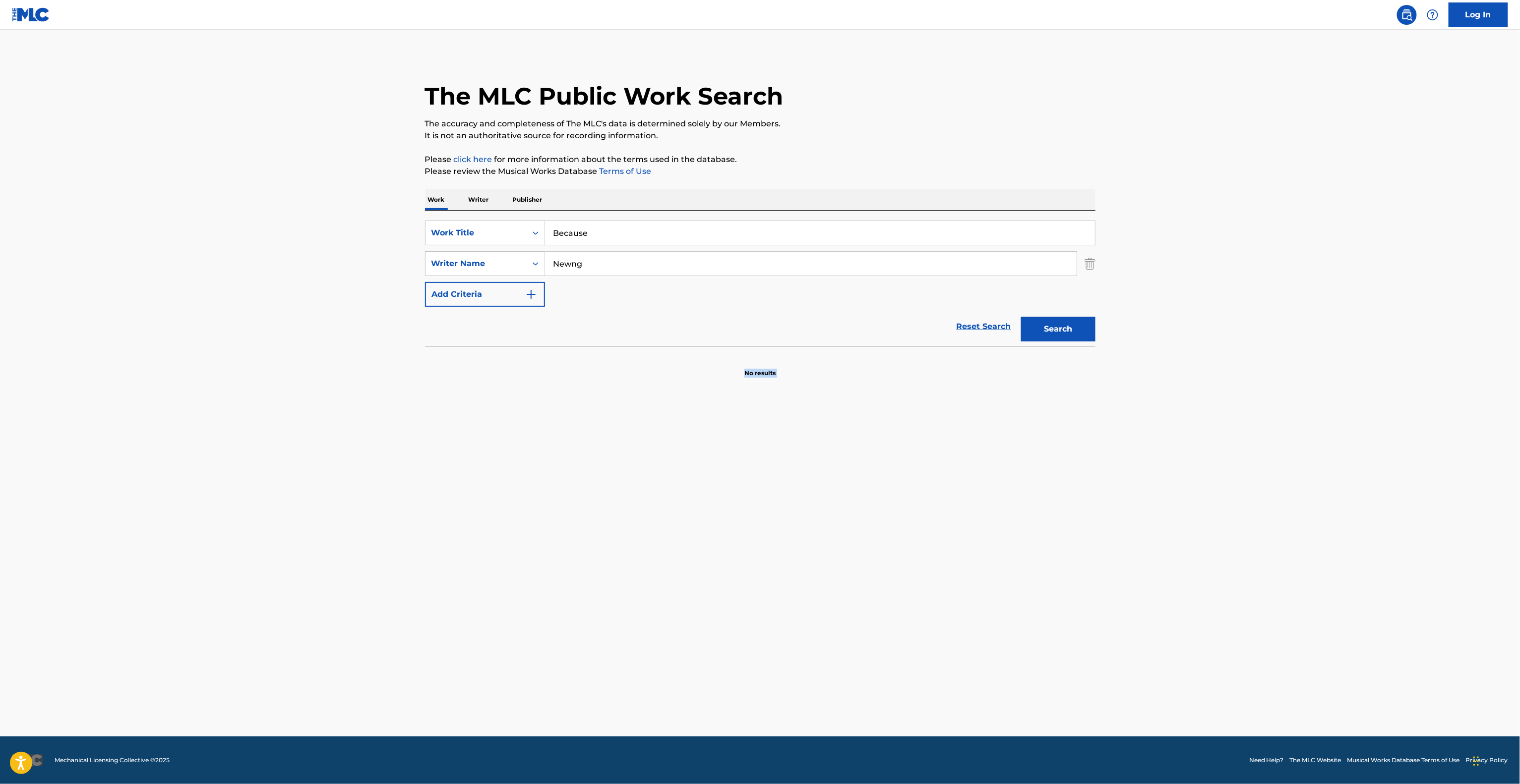
click at [721, 570] on main "The MLC Public Work Search The accuracy and completeness of The MLC's data is d…" at bounding box center [760, 383] width 1520 height 707
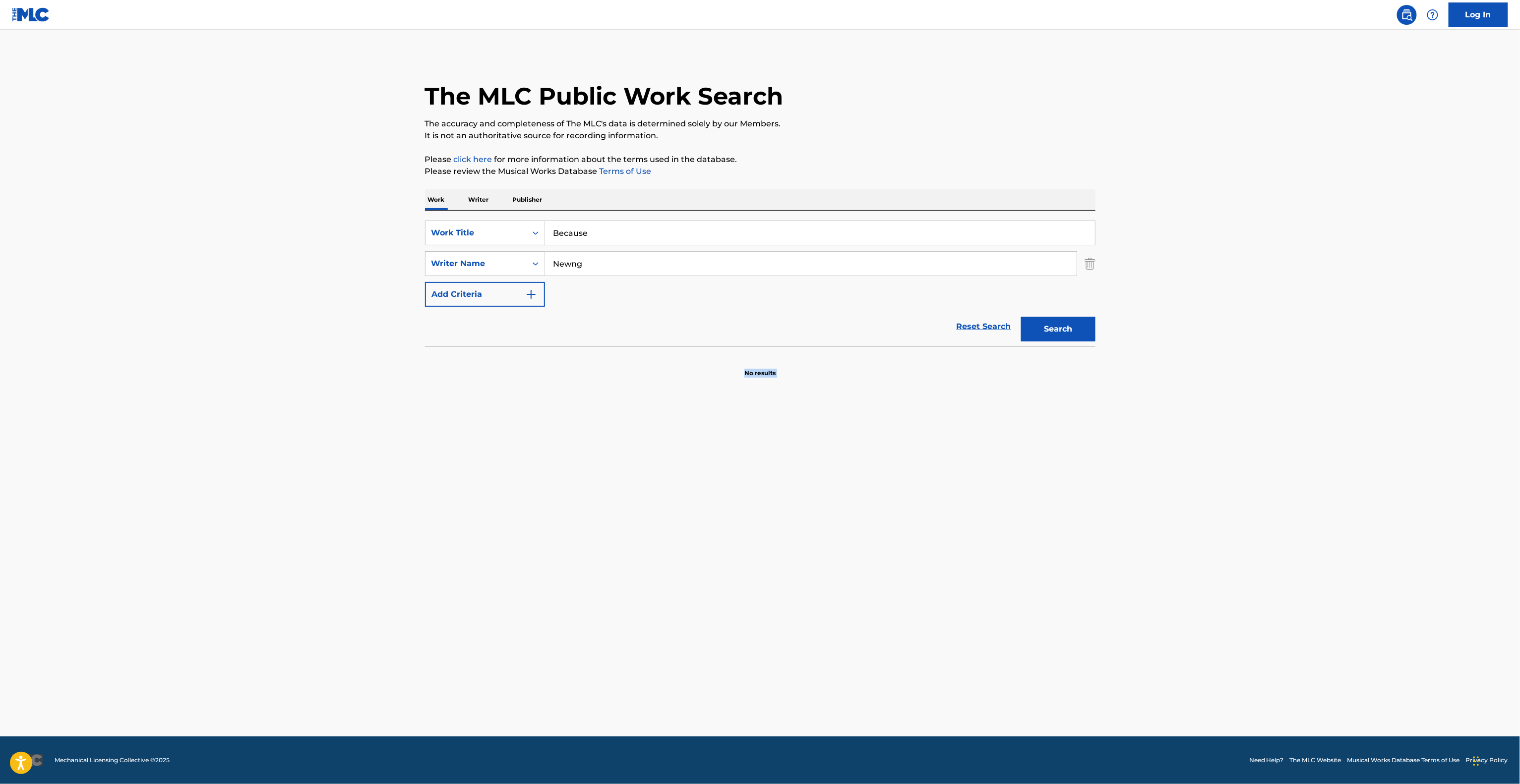
click at [721, 570] on main "The MLC Public Work Search The accuracy and completeness of The MLC's data is d…" at bounding box center [760, 383] width 1520 height 707
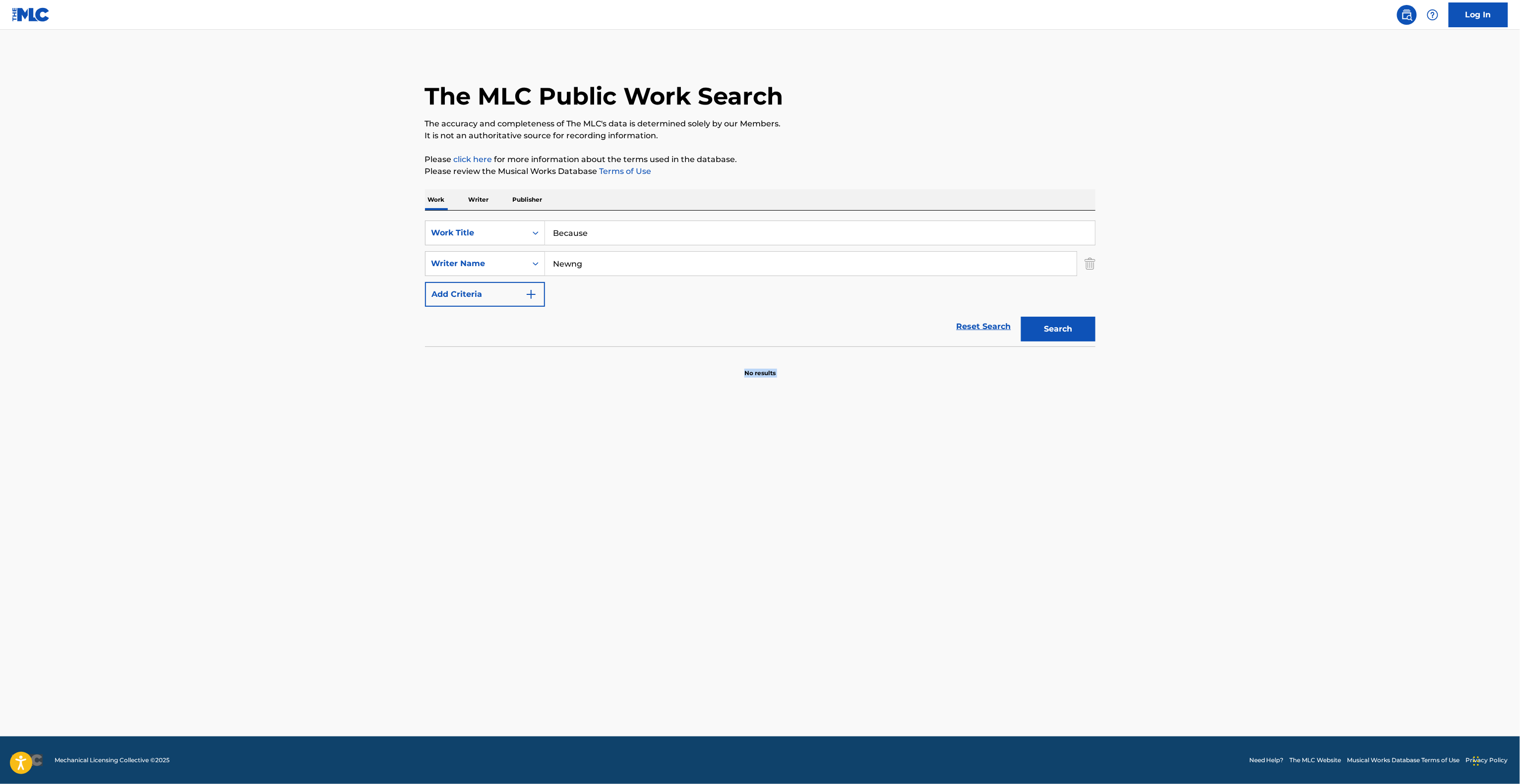
click at [721, 570] on main "The MLC Public Work Search The accuracy and completeness of The MLC's data is d…" at bounding box center [760, 383] width 1520 height 707
click at [722, 570] on main "The MLC Public Work Search The accuracy and completeness of The MLC's data is d…" at bounding box center [760, 383] width 1520 height 707
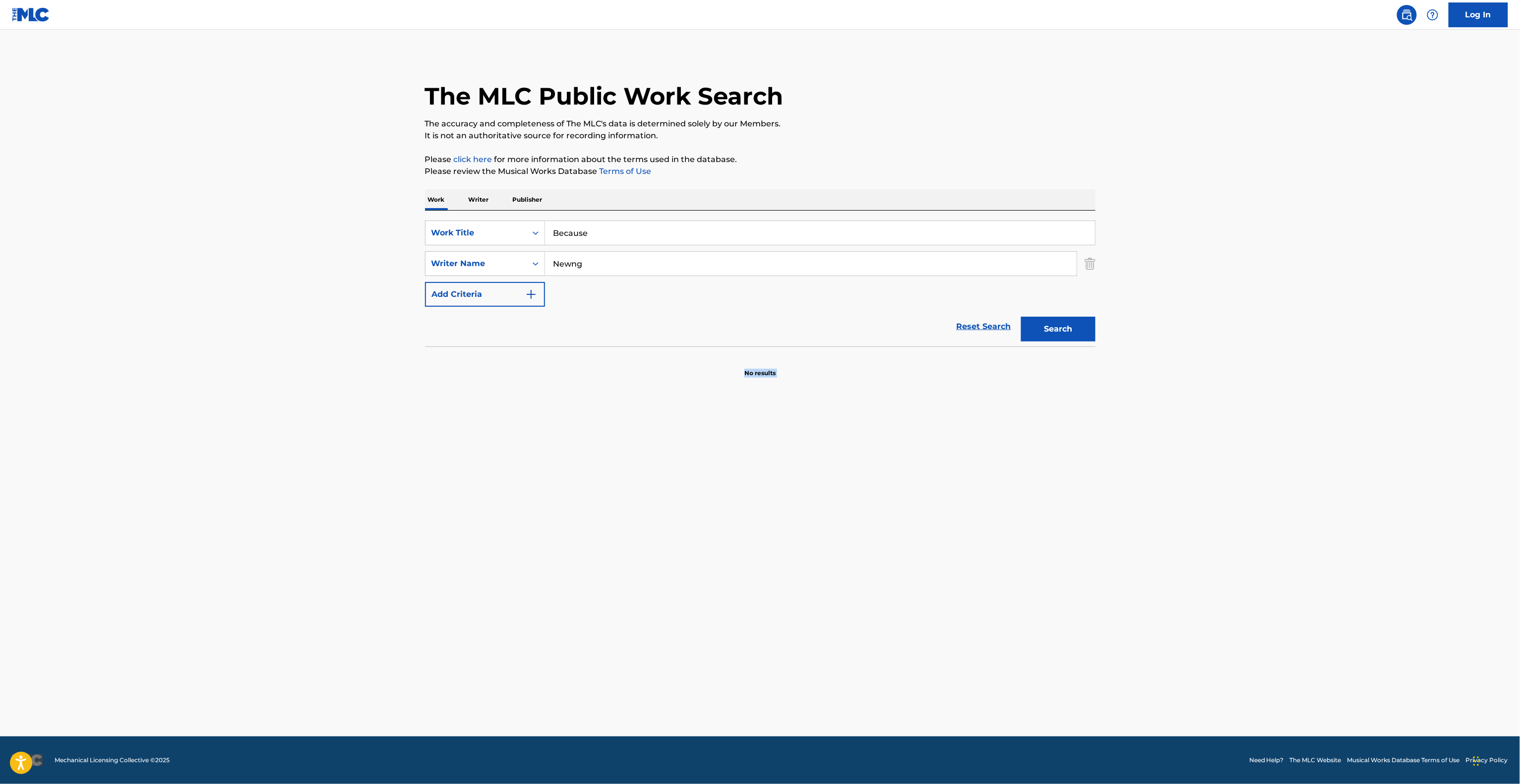
click at [722, 570] on main "The MLC Public Work Search The accuracy and completeness of The MLC's data is d…" at bounding box center [760, 383] width 1520 height 707
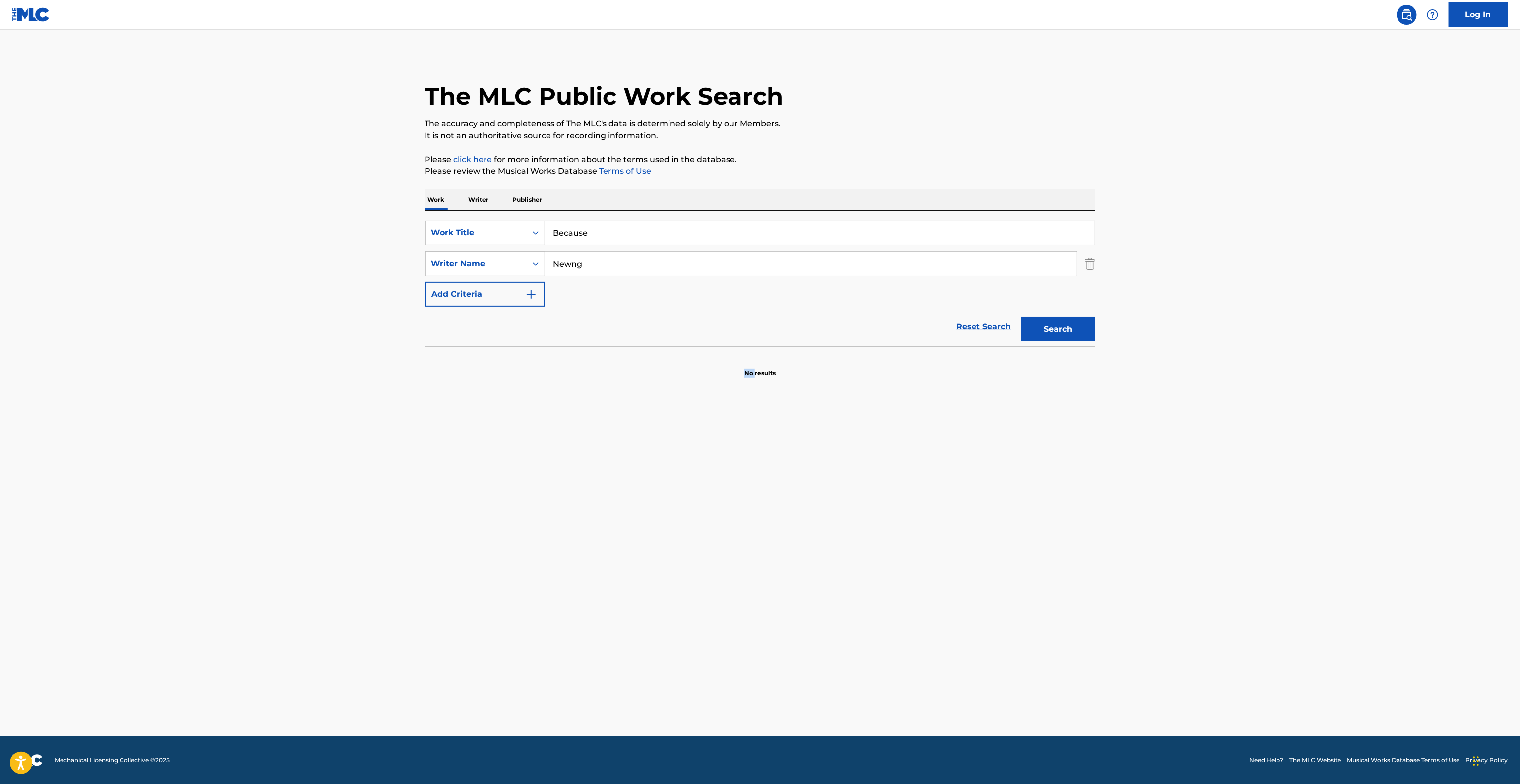
click at [722, 570] on main "The MLC Public Work Search The accuracy and completeness of The MLC's data is d…" at bounding box center [760, 383] width 1520 height 707
click at [722, 570] on main "The MLC Public Work Search The accuracy and completeness of The MLC's data is d…" at bounding box center [760, 383] width 1520 height 707
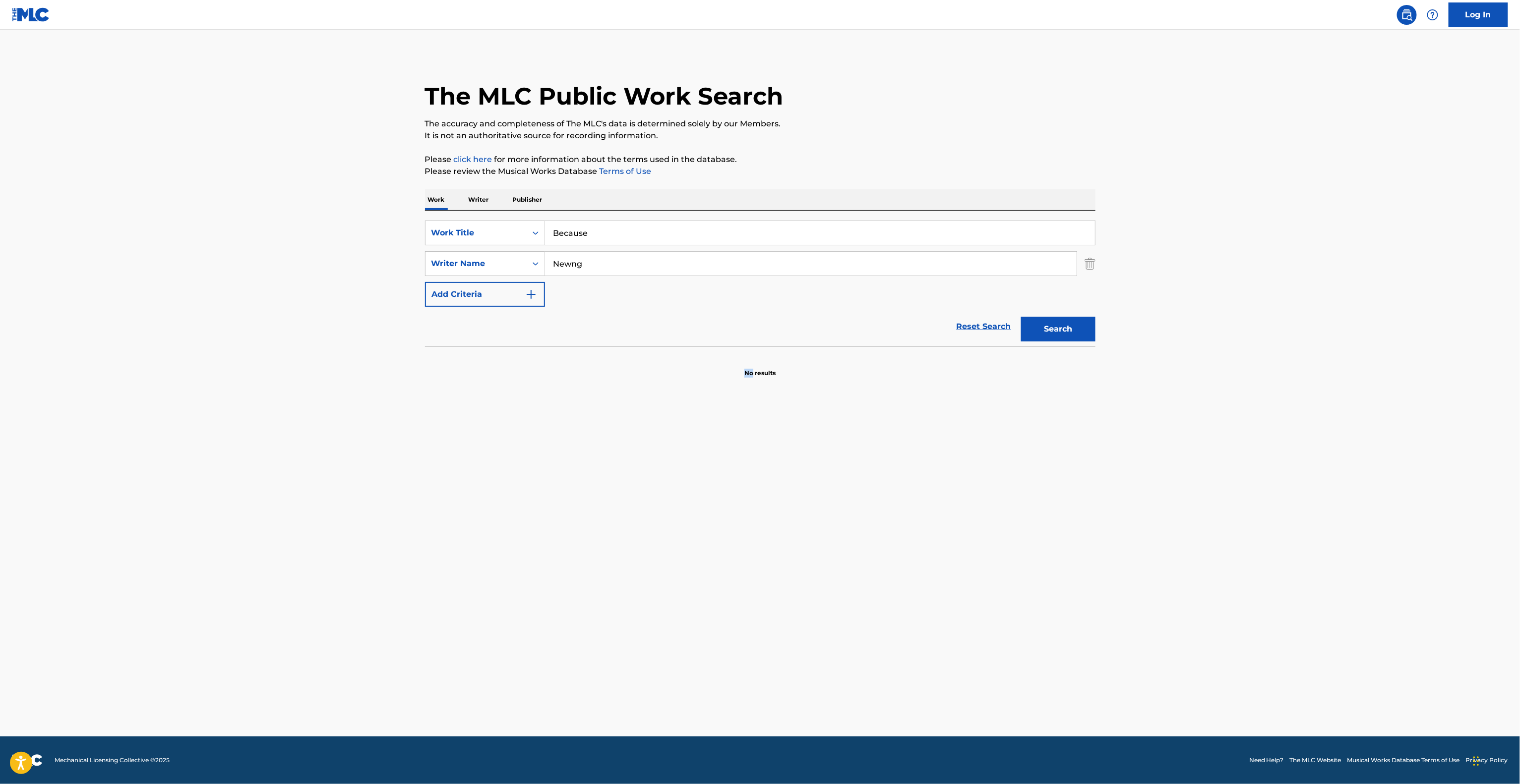
click at [724, 571] on main "The MLC Public Work Search The accuracy and completeness of The MLC's data is d…" at bounding box center [760, 383] width 1520 height 707
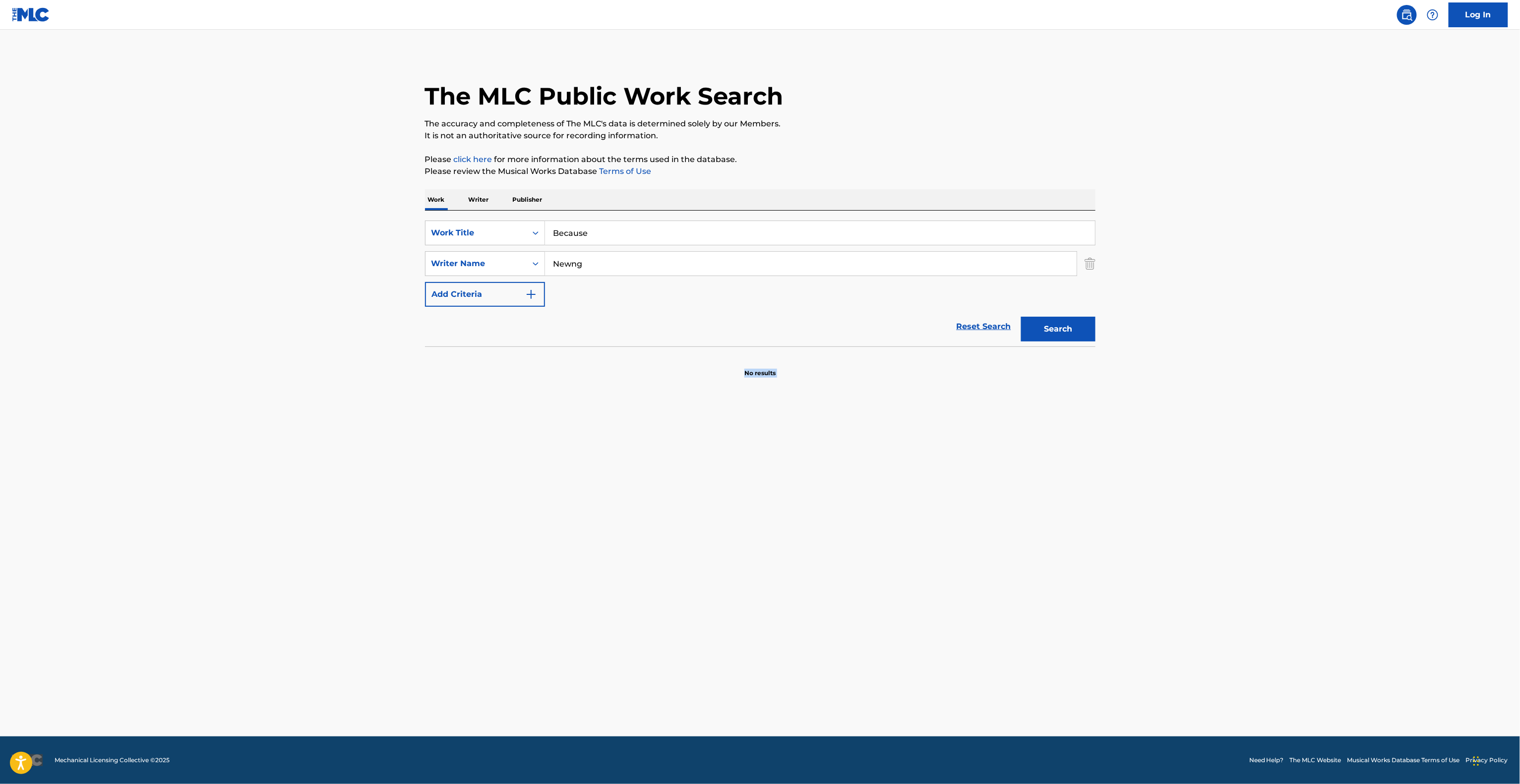
click at [724, 571] on main "The MLC Public Work Search The accuracy and completeness of The MLC's data is d…" at bounding box center [760, 383] width 1520 height 707
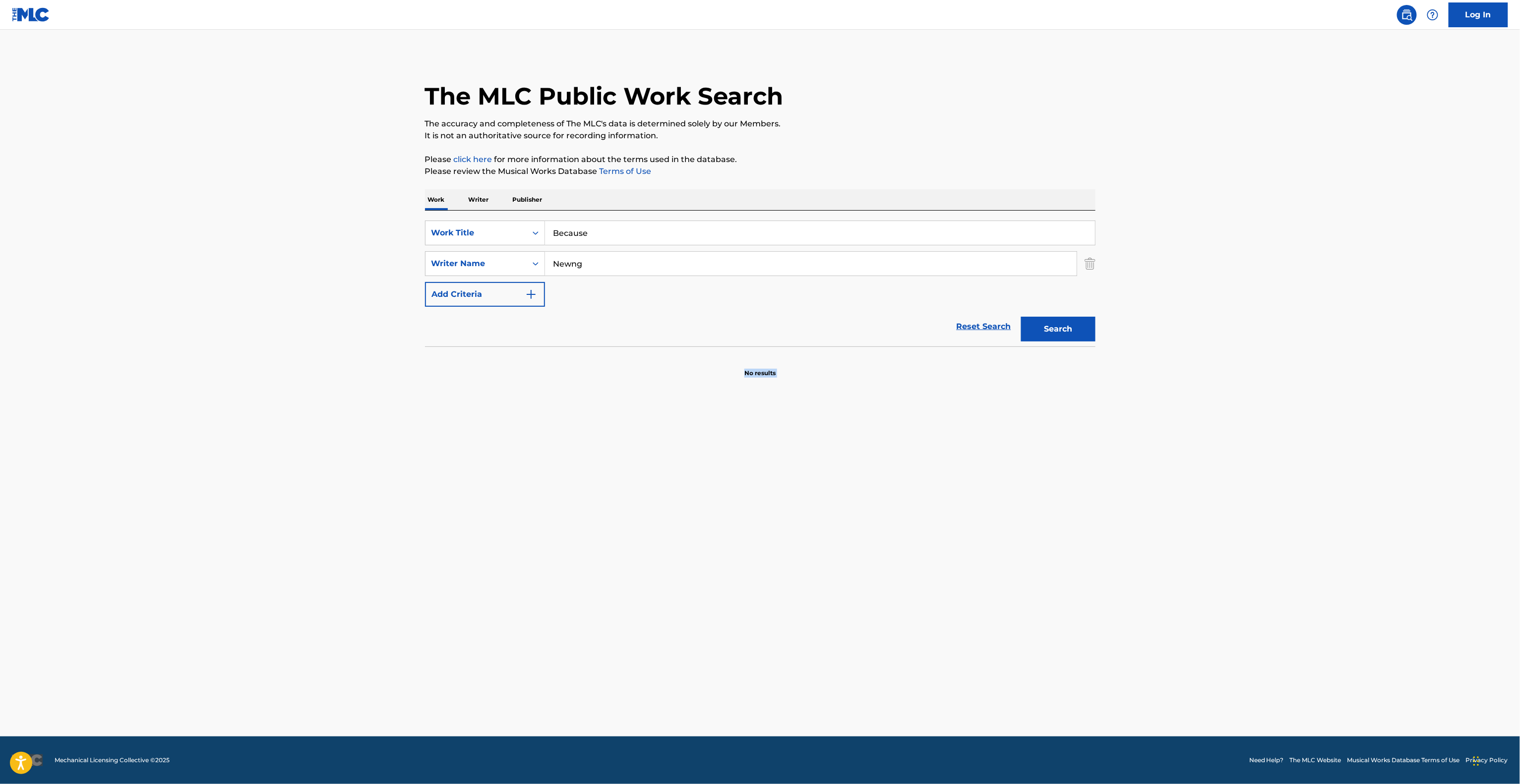
click at [724, 571] on main "The MLC Public Work Search The accuracy and completeness of The MLC's data is d…" at bounding box center [760, 383] width 1520 height 707
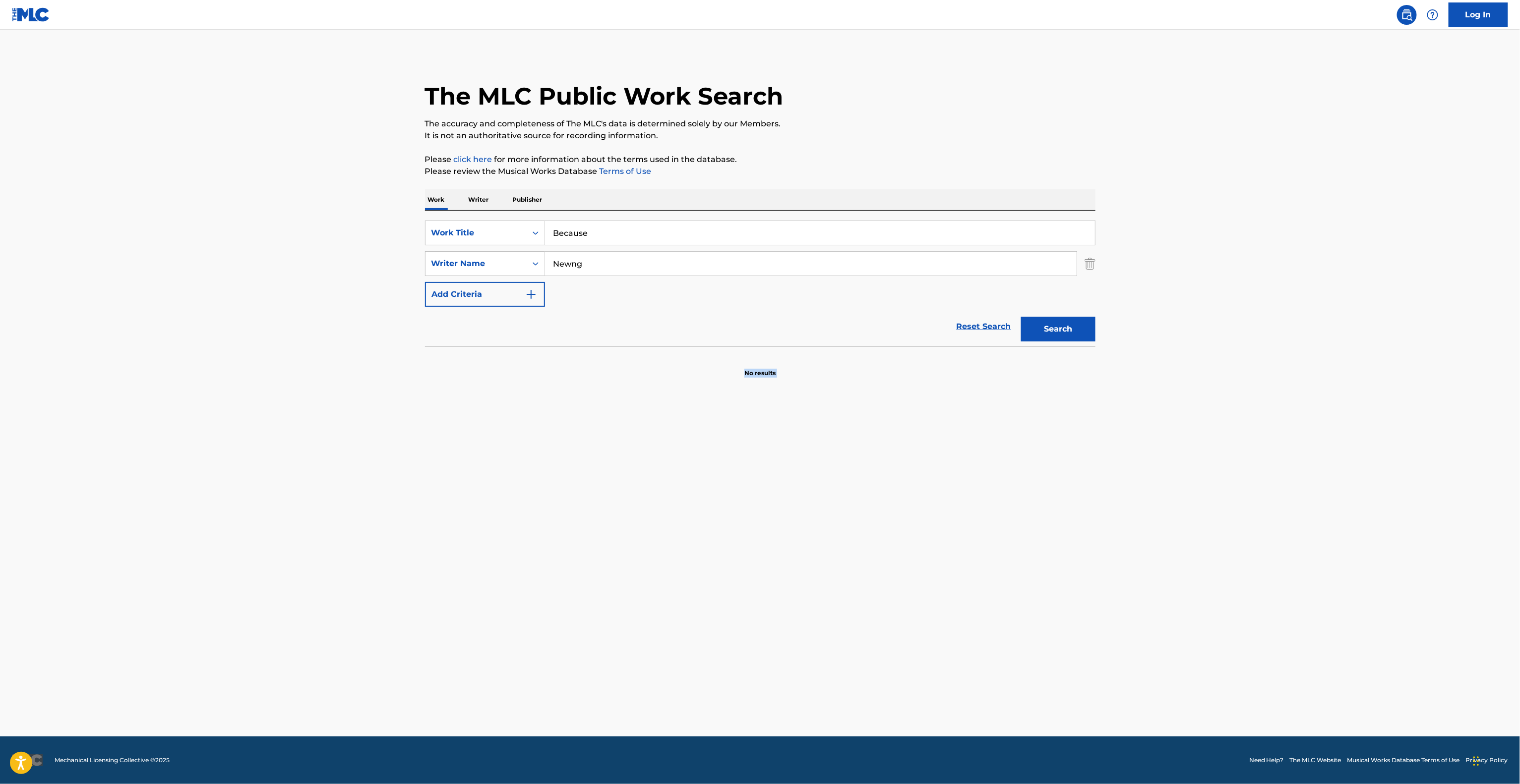
click at [724, 571] on main "The MLC Public Work Search The accuracy and completeness of The MLC's data is d…" at bounding box center [760, 383] width 1520 height 707
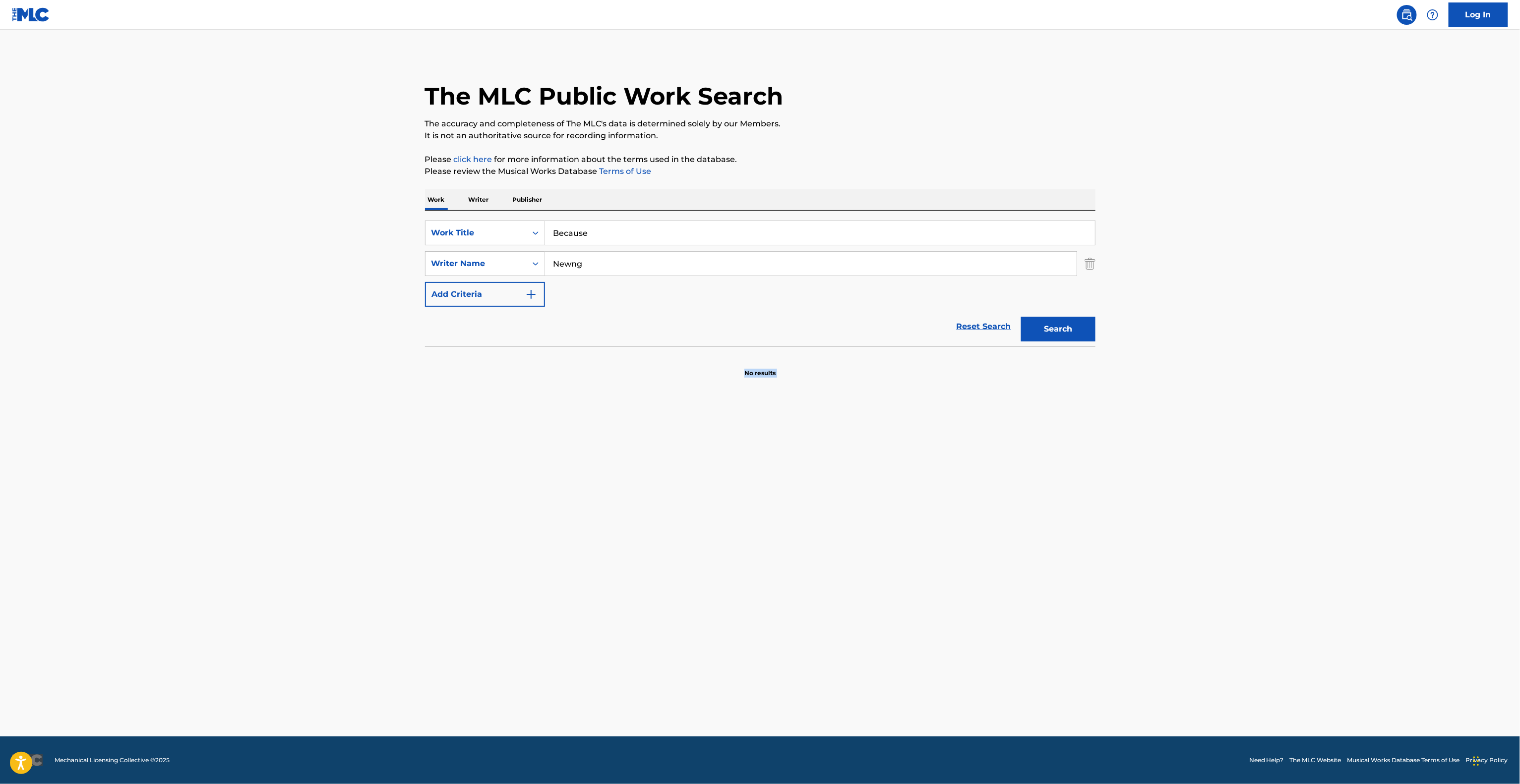
click at [724, 571] on main "The MLC Public Work Search The accuracy and completeness of The MLC's data is d…" at bounding box center [760, 383] width 1520 height 707
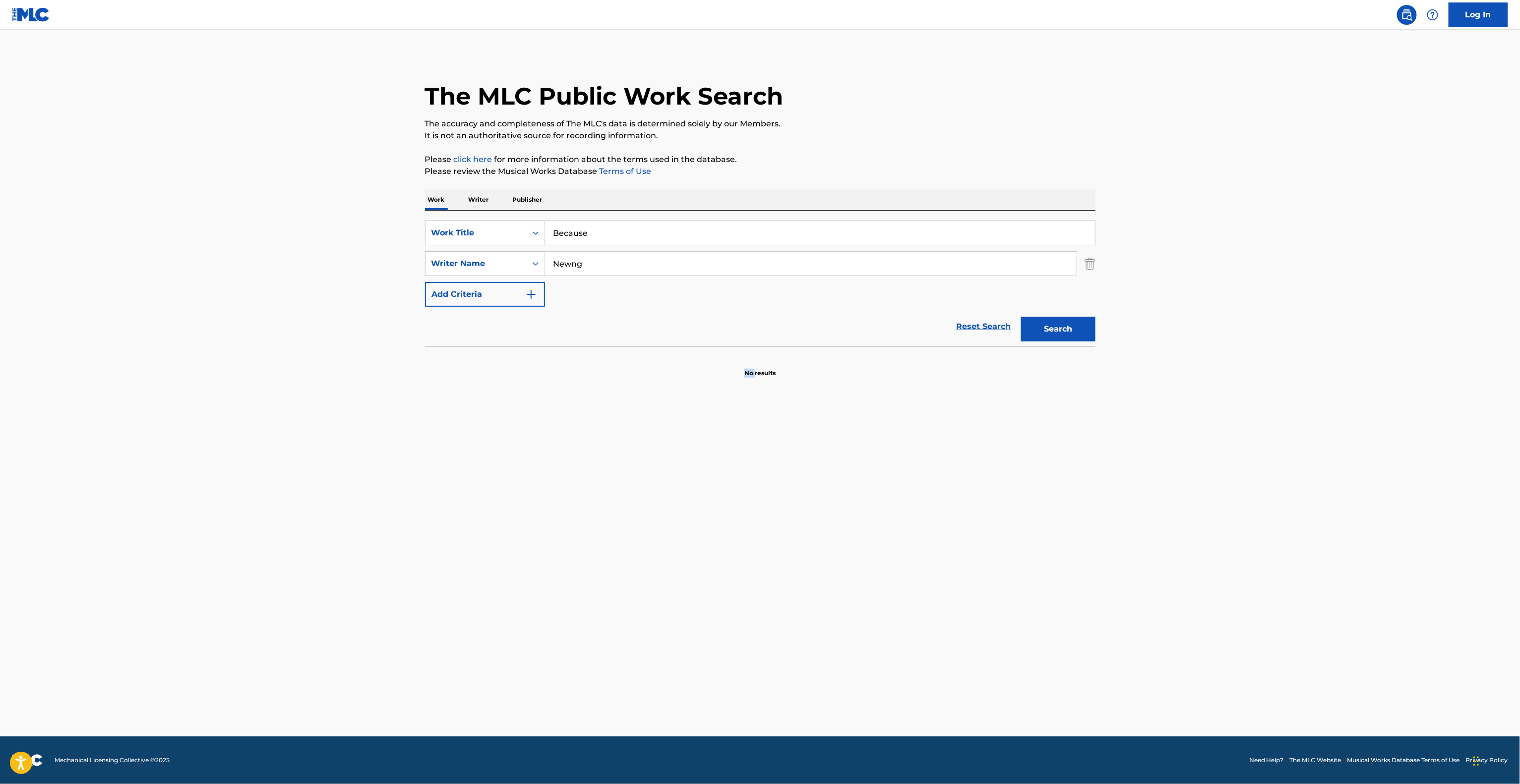
click at [724, 571] on main "The MLC Public Work Search The accuracy and completeness of The MLC's data is d…" at bounding box center [760, 383] width 1520 height 707
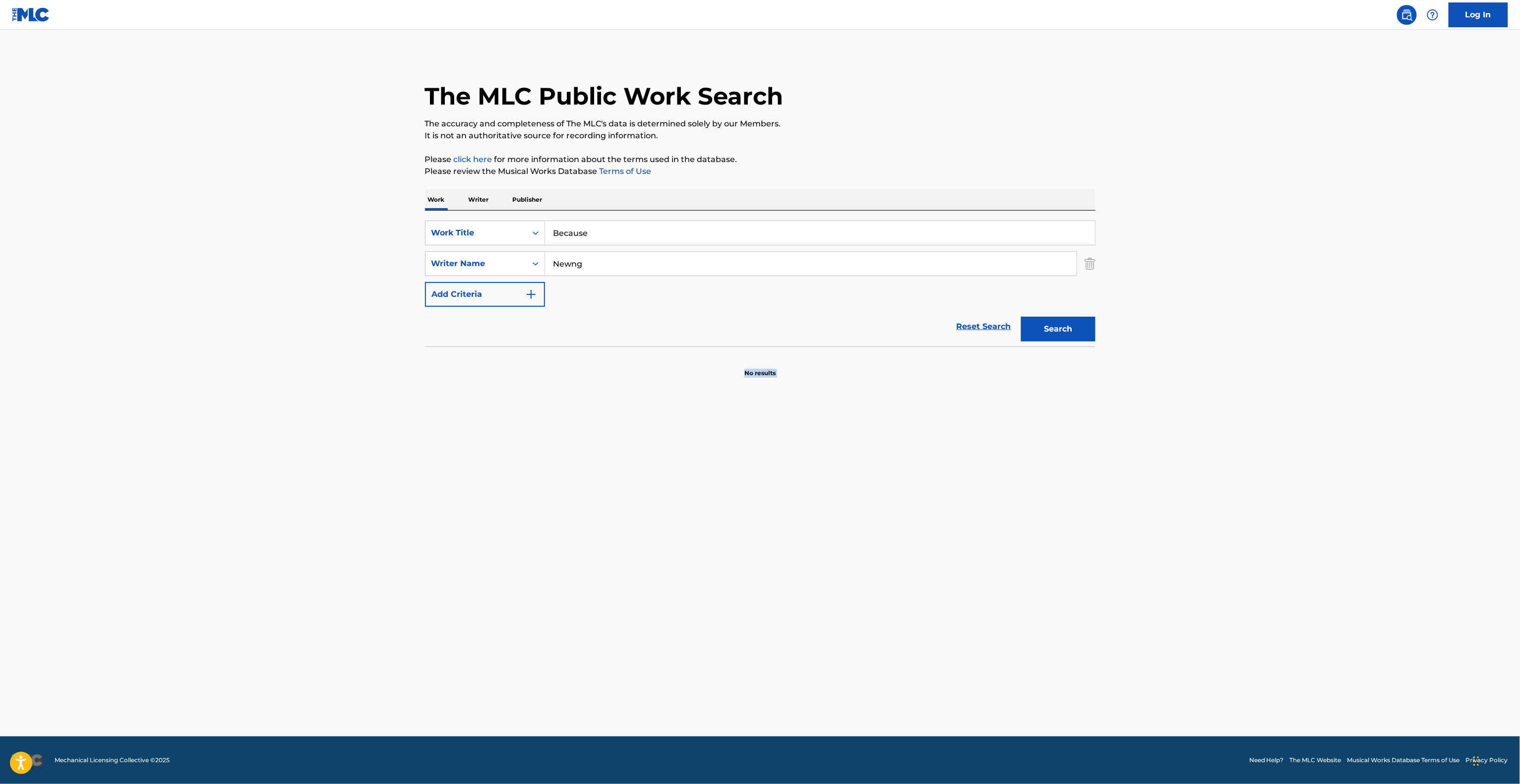
click at [724, 571] on main "The MLC Public Work Search The accuracy and completeness of The MLC's data is d…" at bounding box center [760, 383] width 1520 height 707
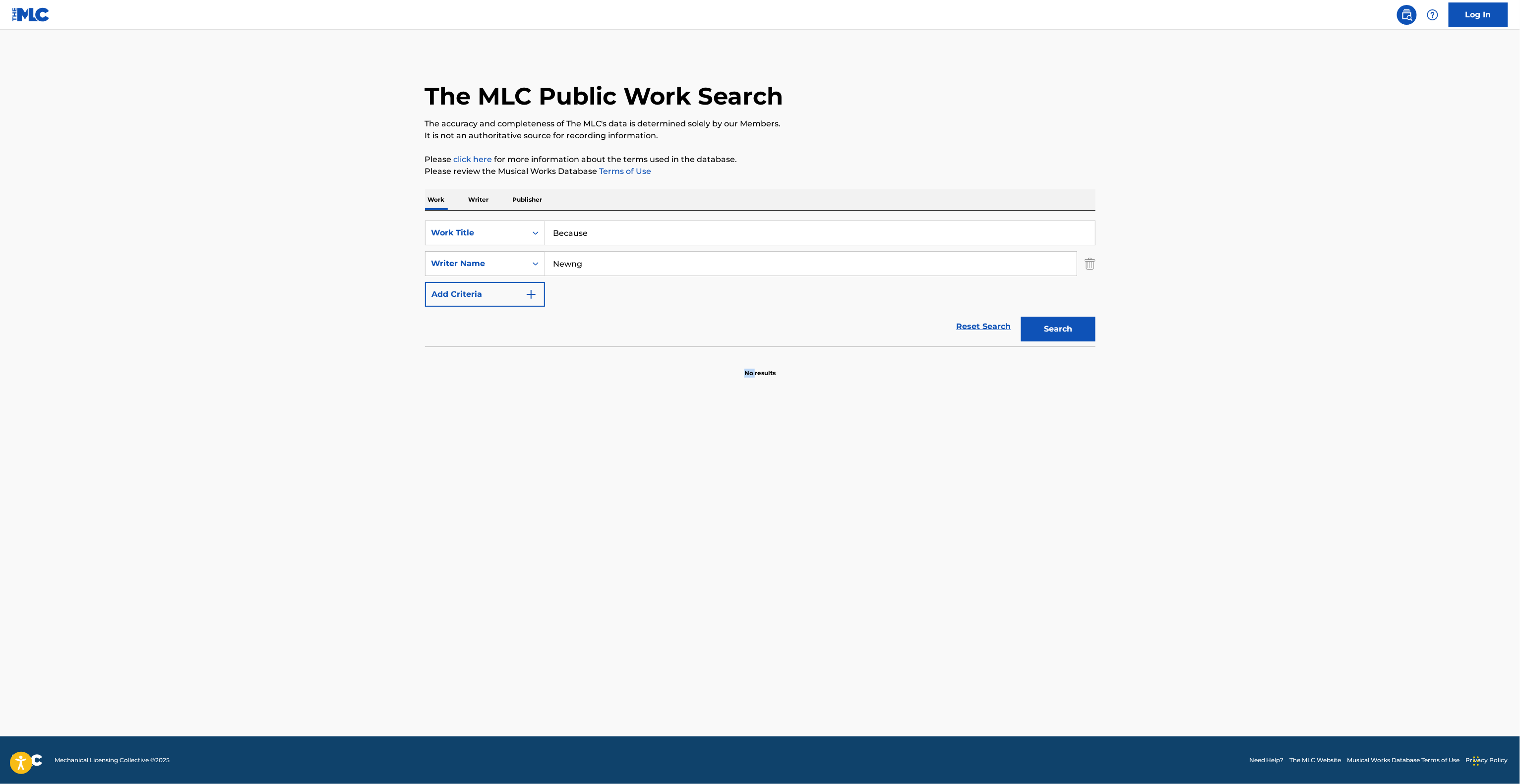
click at [724, 571] on main "The MLC Public Work Search The accuracy and completeness of The MLC's data is d…" at bounding box center [760, 383] width 1520 height 707
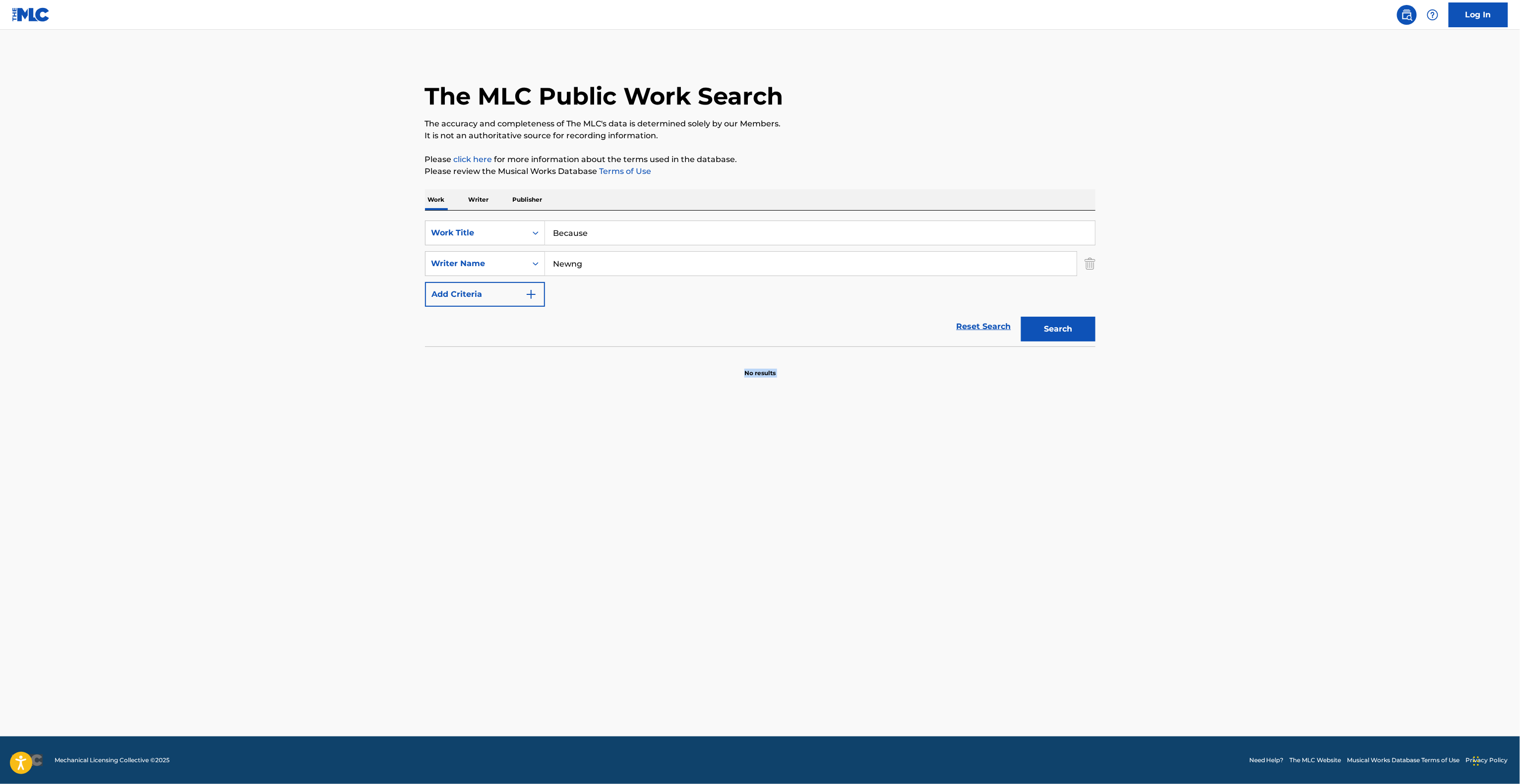
click at [724, 571] on main "The MLC Public Work Search The accuracy and completeness of The MLC's data is d…" at bounding box center [760, 383] width 1520 height 707
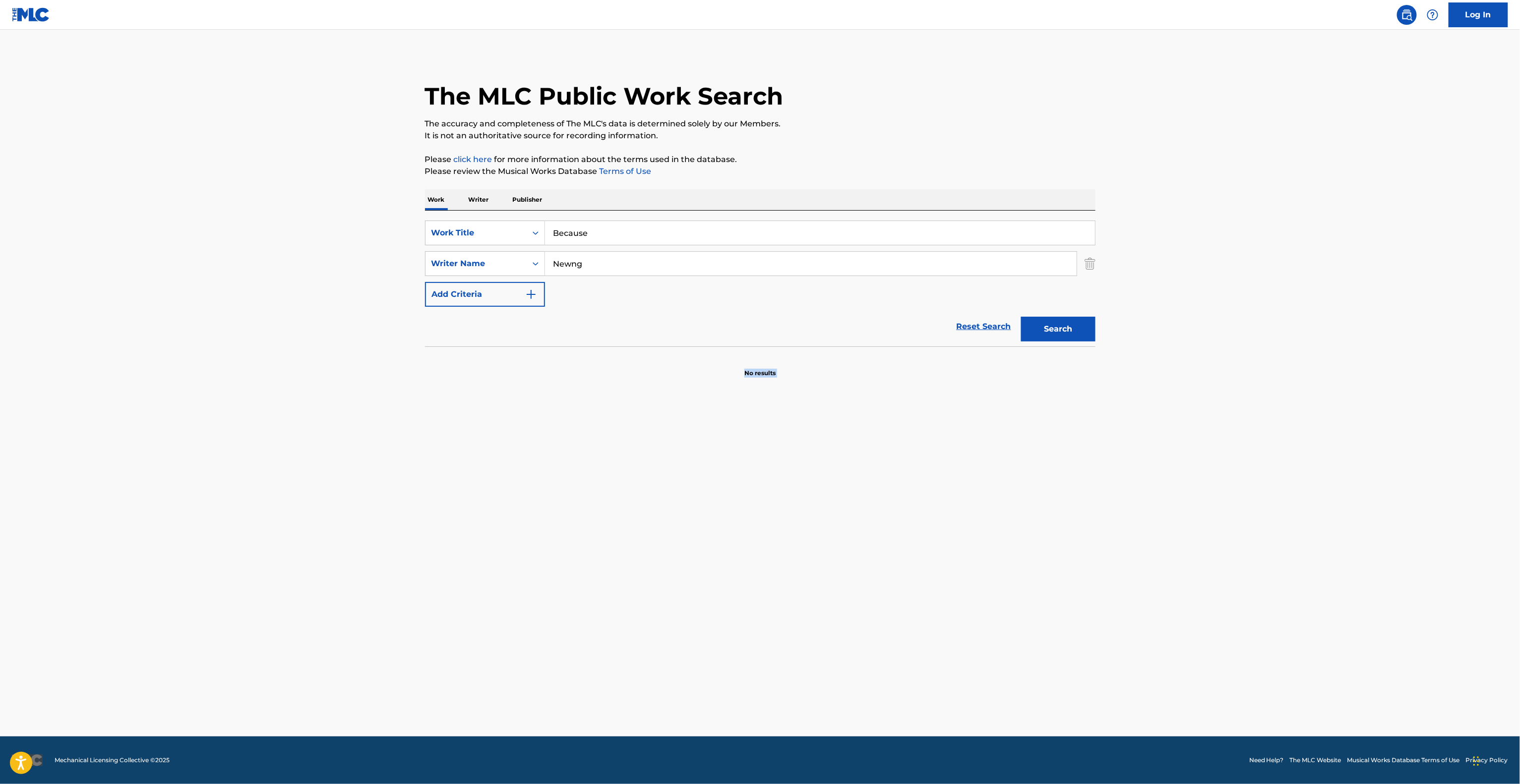
click at [724, 571] on main "The MLC Public Work Search The accuracy and completeness of The MLC's data is d…" at bounding box center [760, 383] width 1520 height 707
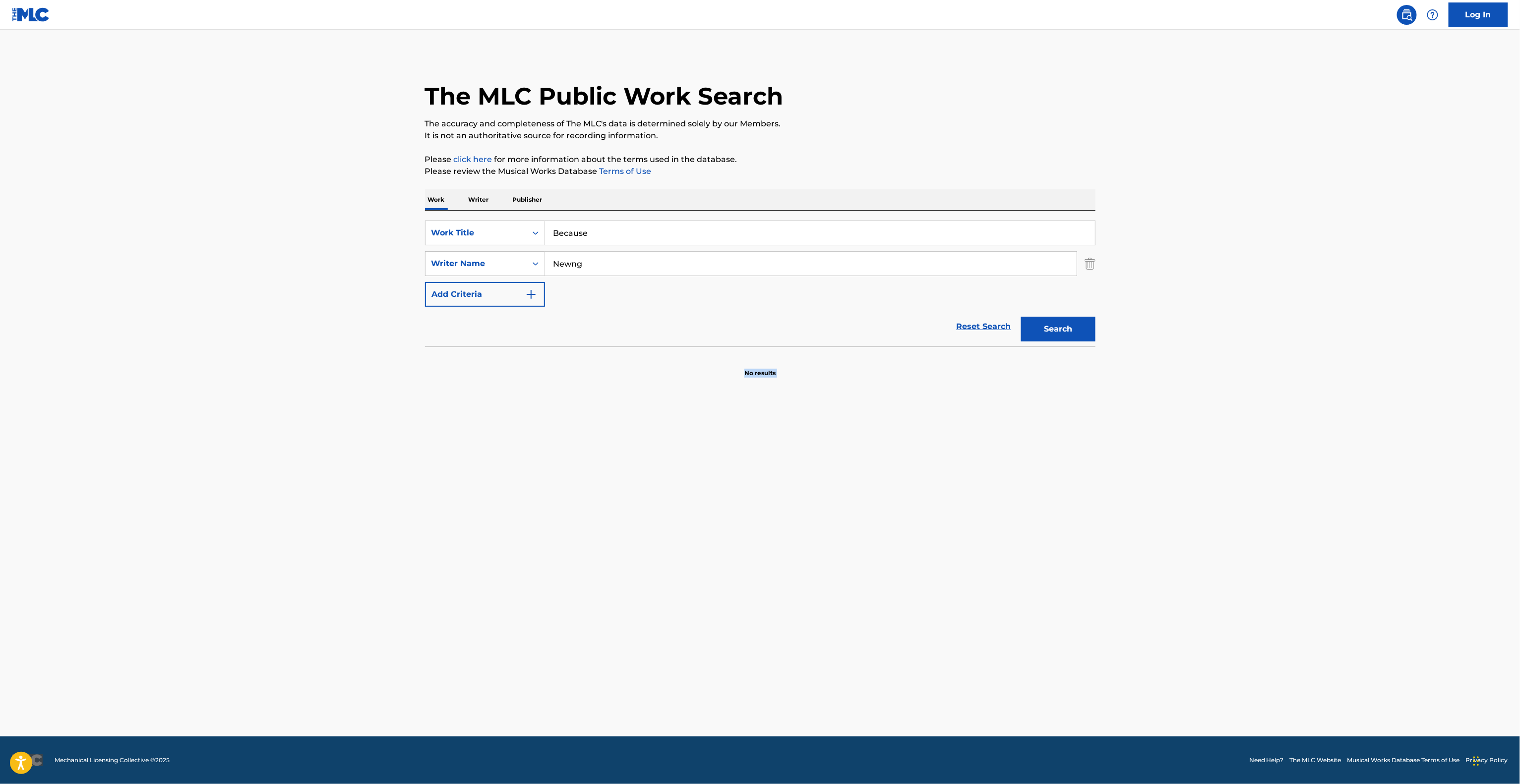
click at [724, 571] on main "The MLC Public Work Search The accuracy and completeness of The MLC's data is d…" at bounding box center [760, 383] width 1520 height 707
click at [725, 570] on main "The MLC Public Work Search The accuracy and completeness of The MLC's data is d…" at bounding box center [760, 383] width 1520 height 707
click at [725, 571] on main "The MLC Public Work Search The accuracy and completeness of The MLC's data is d…" at bounding box center [760, 383] width 1520 height 707
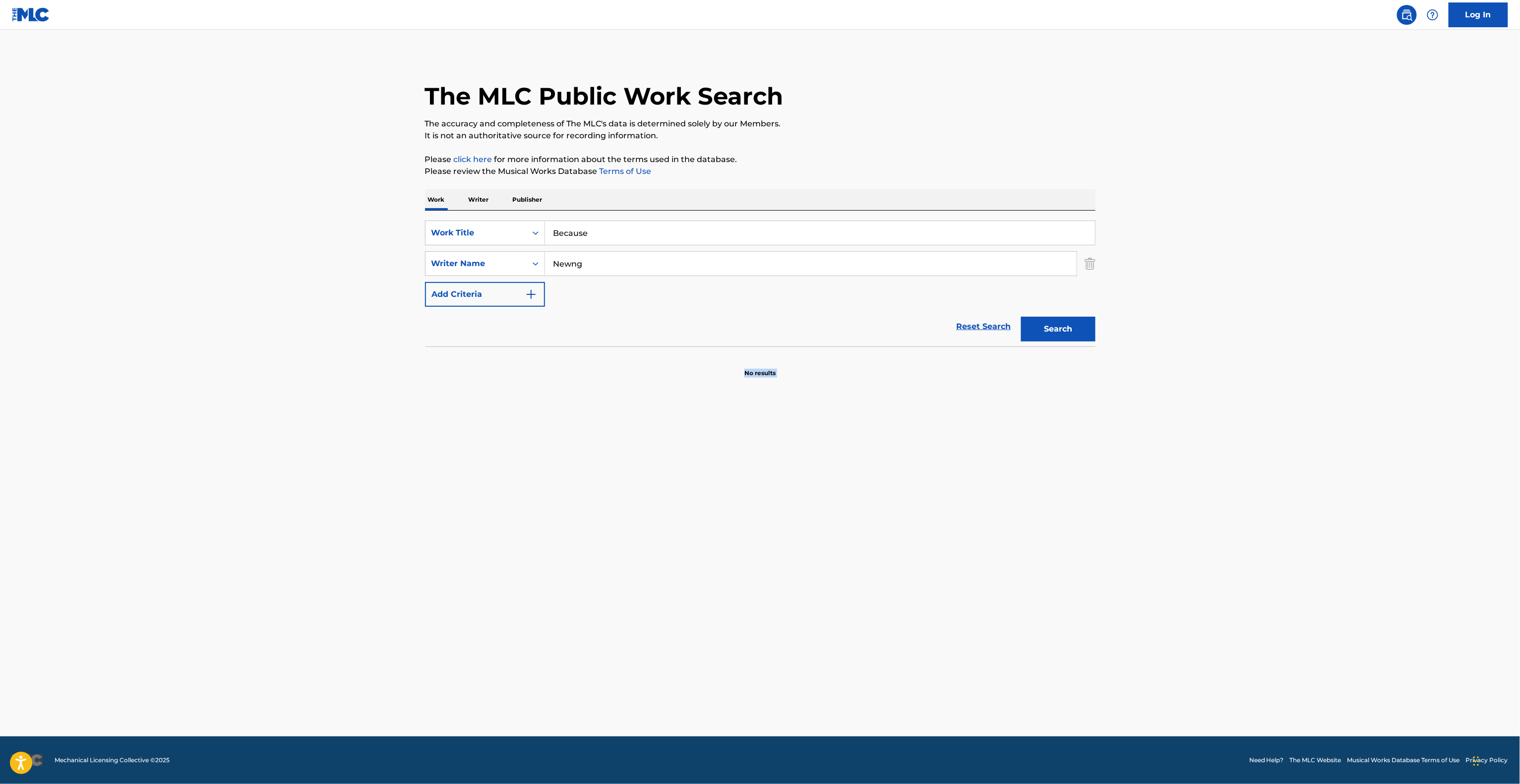
click at [725, 571] on main "The MLC Public Work Search The accuracy and completeness of The MLC's data is d…" at bounding box center [760, 383] width 1520 height 707
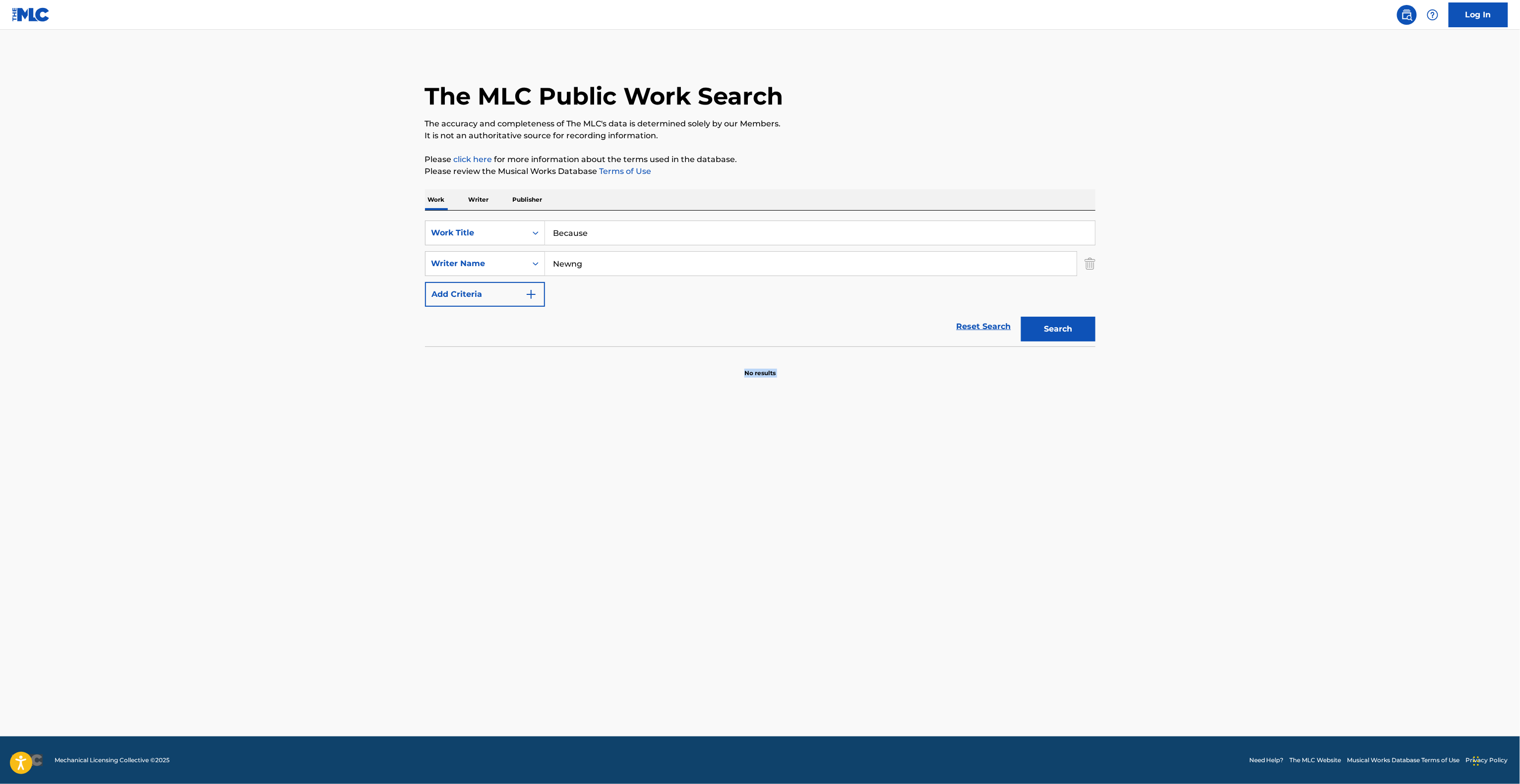
click at [731, 568] on main "The MLC Public Work Search The accuracy and completeness of The MLC's data is d…" at bounding box center [760, 383] width 1520 height 707
click at [731, 569] on main "The MLC Public Work Search The accuracy and completeness of The MLC's data is d…" at bounding box center [760, 383] width 1520 height 707
click at [731, 570] on main "The MLC Public Work Search The accuracy and completeness of The MLC's data is d…" at bounding box center [760, 383] width 1520 height 707
click at [731, 571] on main "The MLC Public Work Search The accuracy and completeness of The MLC's data is d…" at bounding box center [760, 383] width 1520 height 707
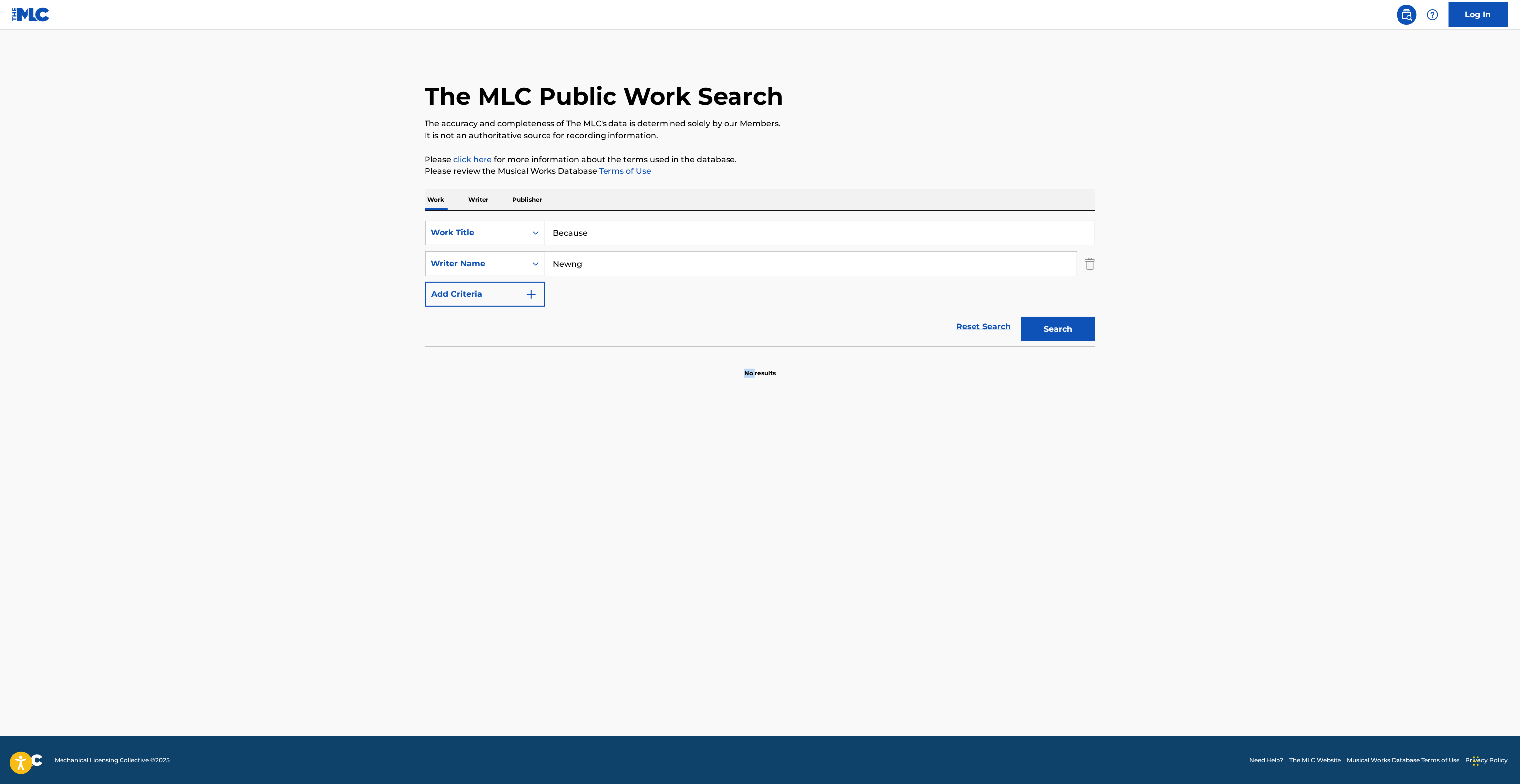
click at [731, 569] on main "The MLC Public Work Search The accuracy and completeness of The MLC's data is d…" at bounding box center [760, 383] width 1520 height 707
click at [732, 569] on main "The MLC Public Work Search The accuracy and completeness of The MLC's data is d…" at bounding box center [760, 383] width 1520 height 707
click at [736, 562] on main "The MLC Public Work Search The accuracy and completeness of The MLC's data is d…" at bounding box center [760, 383] width 1520 height 707
click at [737, 562] on main "The MLC Public Work Search The accuracy and completeness of The MLC's data is d…" at bounding box center [760, 383] width 1520 height 707
click at [742, 562] on main "The MLC Public Work Search The accuracy and completeness of The MLC's data is d…" at bounding box center [760, 383] width 1520 height 707
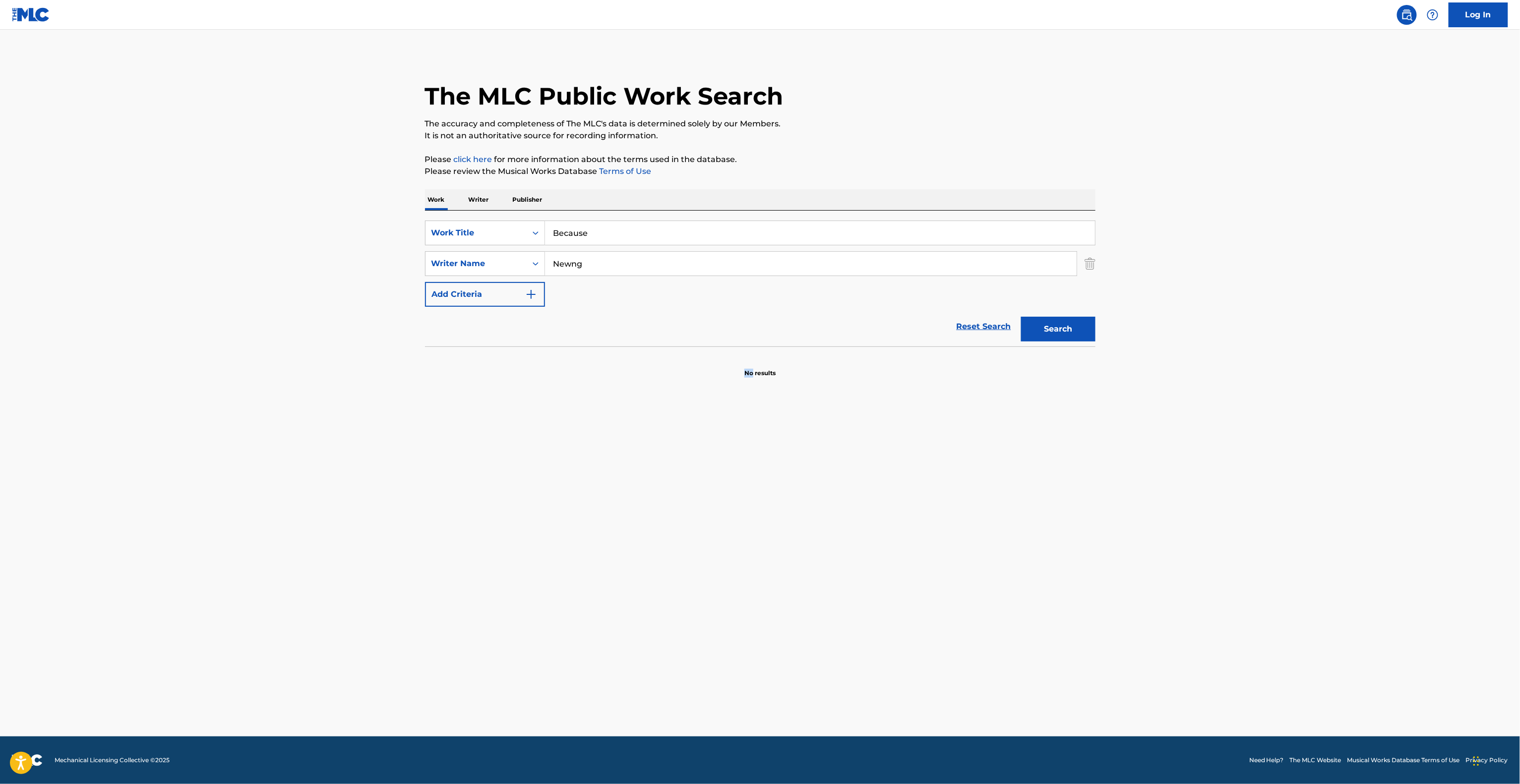
drag, startPoint x: 742, startPoint y: 562, endPoint x: 781, endPoint y: 562, distance: 39.0
click at [743, 562] on main "The MLC Public Work Search The accuracy and completeness of The MLC's data is d…" at bounding box center [760, 383] width 1520 height 707
drag, startPoint x: 781, startPoint y: 562, endPoint x: 836, endPoint y: 562, distance: 55.0
click at [836, 562] on main "The MLC Public Work Search The accuracy and completeness of The MLC's data is d…" at bounding box center [760, 383] width 1520 height 707
drag, startPoint x: 836, startPoint y: 562, endPoint x: 726, endPoint y: 656, distance: 144.7
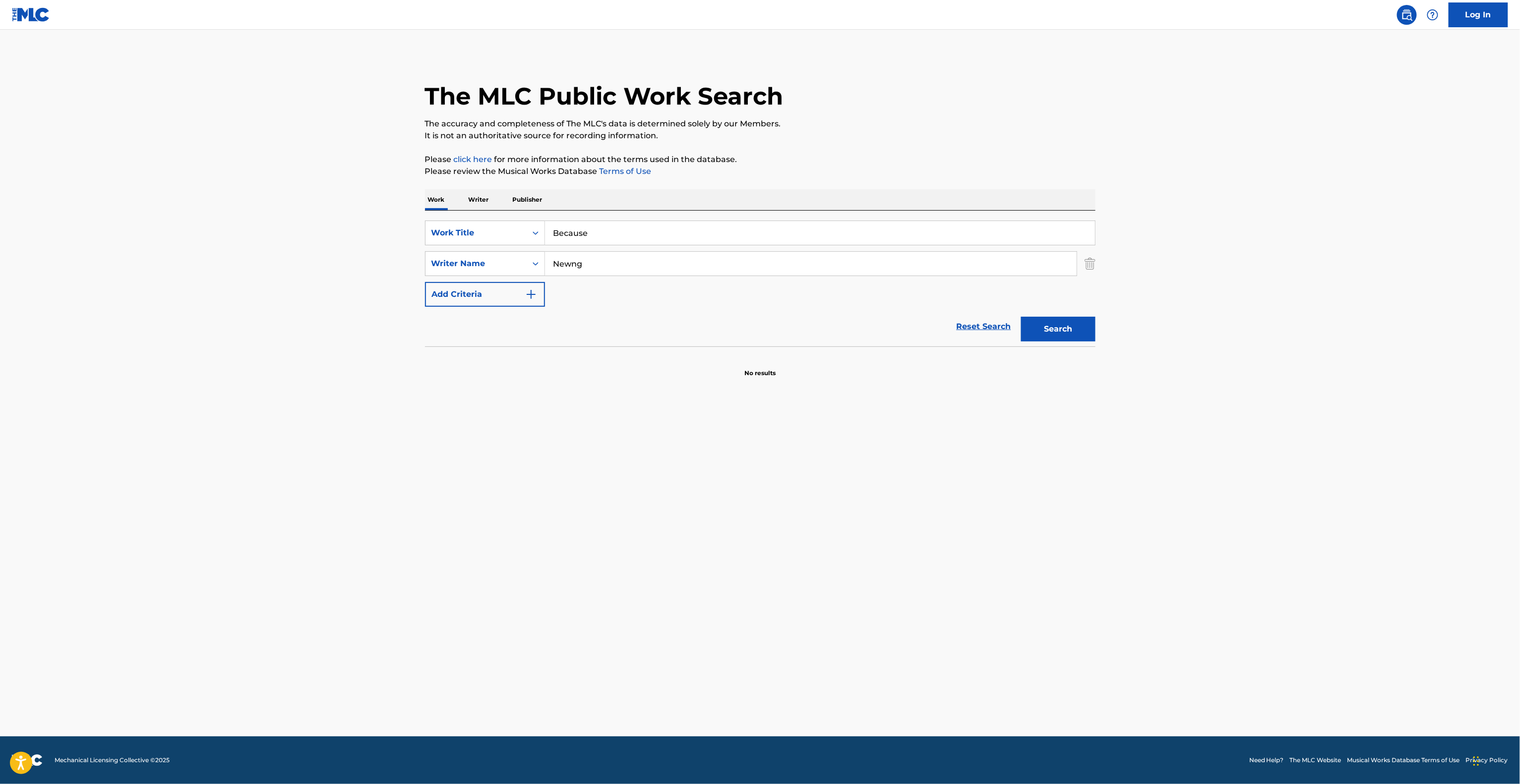
click at [829, 571] on main "The MLC Public Work Search The accuracy and completeness of The MLC's data is d…" at bounding box center [760, 383] width 1520 height 707
